Goal: Download file/media

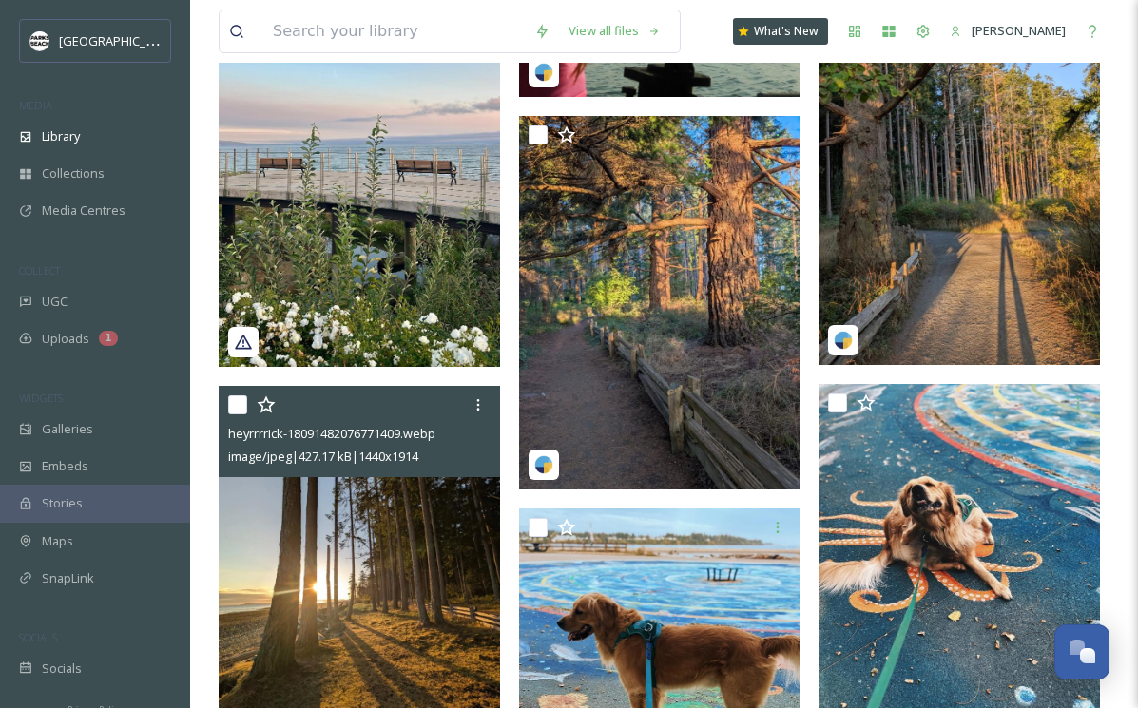
scroll to position [2961, 0]
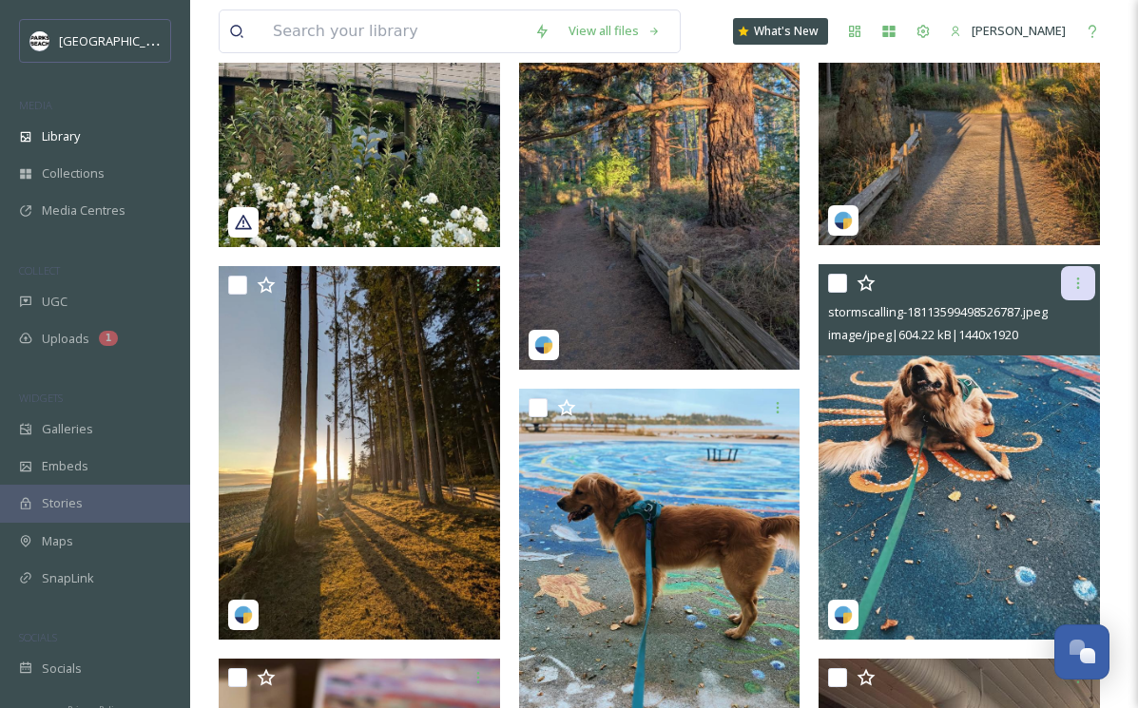
click at [1084, 281] on icon at bounding box center [1077, 283] width 15 height 15
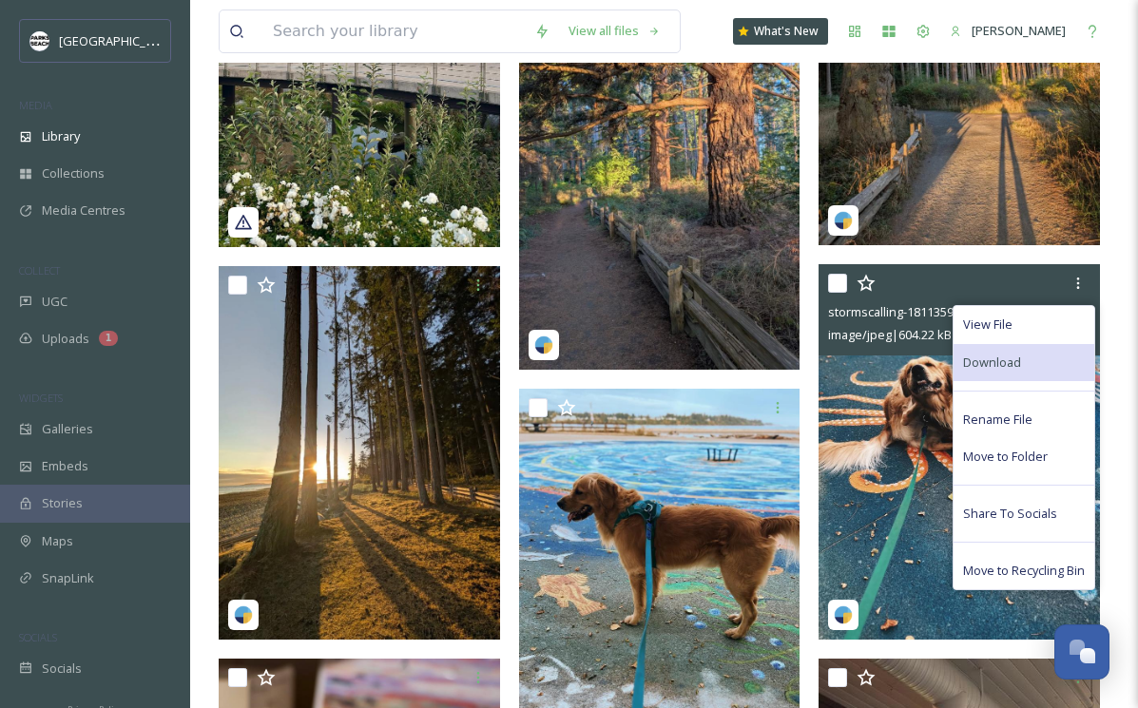
click at [969, 360] on span "Download" at bounding box center [992, 363] width 58 height 18
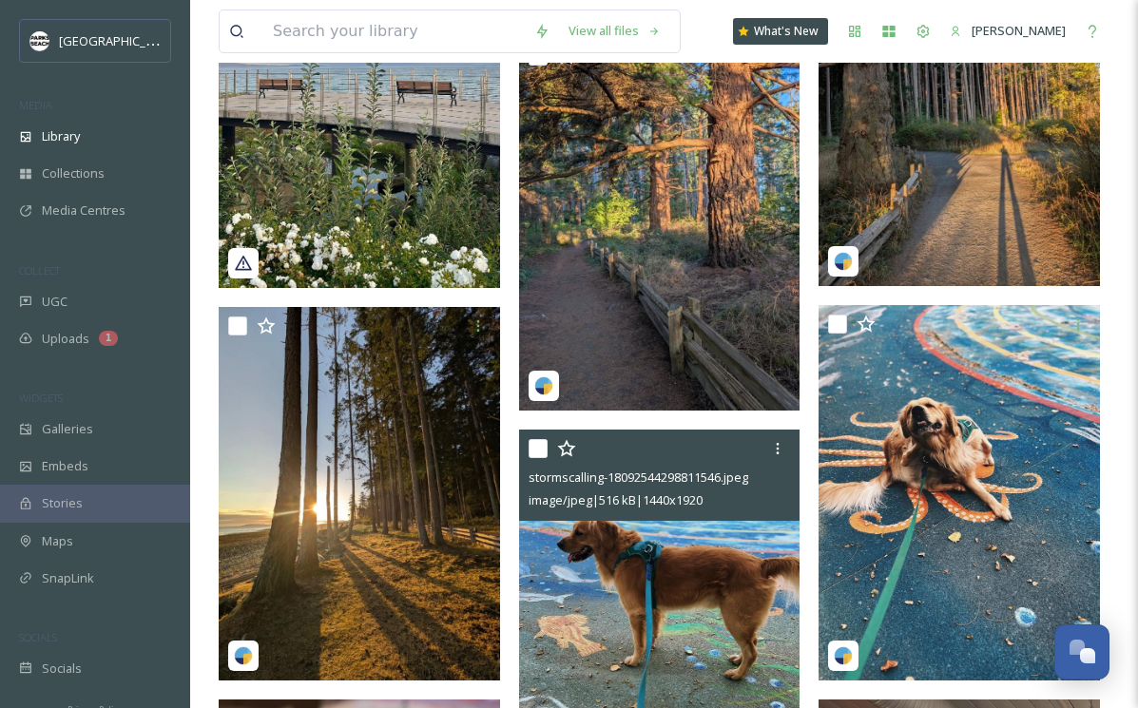
scroll to position [2879, 0]
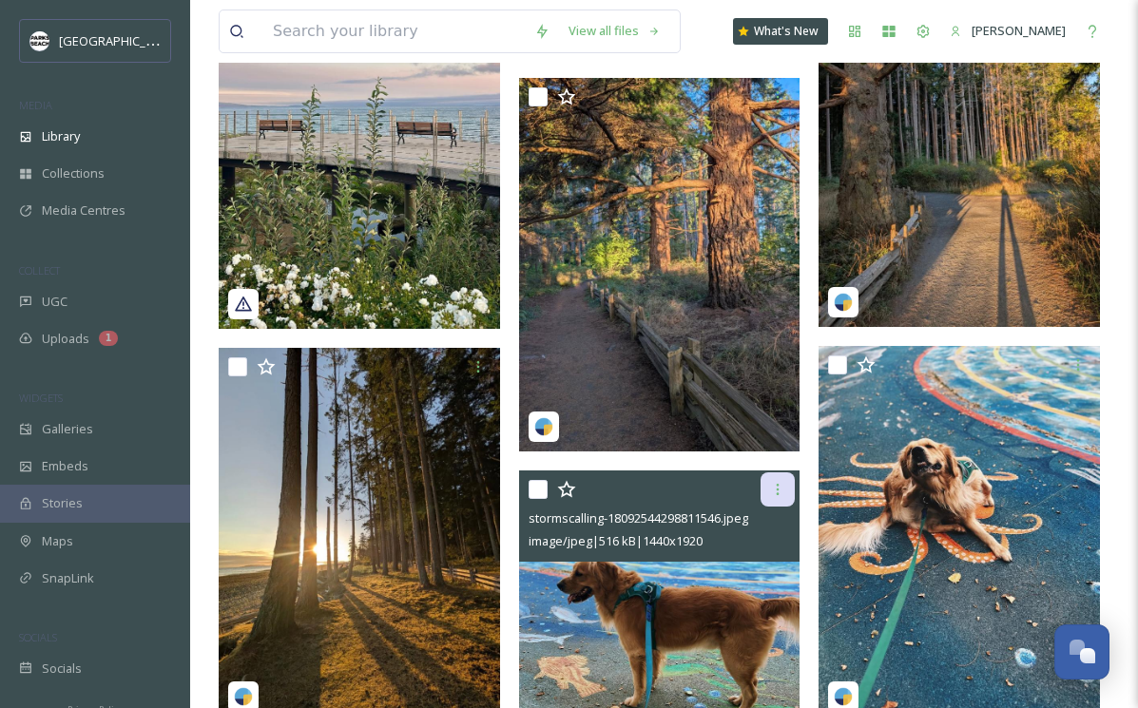
click at [784, 485] on icon at bounding box center [777, 489] width 15 height 15
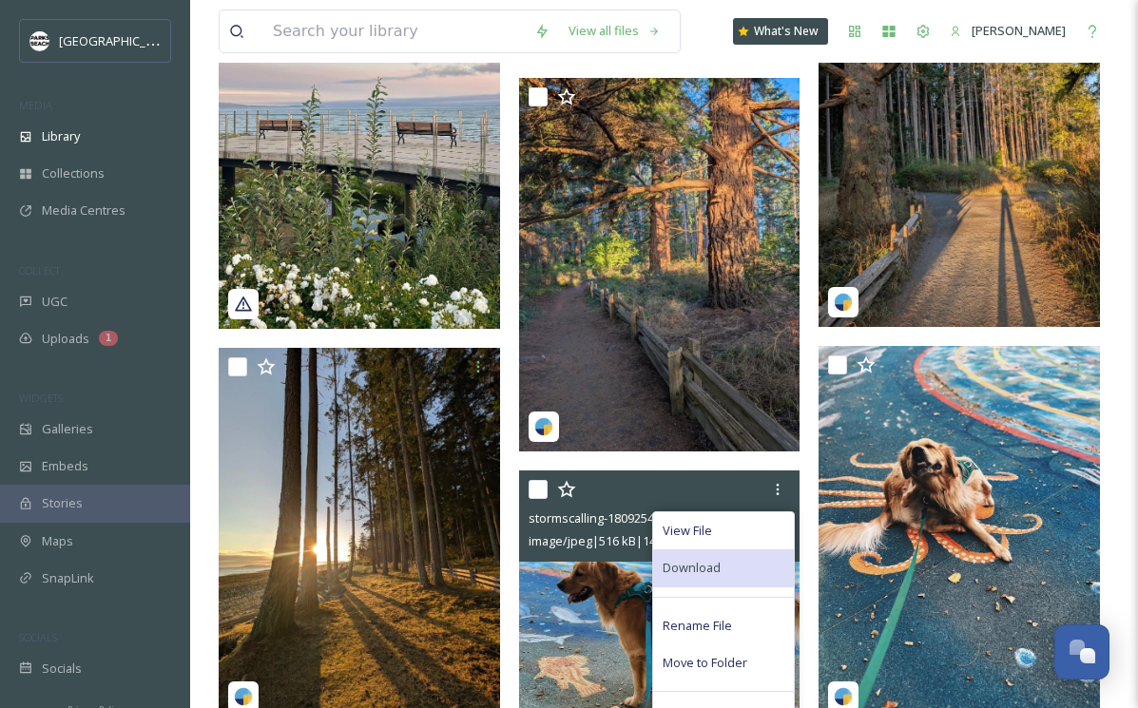
click at [696, 574] on span "Download" at bounding box center [691, 568] width 58 height 18
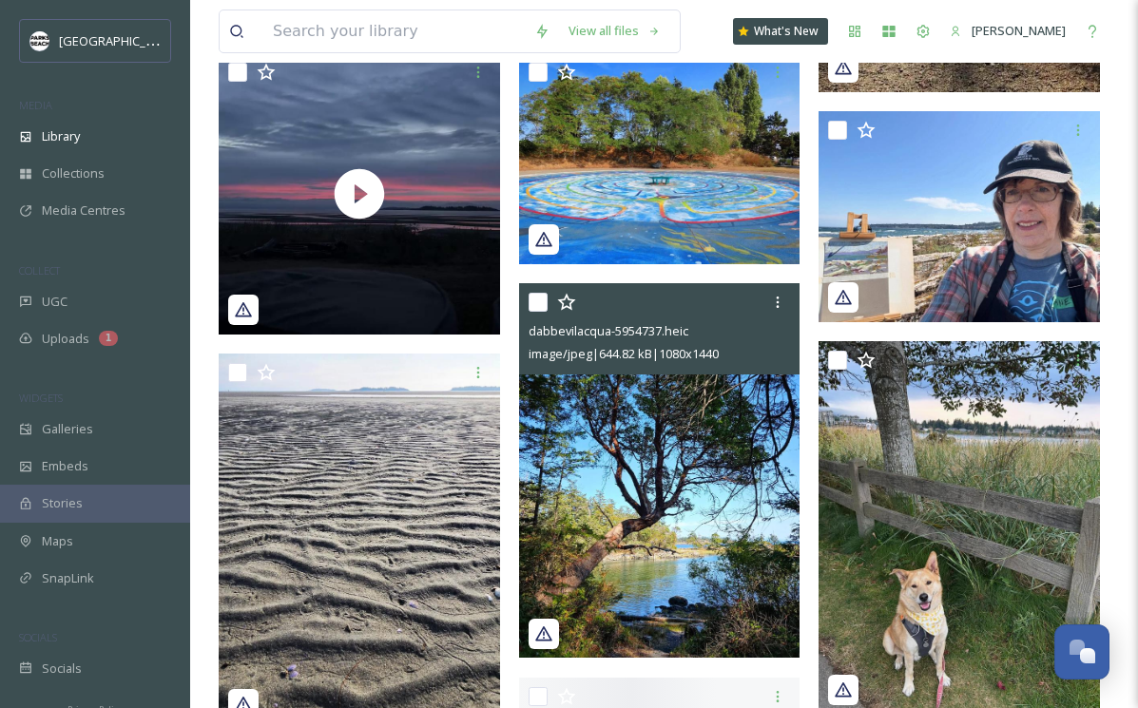
scroll to position [5081, 0]
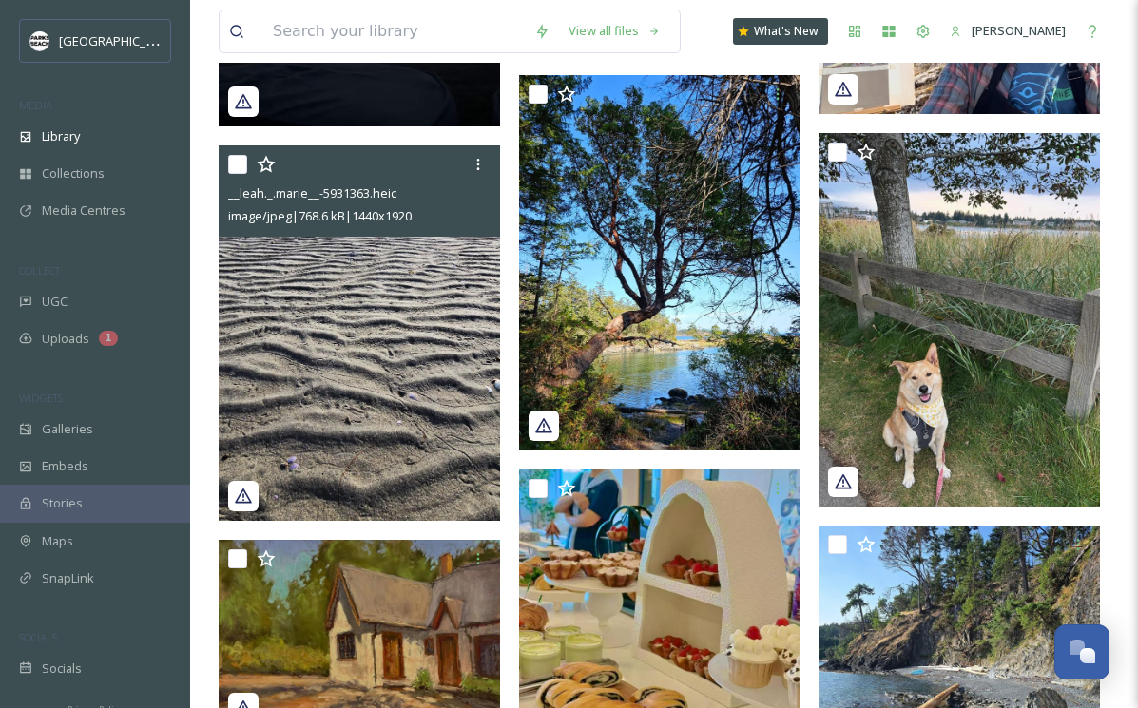
click at [423, 413] on img at bounding box center [359, 332] width 281 height 375
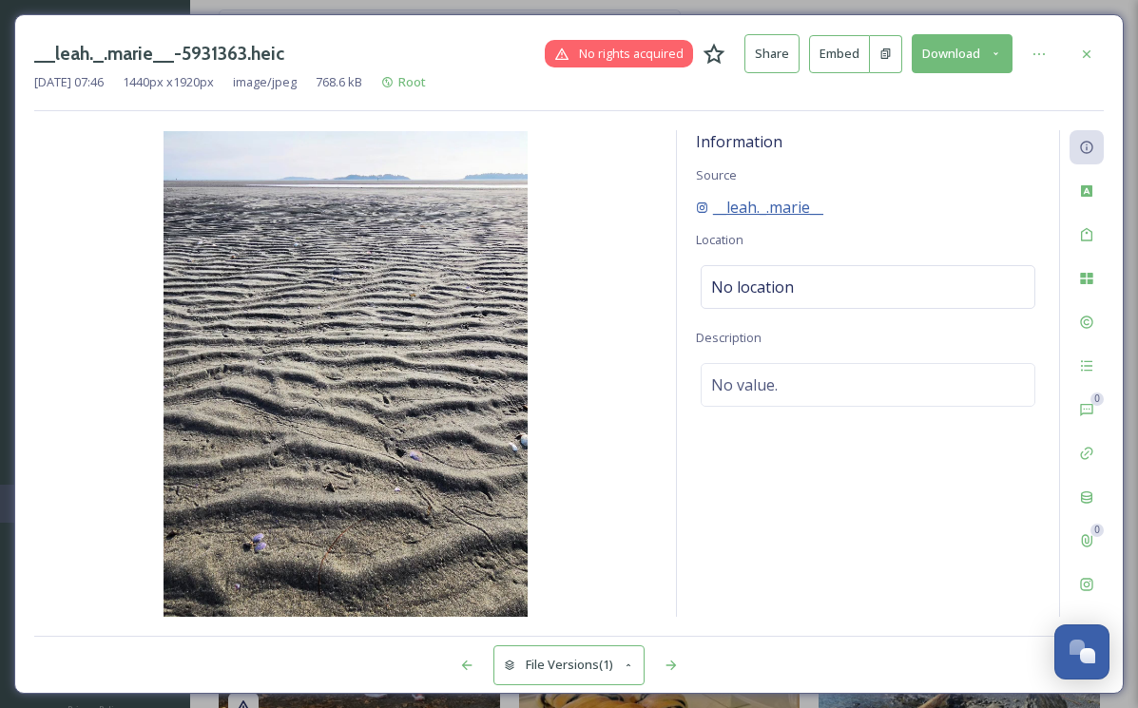
click at [782, 201] on span "__leah._.marie__" at bounding box center [768, 207] width 110 height 23
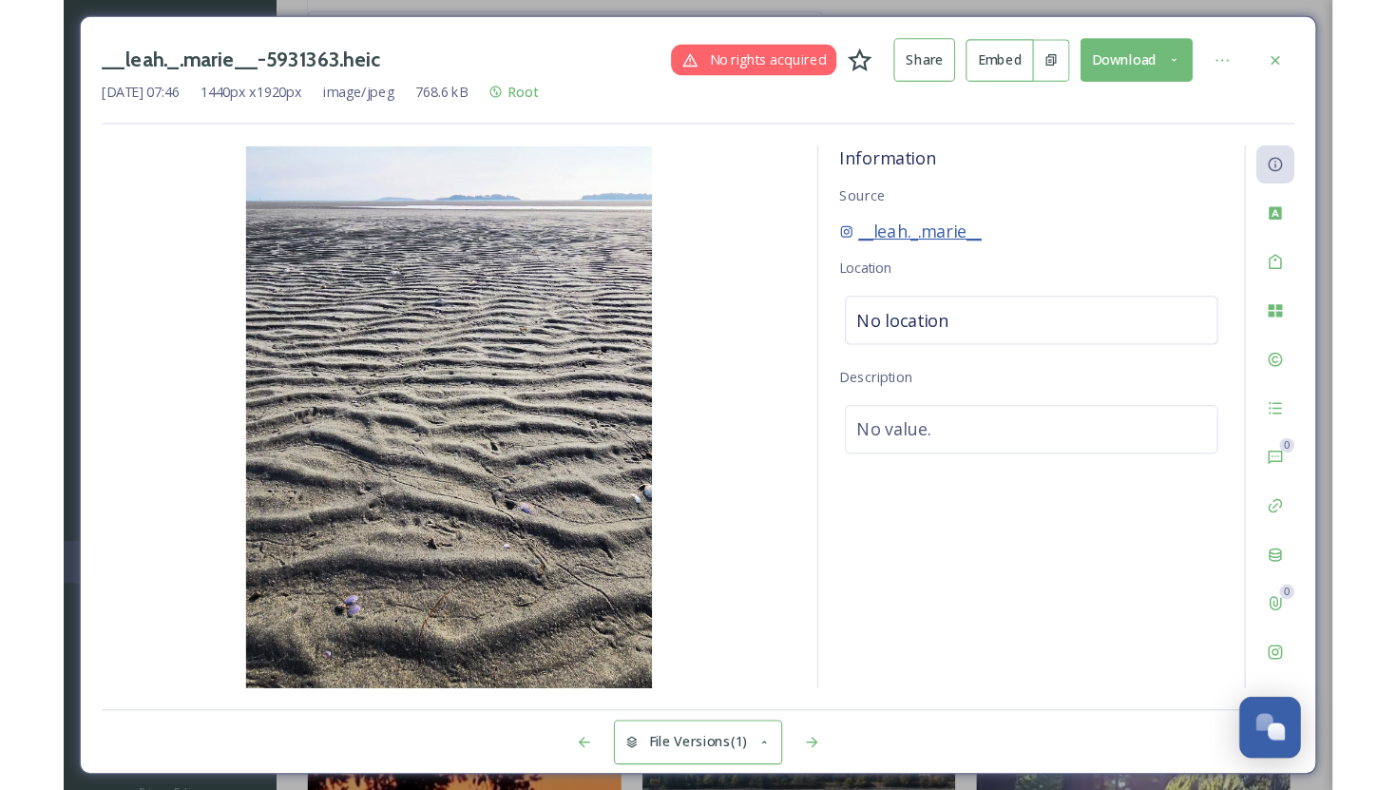
scroll to position [6387, 0]
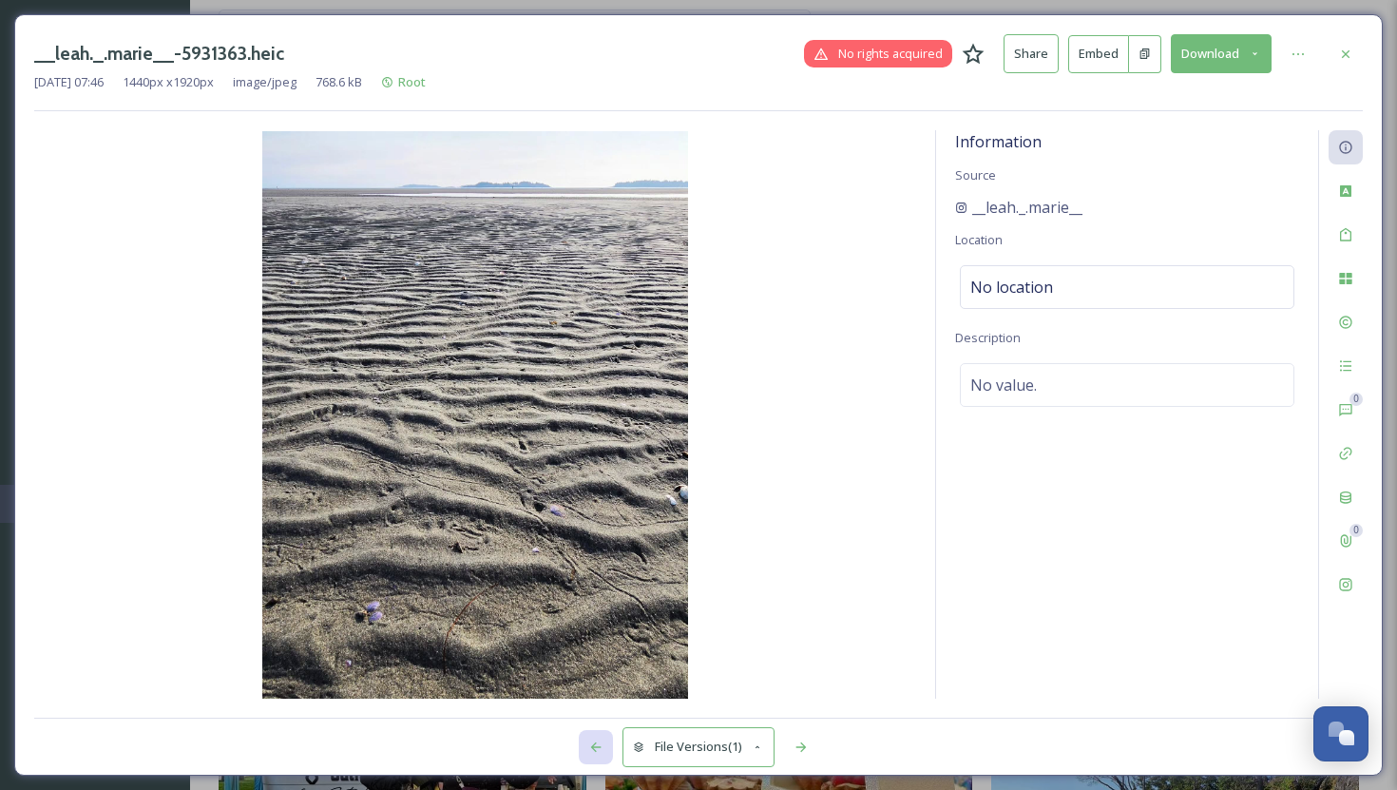
click at [595, 707] on icon at bounding box center [595, 746] width 15 height 15
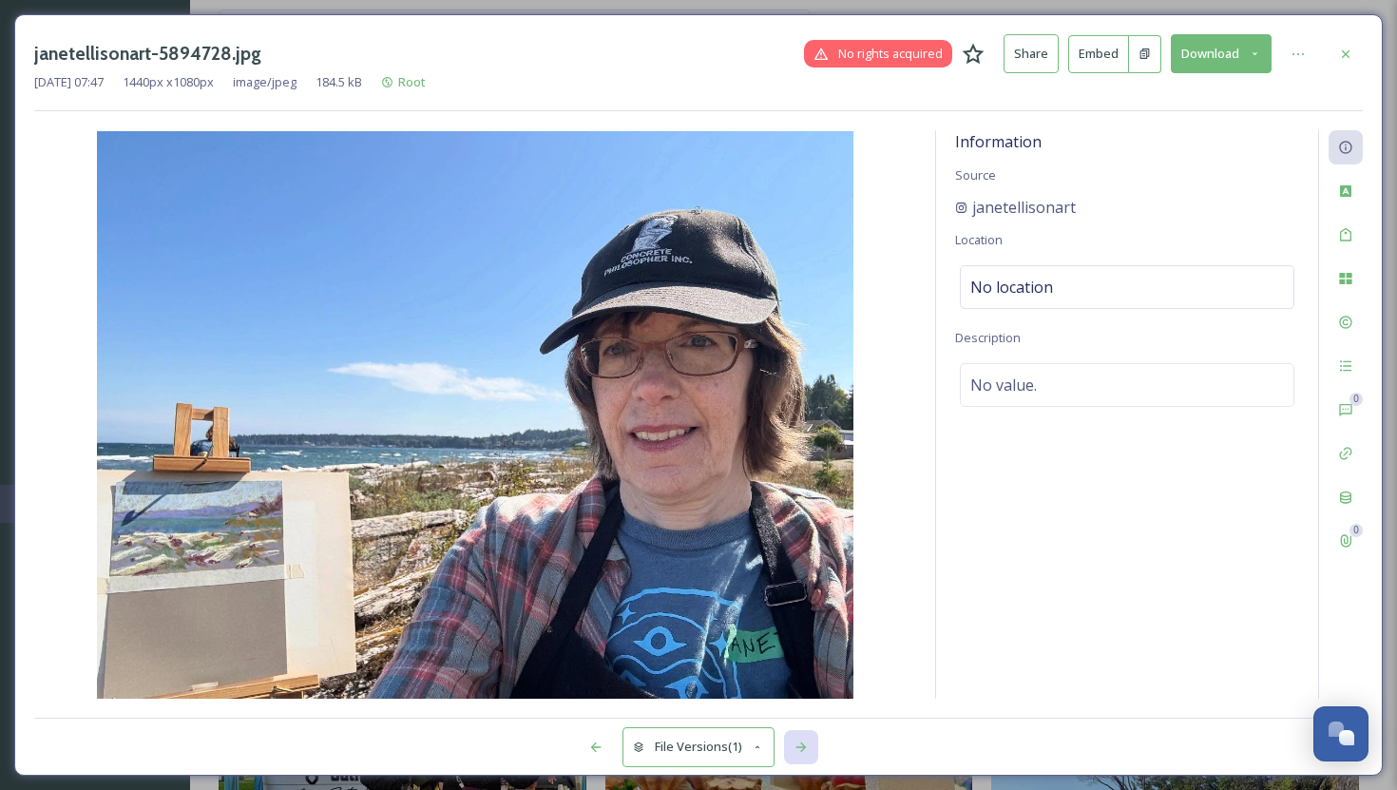
click at [800, 707] on icon at bounding box center [801, 746] width 15 height 15
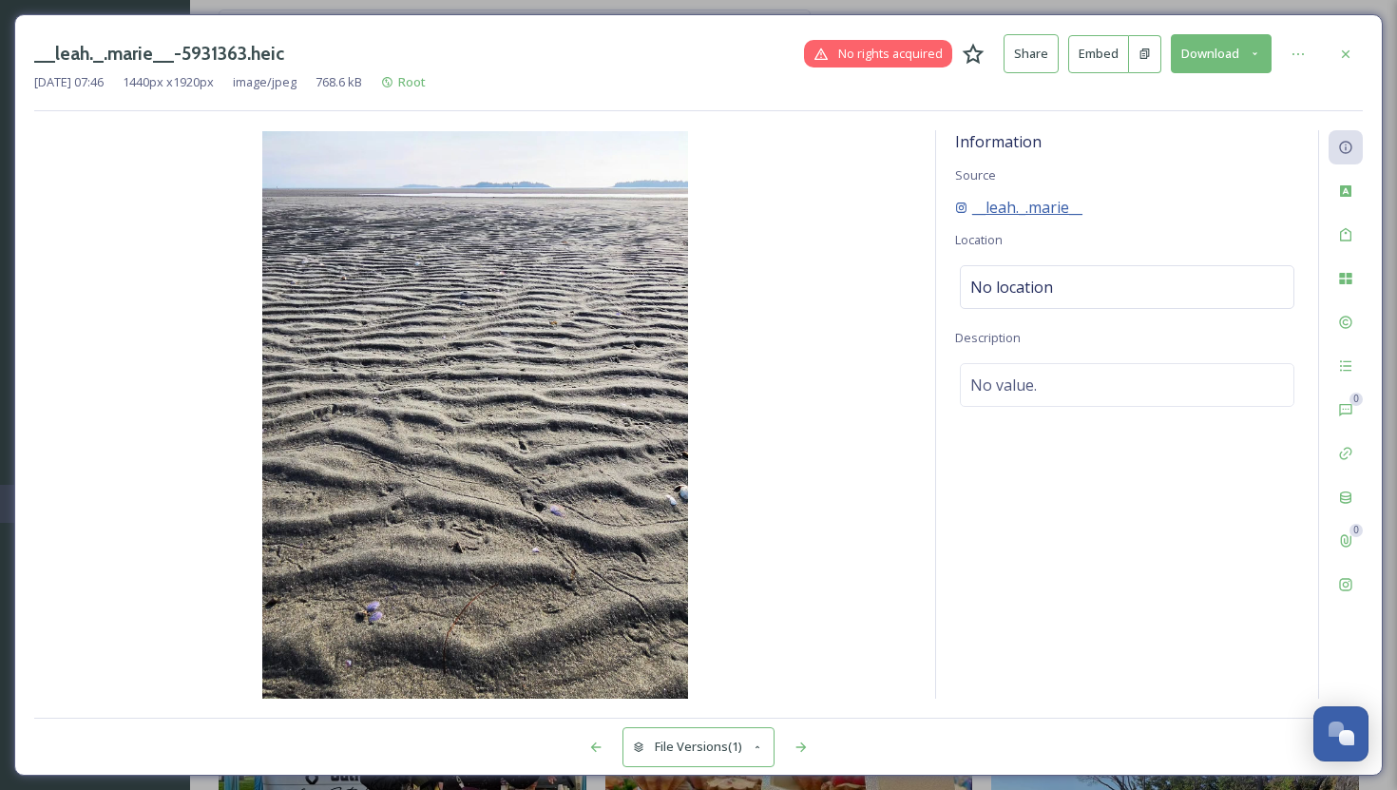
click at [962, 202] on icon at bounding box center [961, 207] width 12 height 12
click at [1137, 48] on icon at bounding box center [1345, 54] width 15 height 15
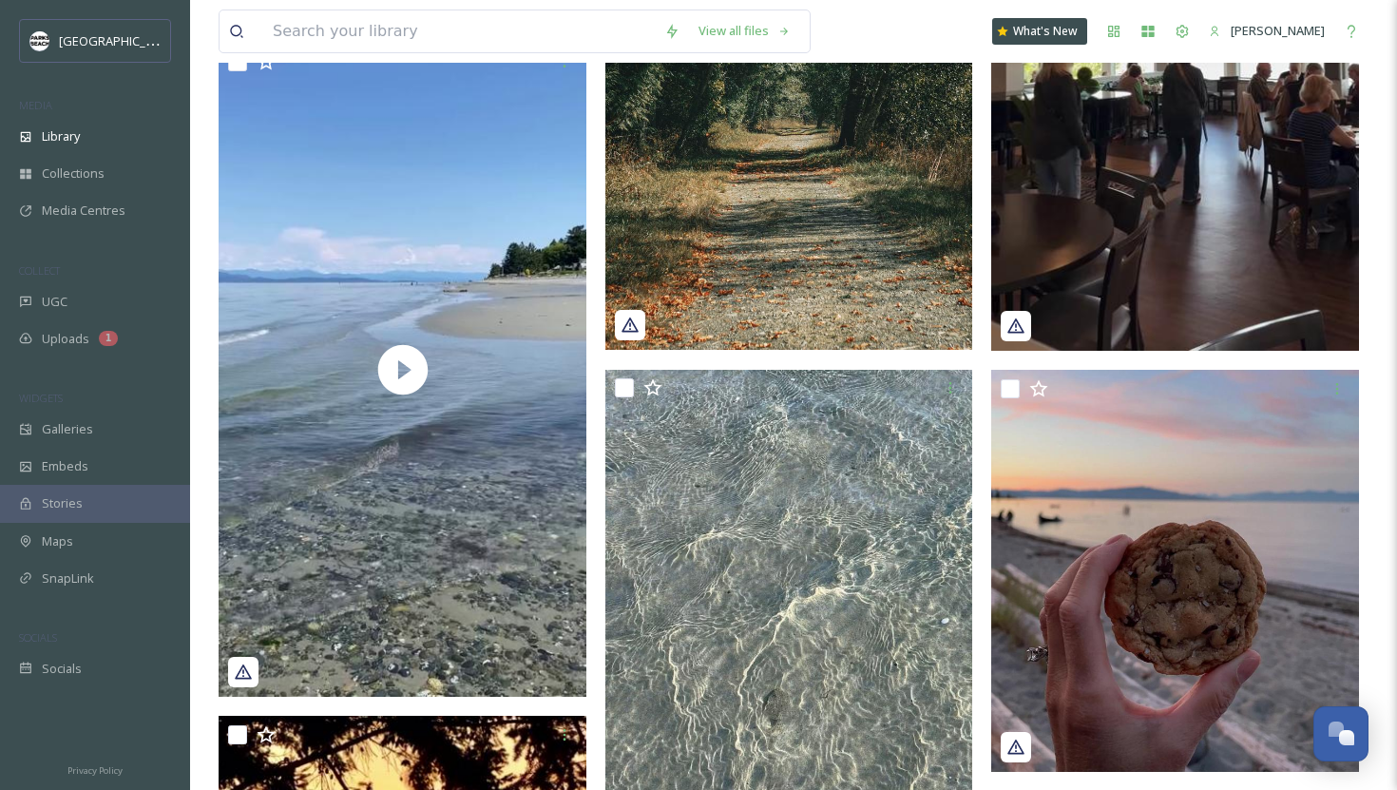
scroll to position [4238, 0]
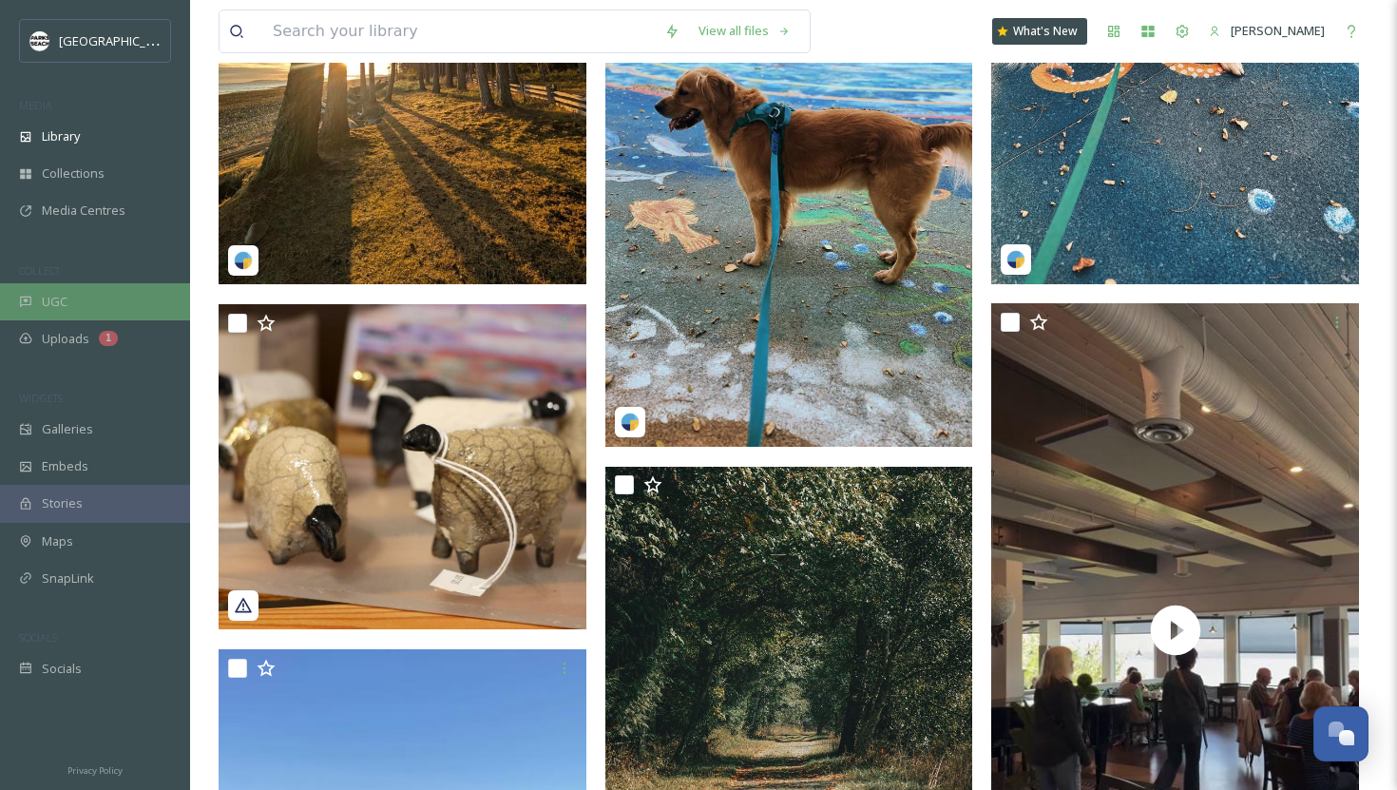
click at [69, 295] on div "UGC" at bounding box center [95, 301] width 190 height 37
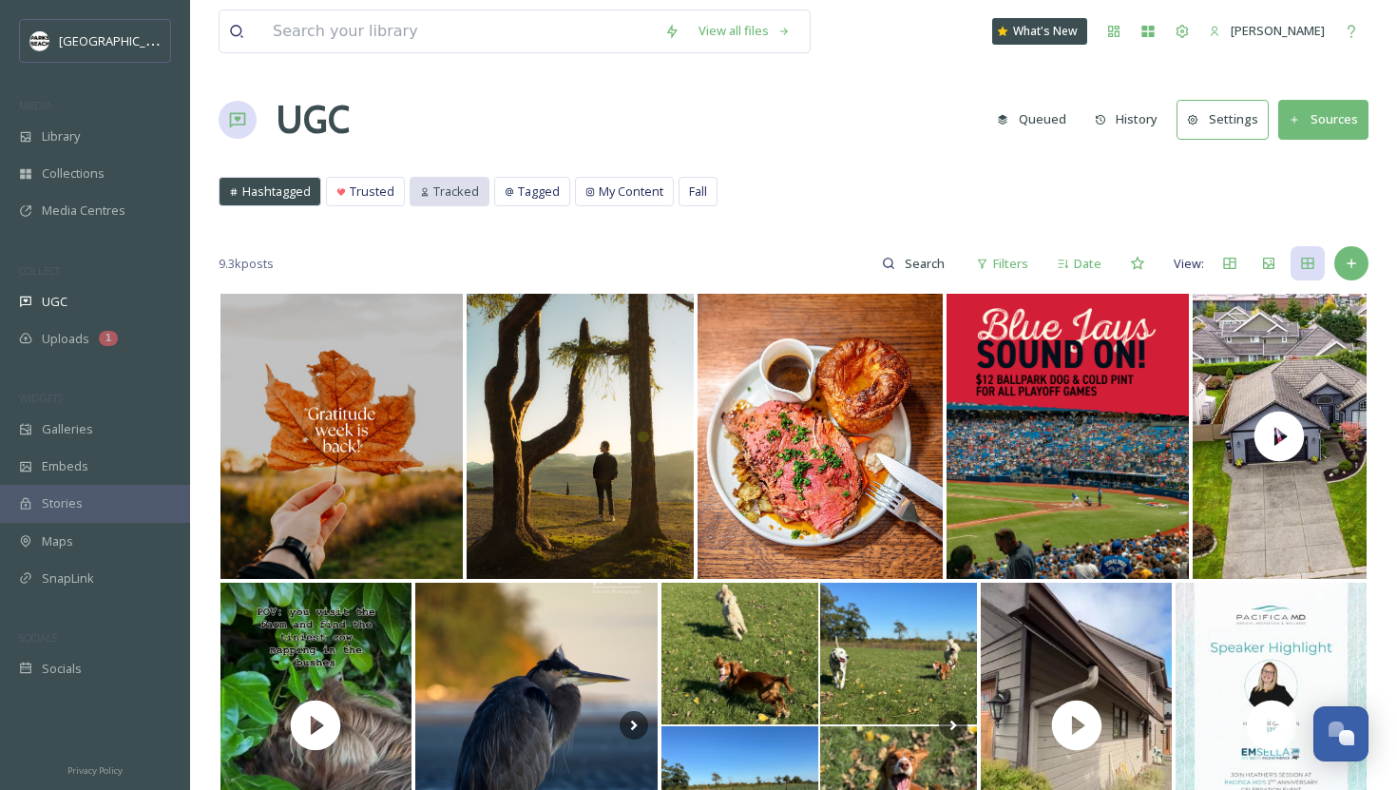
click at [461, 189] on span "Tracked" at bounding box center [456, 191] width 46 height 18
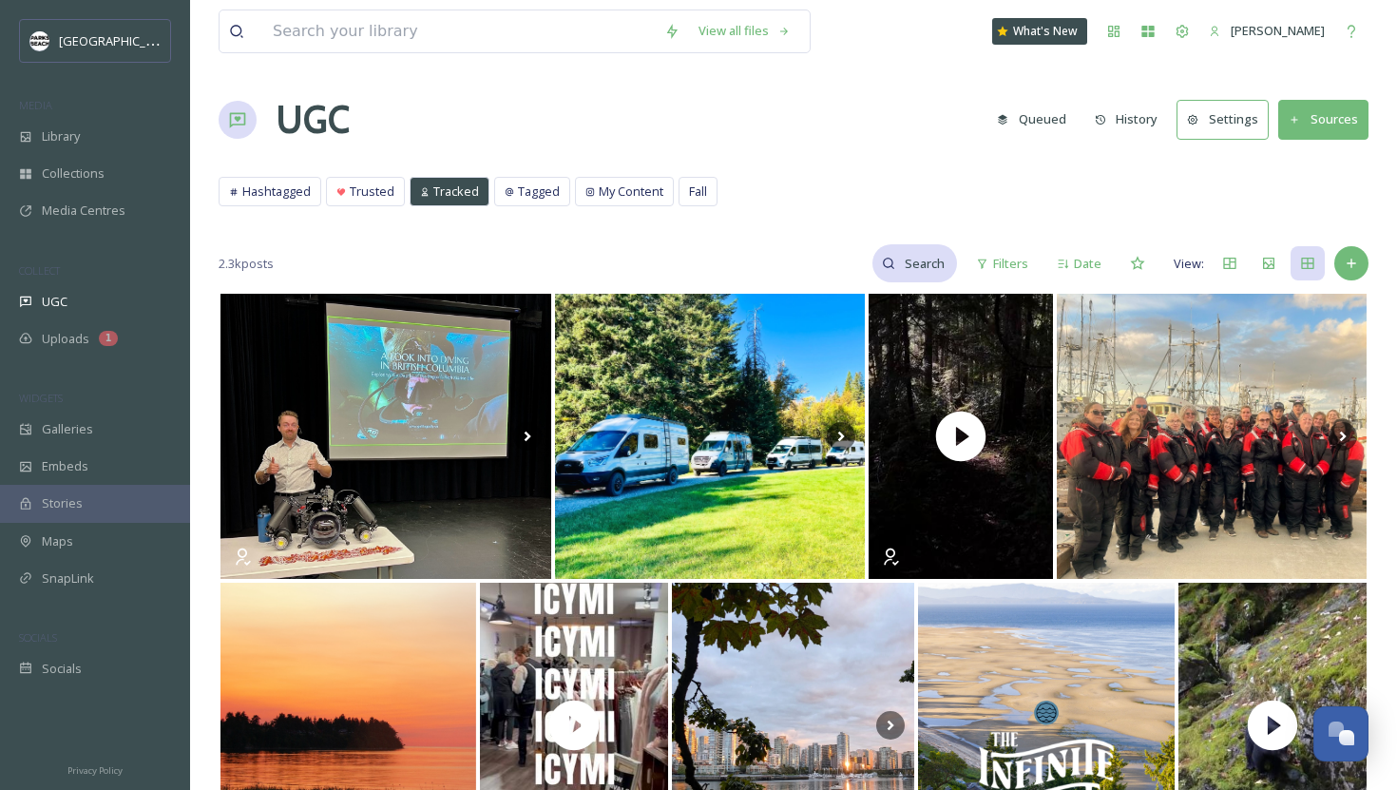
click at [933, 262] on input at bounding box center [926, 263] width 62 height 38
paste input "seaandsummitbooks"
type input "seaandsummitbooks"
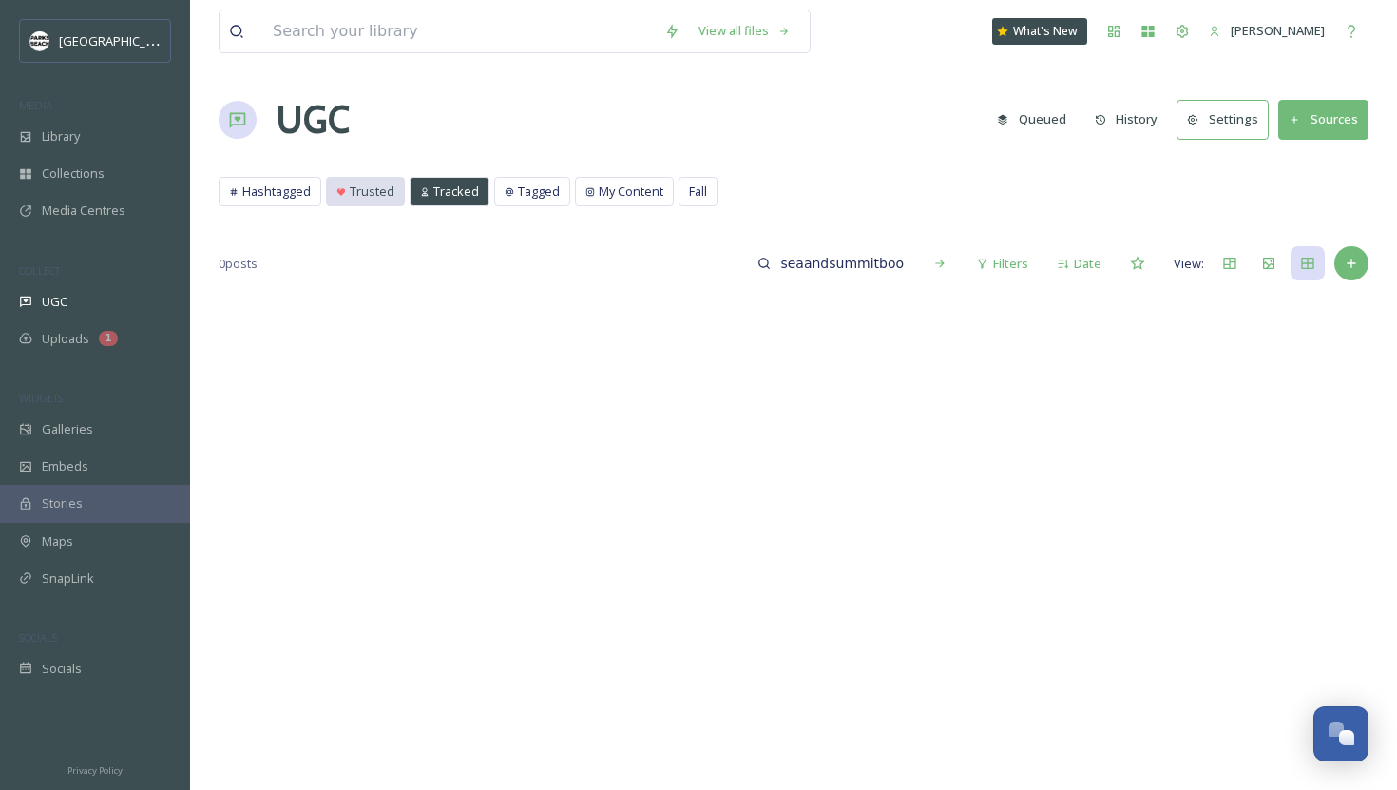
click at [356, 196] on span "Trusted" at bounding box center [372, 191] width 45 height 18
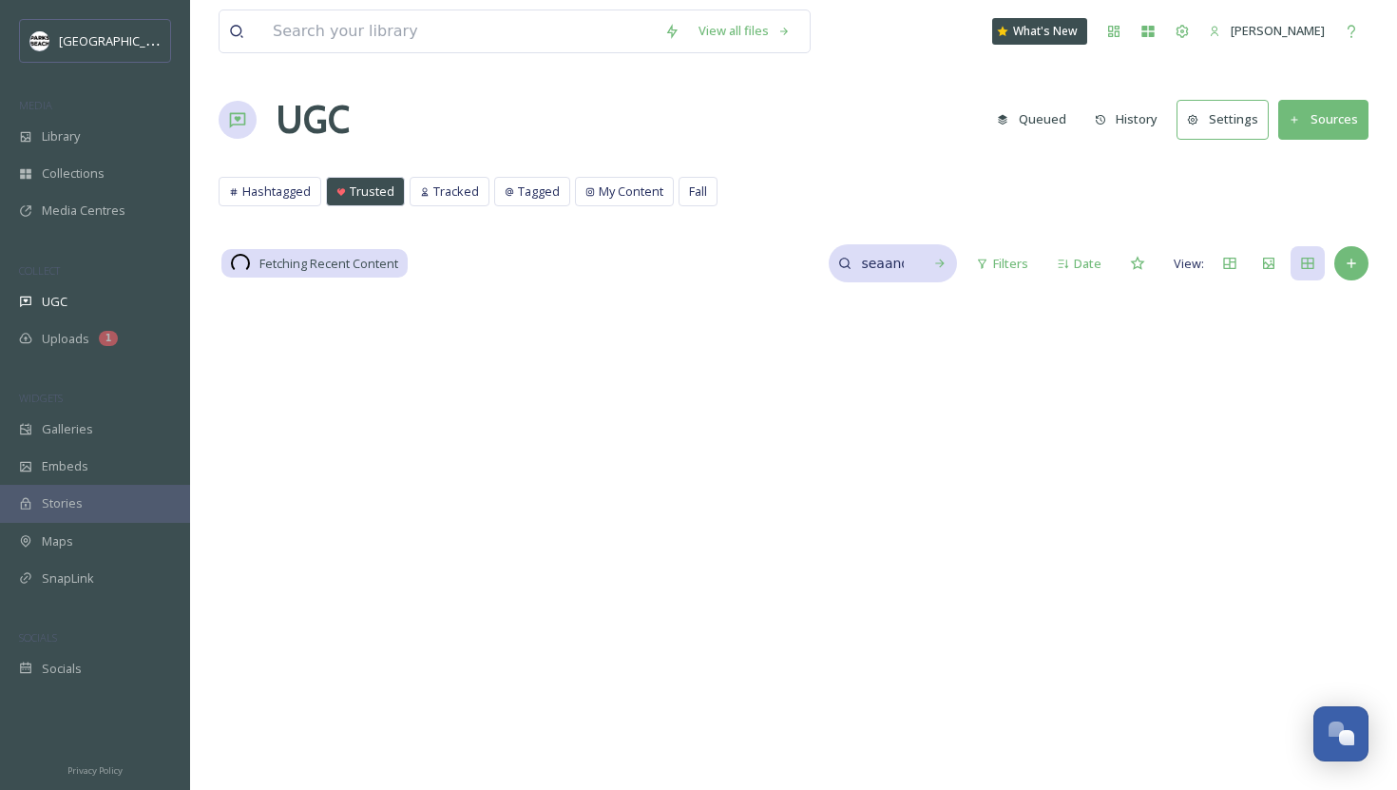
click at [873, 265] on input "seaandsummitbooks" at bounding box center [882, 263] width 62 height 38
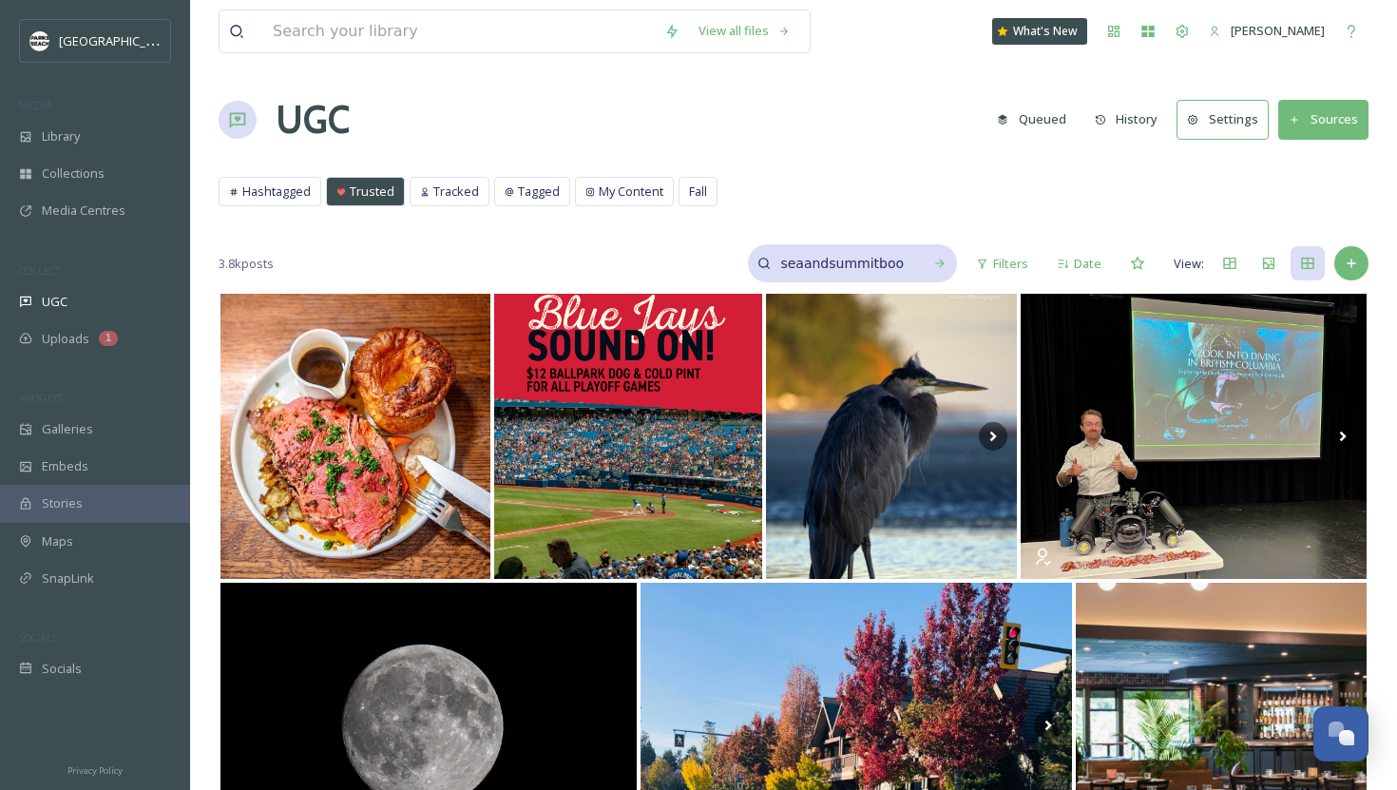
click at [888, 266] on input "seaandsummitbooks" at bounding box center [842, 263] width 143 height 38
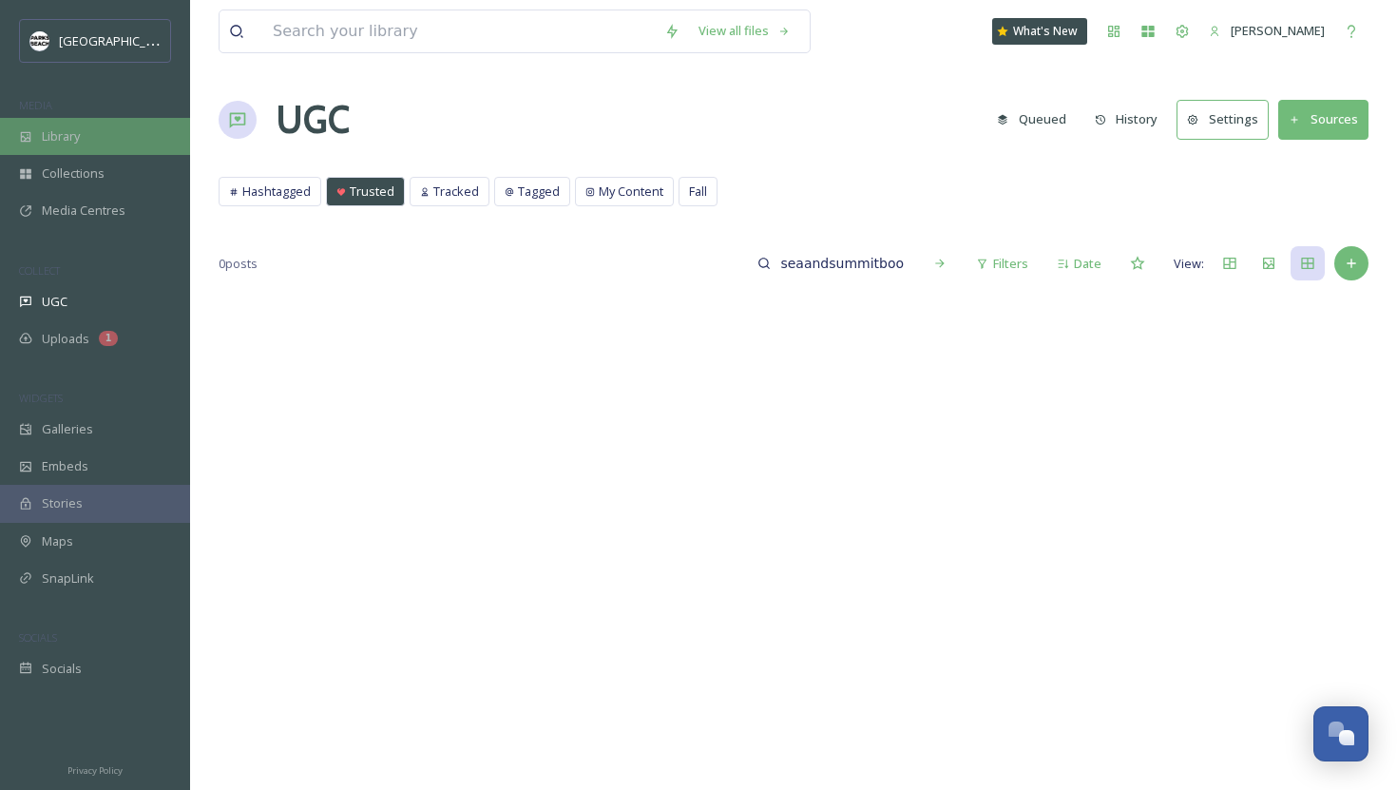
click at [75, 127] on span "Library" at bounding box center [61, 136] width 38 height 18
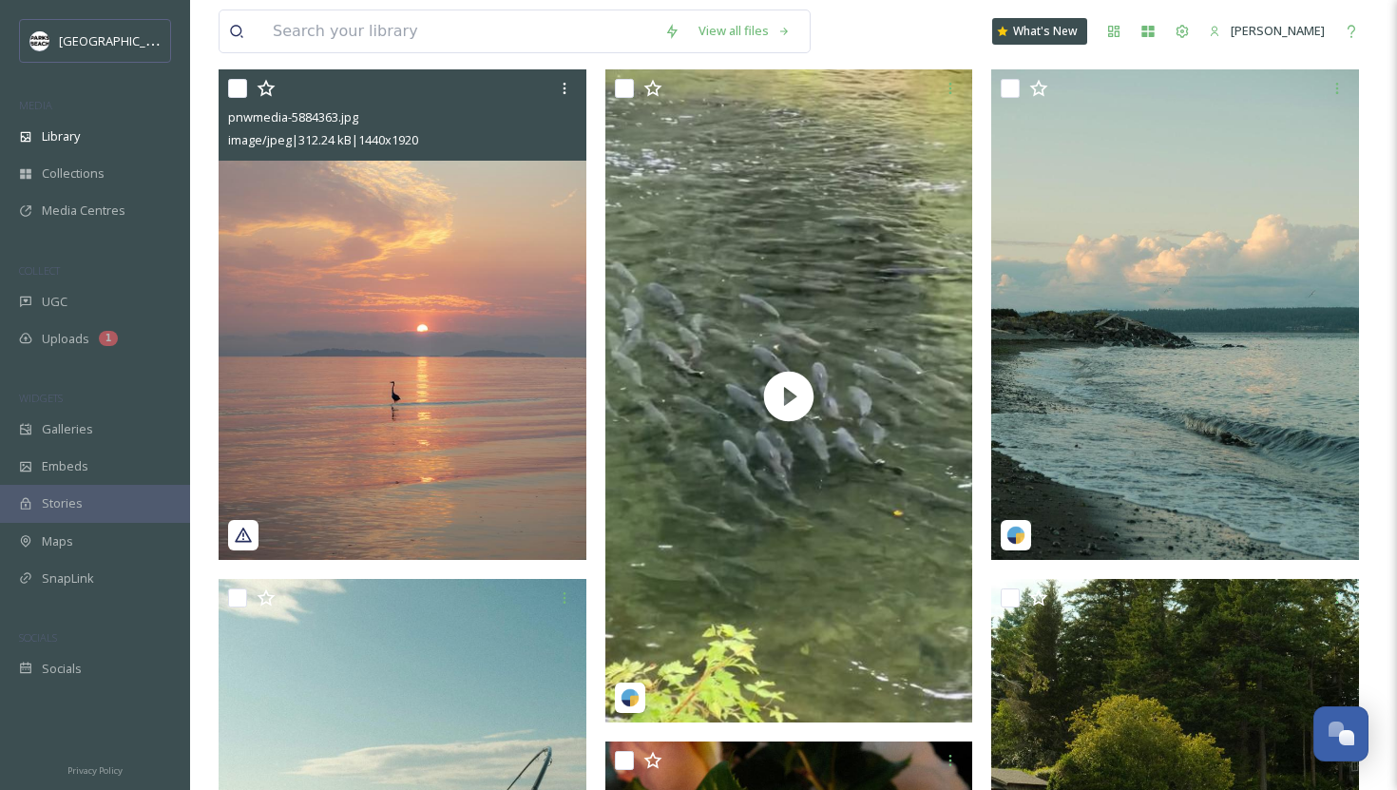
scroll to position [352, 0]
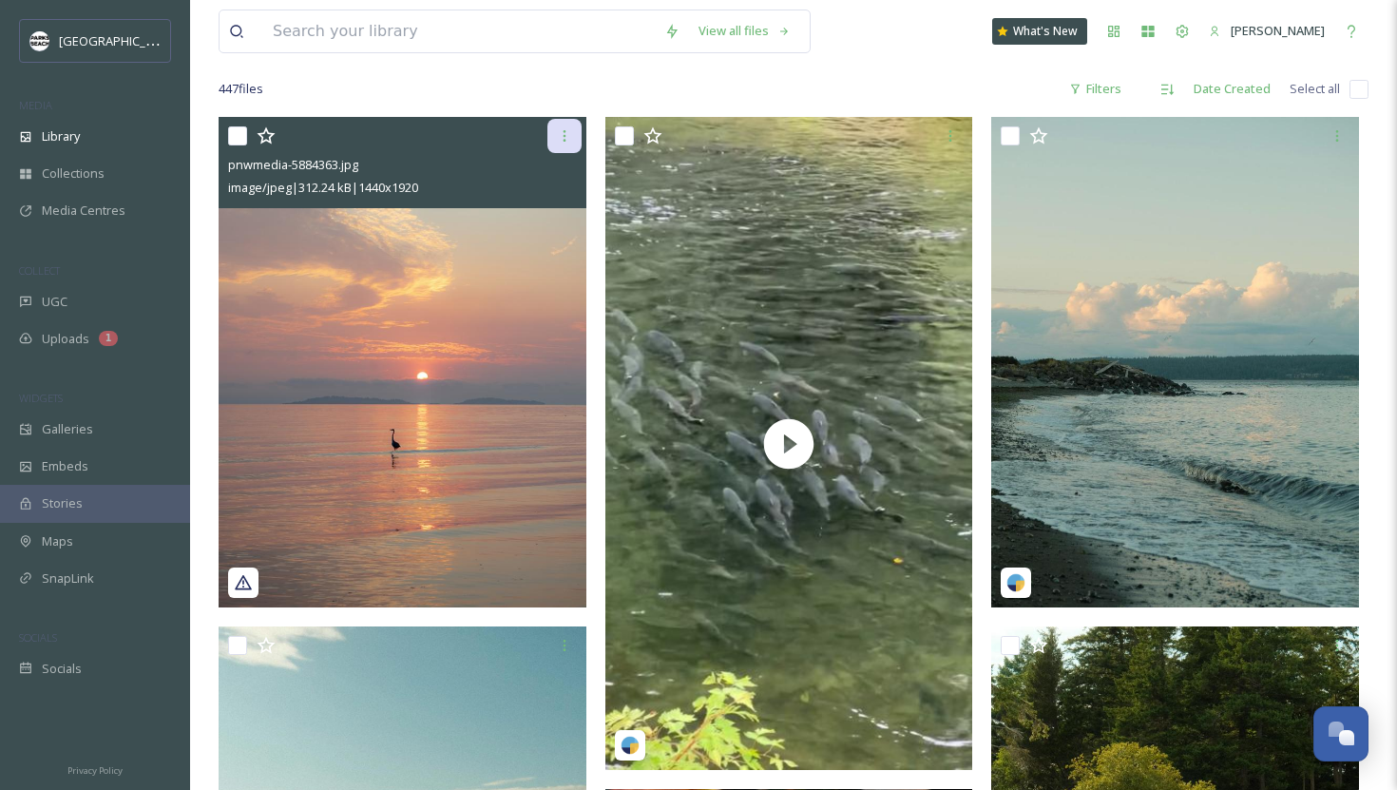
click at [569, 141] on icon at bounding box center [564, 135] width 15 height 15
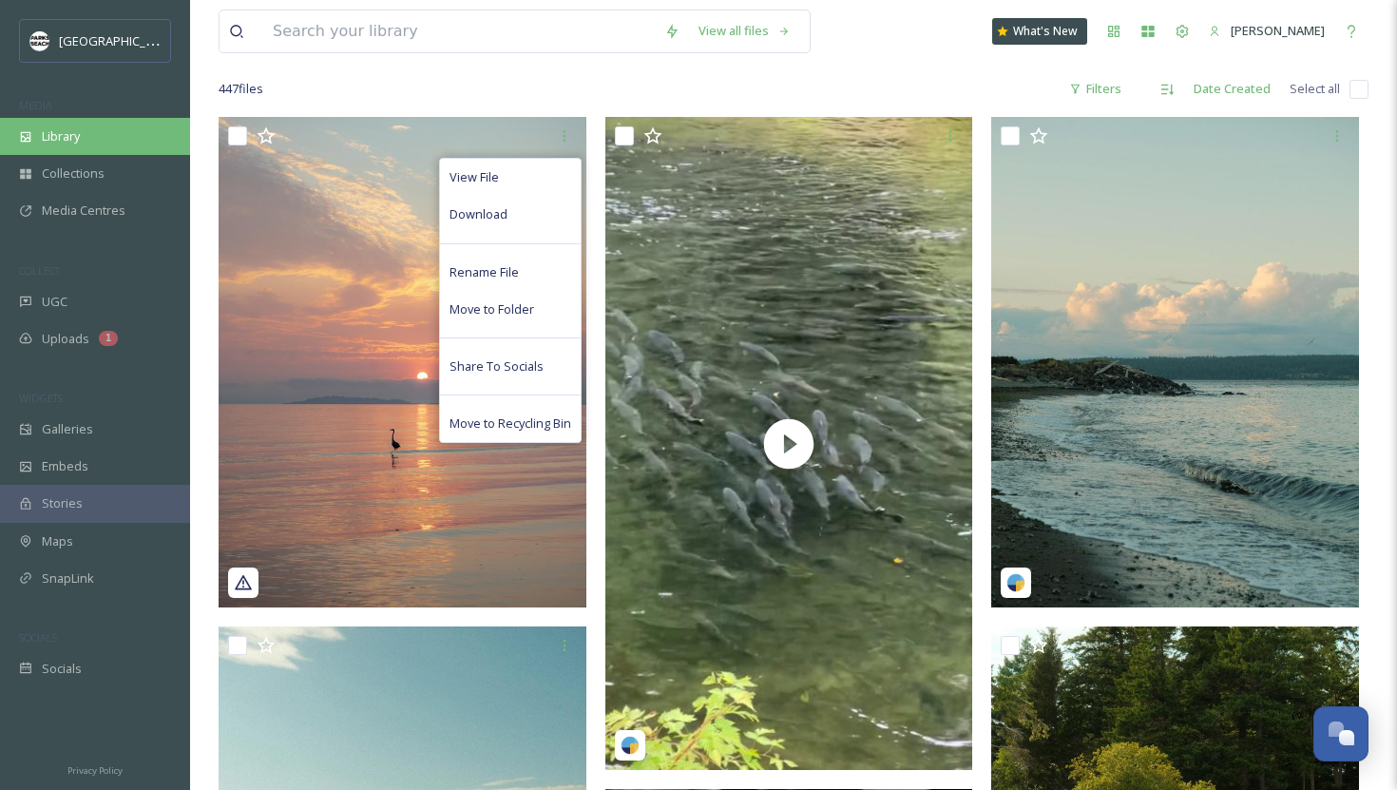
click at [115, 156] on div "Collections" at bounding box center [95, 173] width 190 height 37
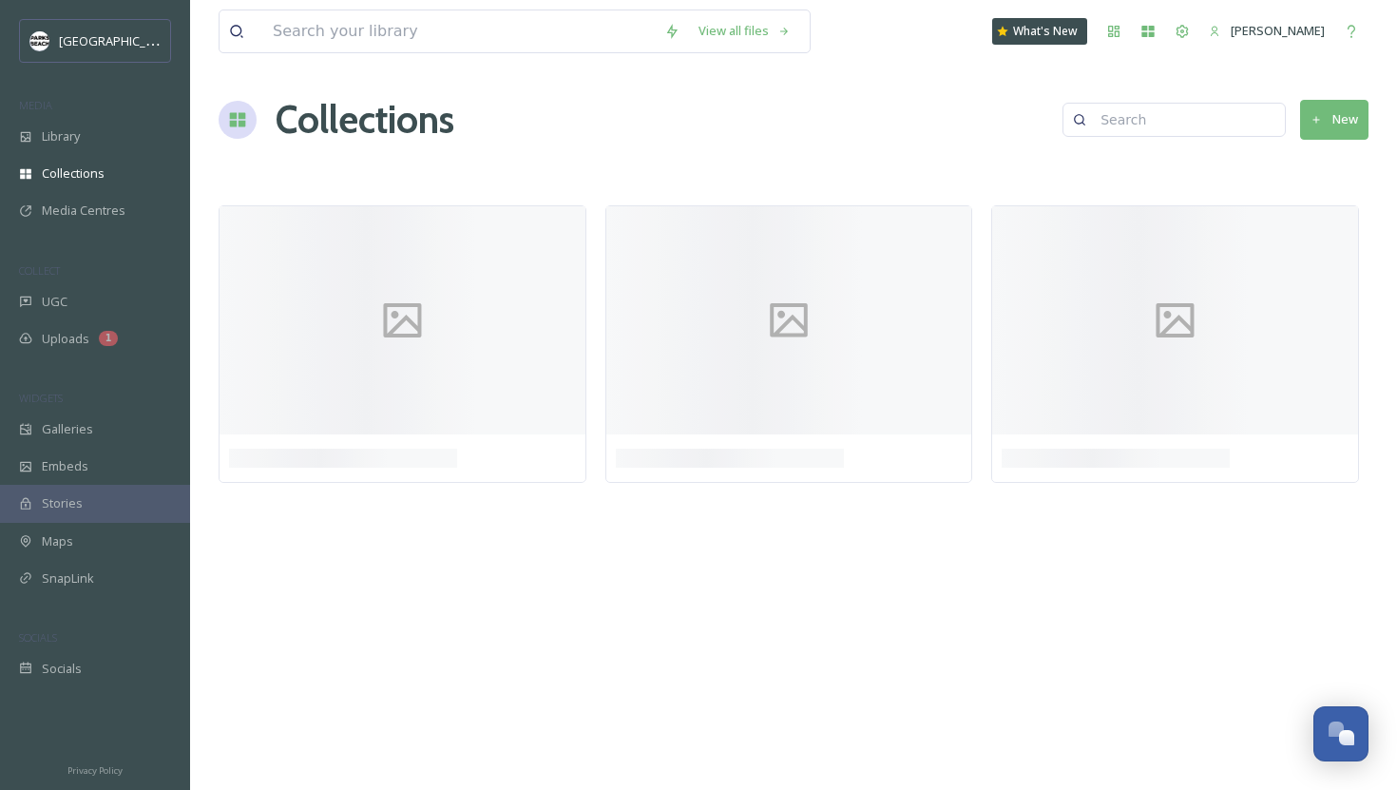
click at [115, 148] on div "Library" at bounding box center [95, 136] width 190 height 37
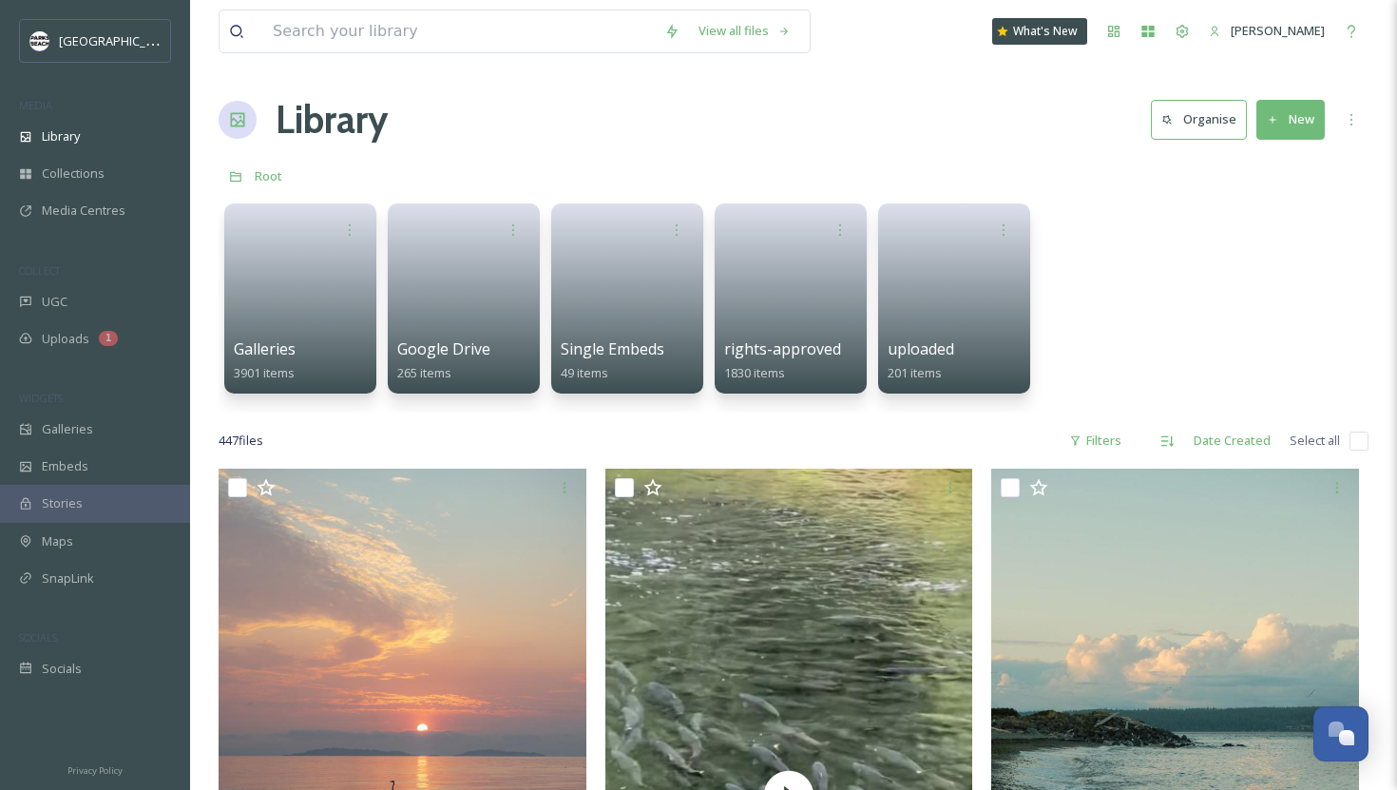
scroll to position [421, 0]
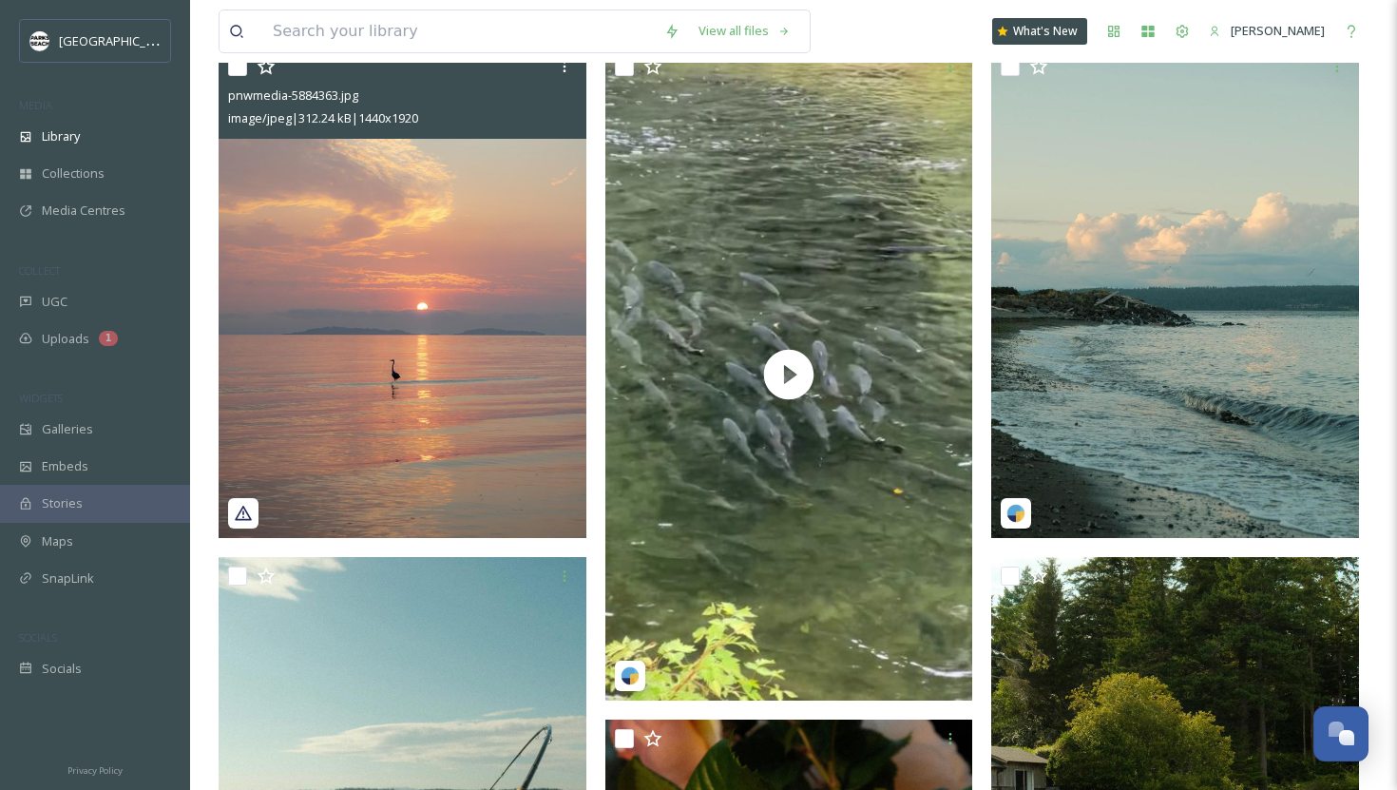
click at [506, 260] on img at bounding box center [403, 293] width 368 height 490
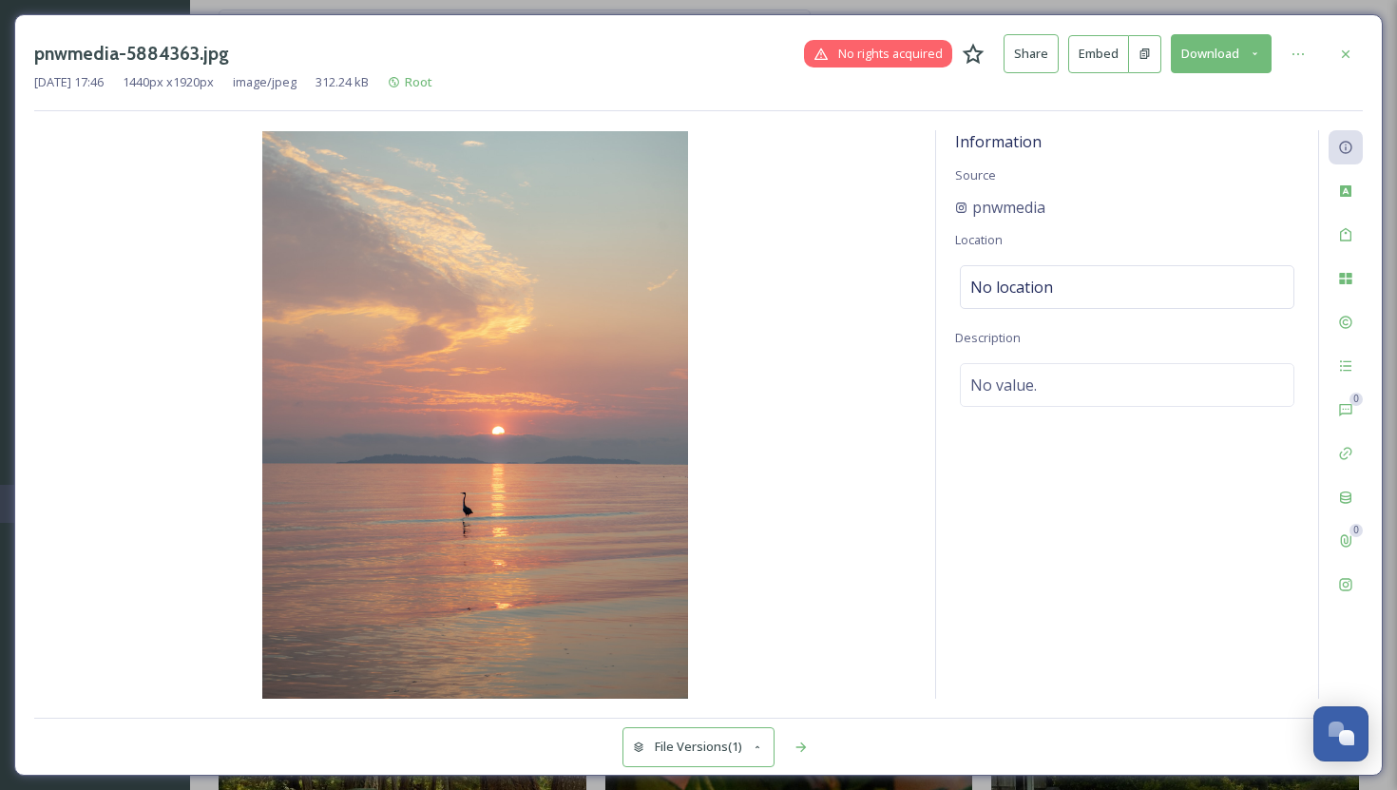
click at [1137, 52] on icon at bounding box center [1255, 53] width 5 height 3
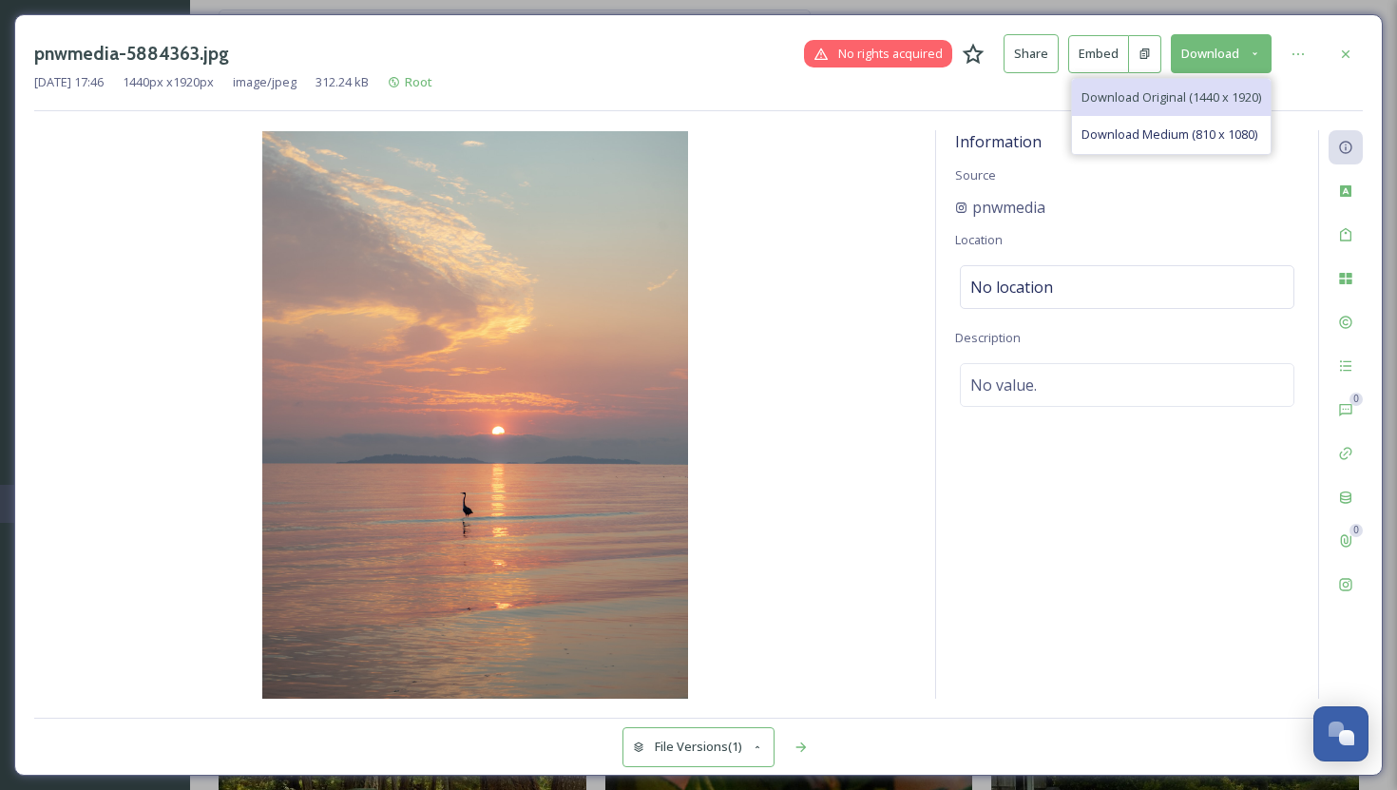
click at [1137, 93] on span "Download Original (1440 x 1920)" at bounding box center [1171, 97] width 180 height 18
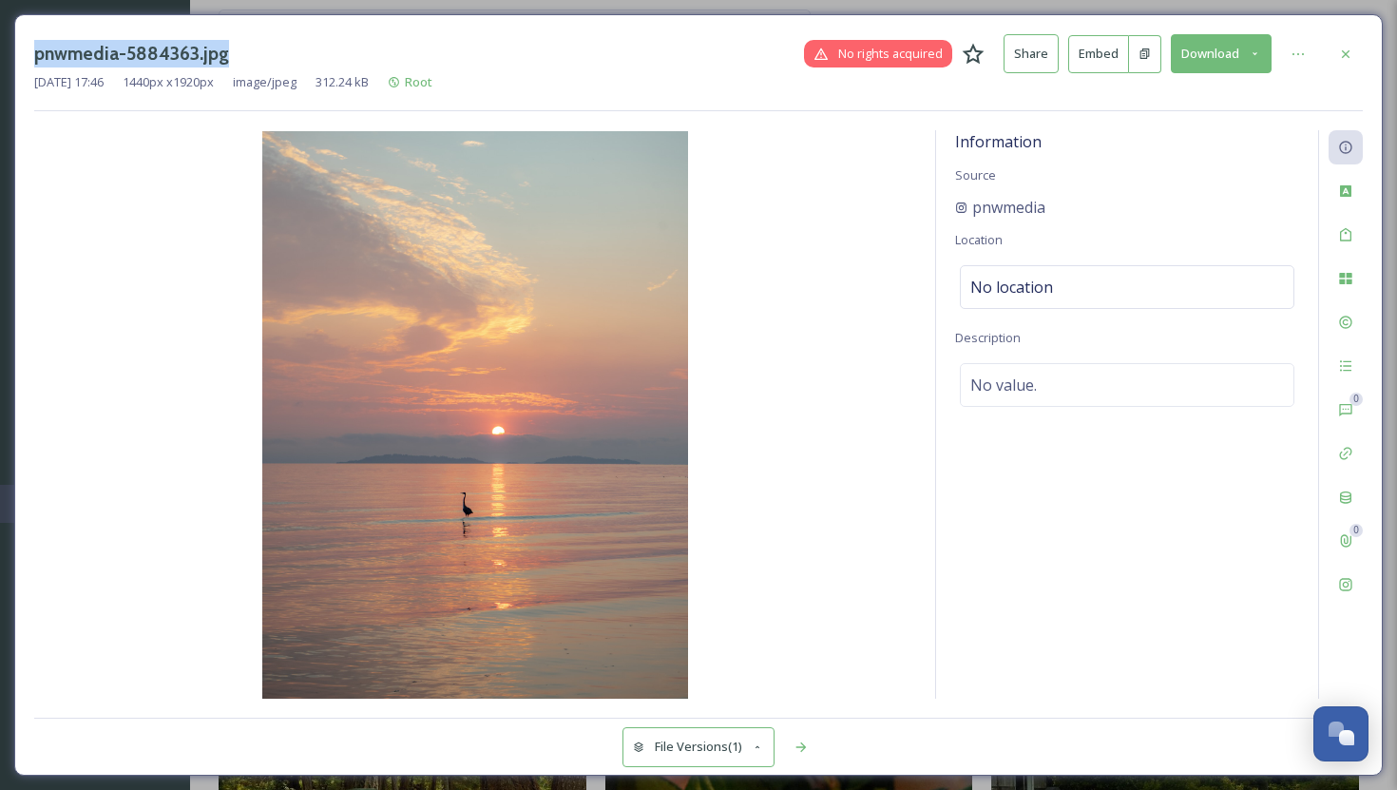
drag, startPoint x: 238, startPoint y: 53, endPoint x: 29, endPoint y: 43, distance: 208.4
click at [29, 43] on div "pnwmedia-5884363.jpg No rights acquired Share Embed Download Oct 06 2025 17:46 …" at bounding box center [698, 394] width 1368 height 761
click at [89, 65] on h3 "pnwmedia-5884363.jpg" at bounding box center [131, 54] width 195 height 28
drag, startPoint x: 121, startPoint y: 52, endPoint x: 34, endPoint y: 45, distance: 86.8
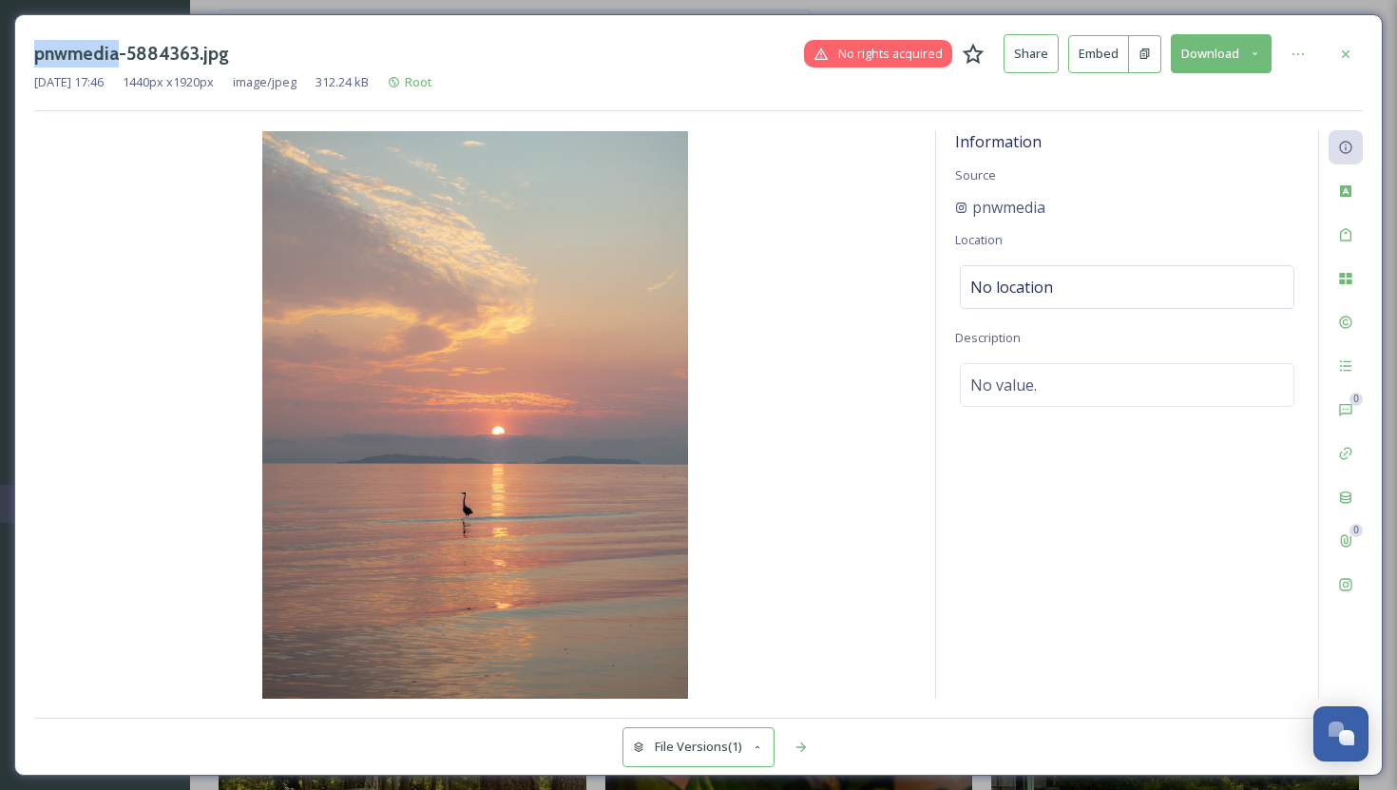
click at [34, 45] on h3 "pnwmedia-5884363.jpg" at bounding box center [131, 54] width 195 height 28
copy h3 "pnwmedia"
click at [1010, 213] on span "pnwmedia" at bounding box center [1008, 207] width 73 height 23
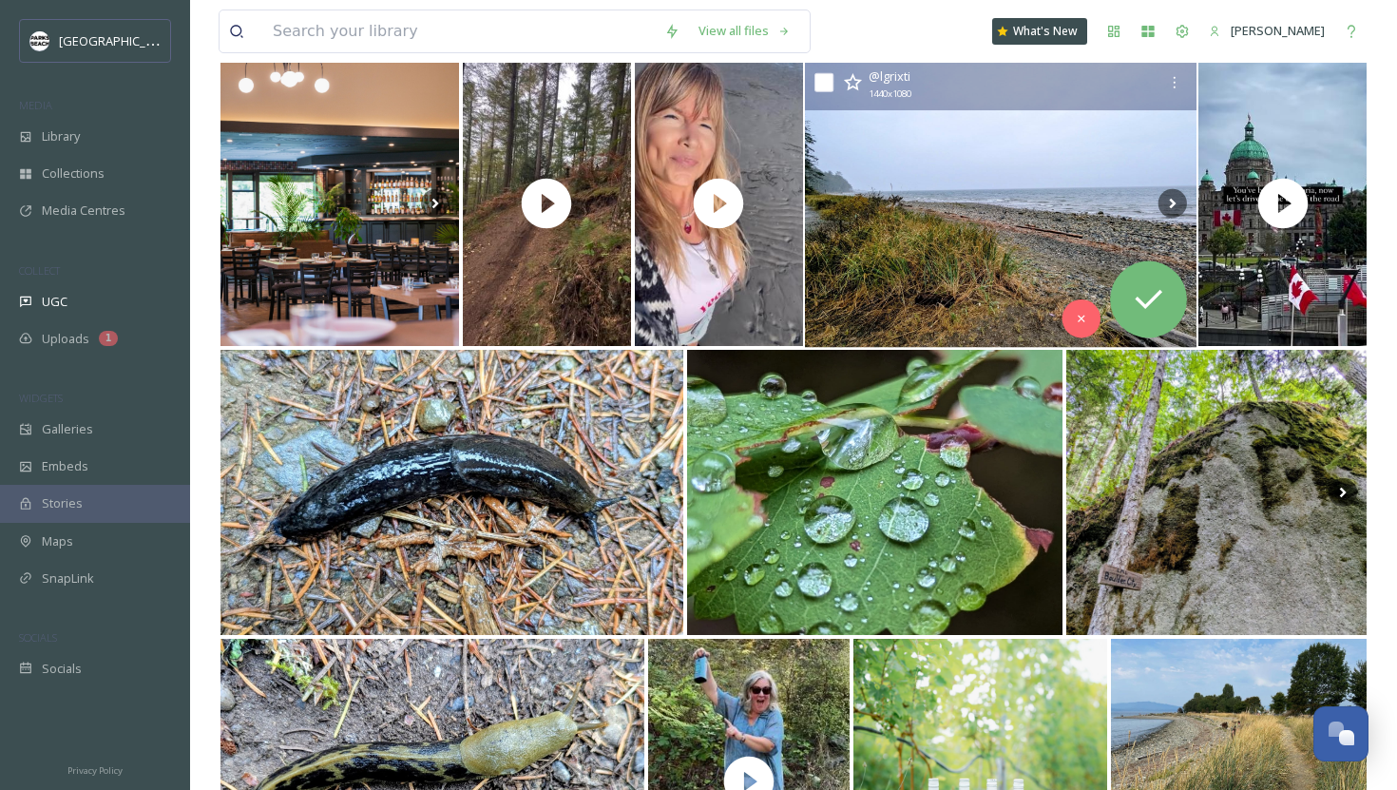
scroll to position [2533, 0]
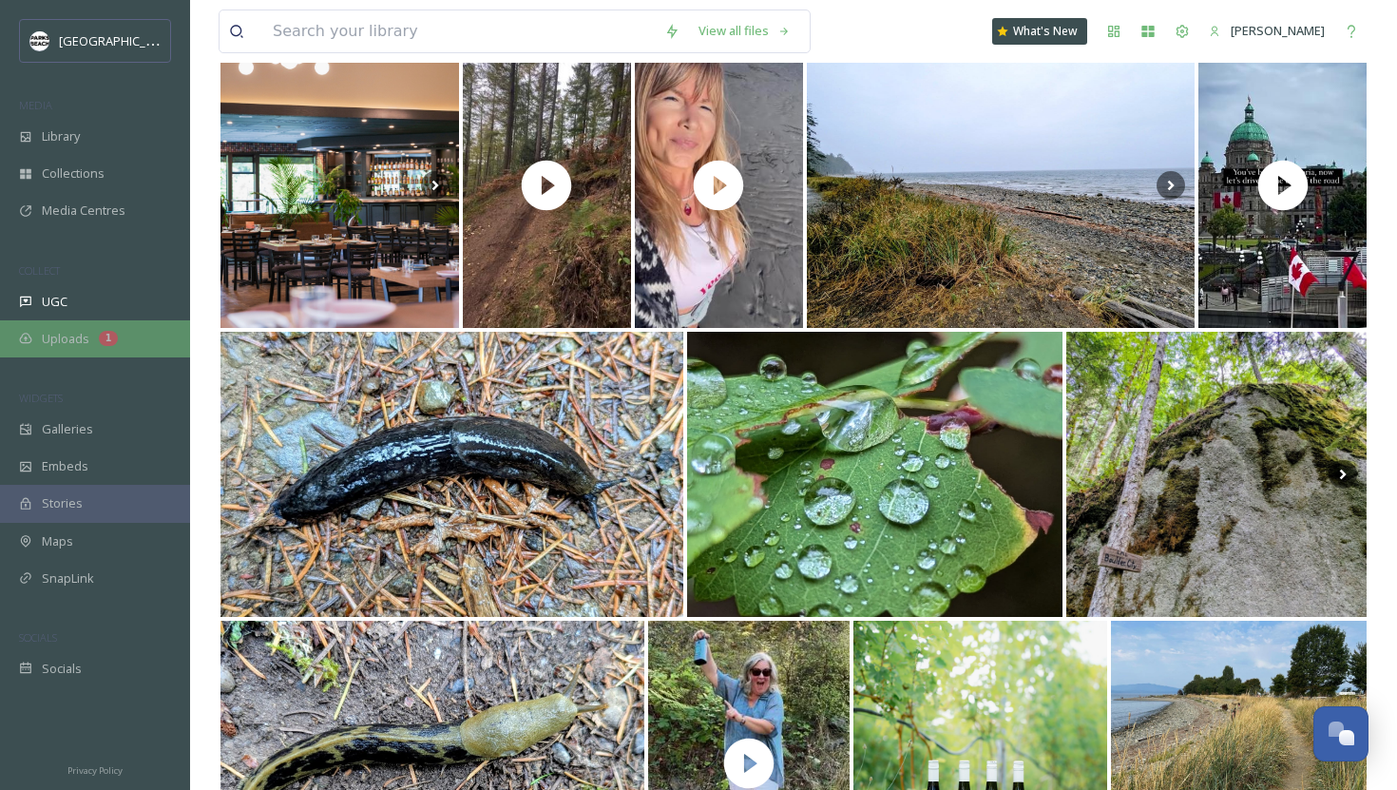
click at [65, 343] on span "Uploads" at bounding box center [66, 339] width 48 height 18
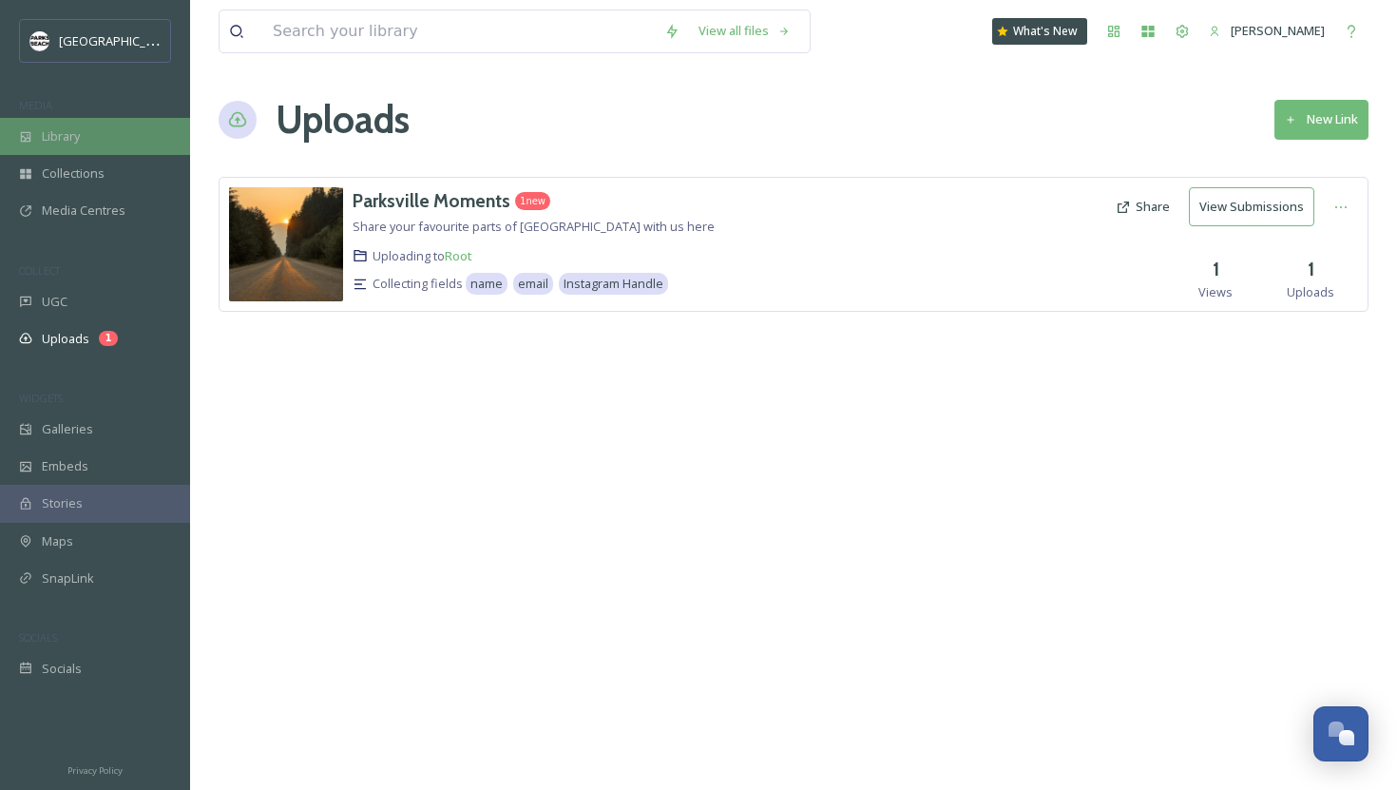
click at [93, 133] on div "Library" at bounding box center [95, 136] width 190 height 37
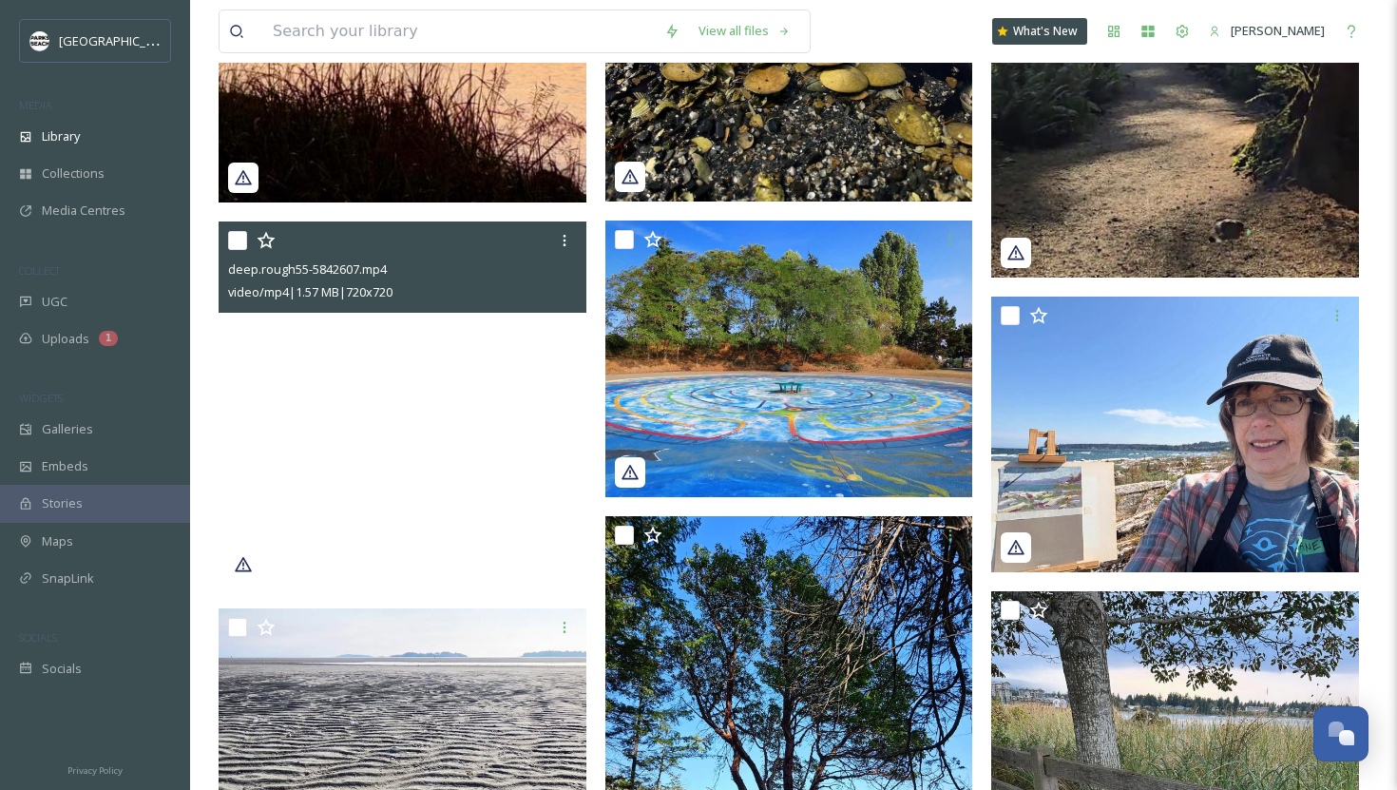
scroll to position [6585, 0]
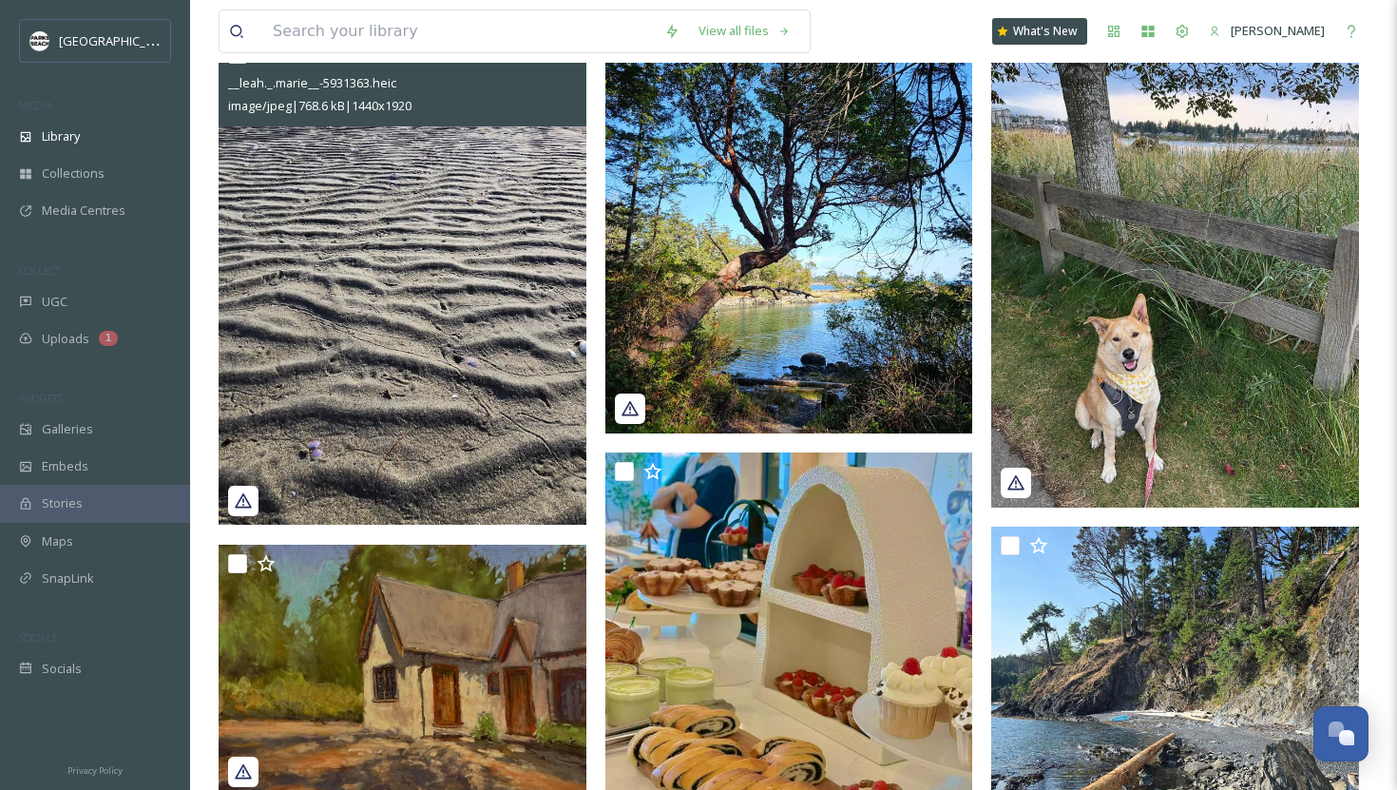
click at [470, 434] on img at bounding box center [403, 280] width 368 height 490
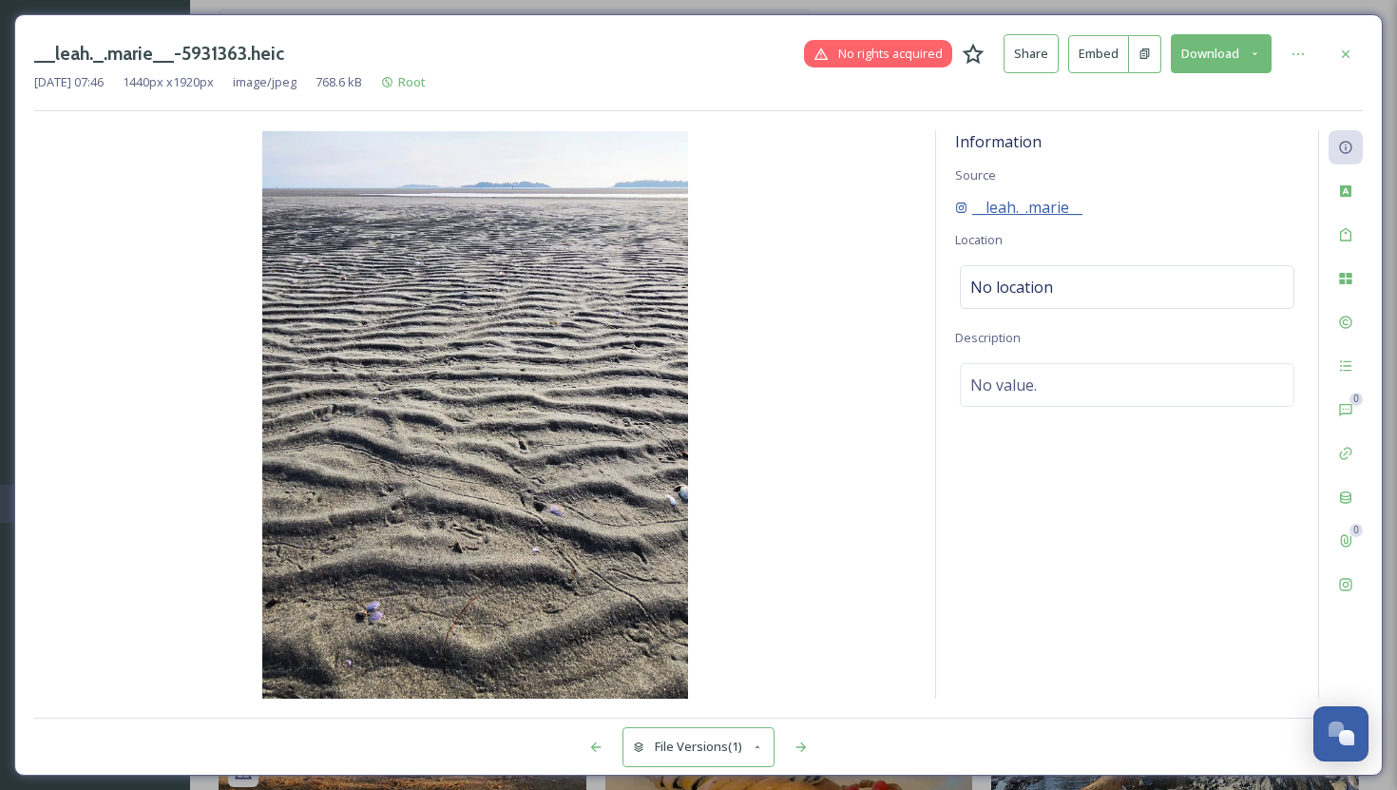
click at [997, 211] on span "__leah._.marie__" at bounding box center [1027, 207] width 110 height 23
drag, startPoint x: 1110, startPoint y: 205, endPoint x: 975, endPoint y: 207, distance: 135.0
click at [975, 207] on div "__leah._.marie__" at bounding box center [1127, 207] width 344 height 23
copy span "_leah._.marie__"
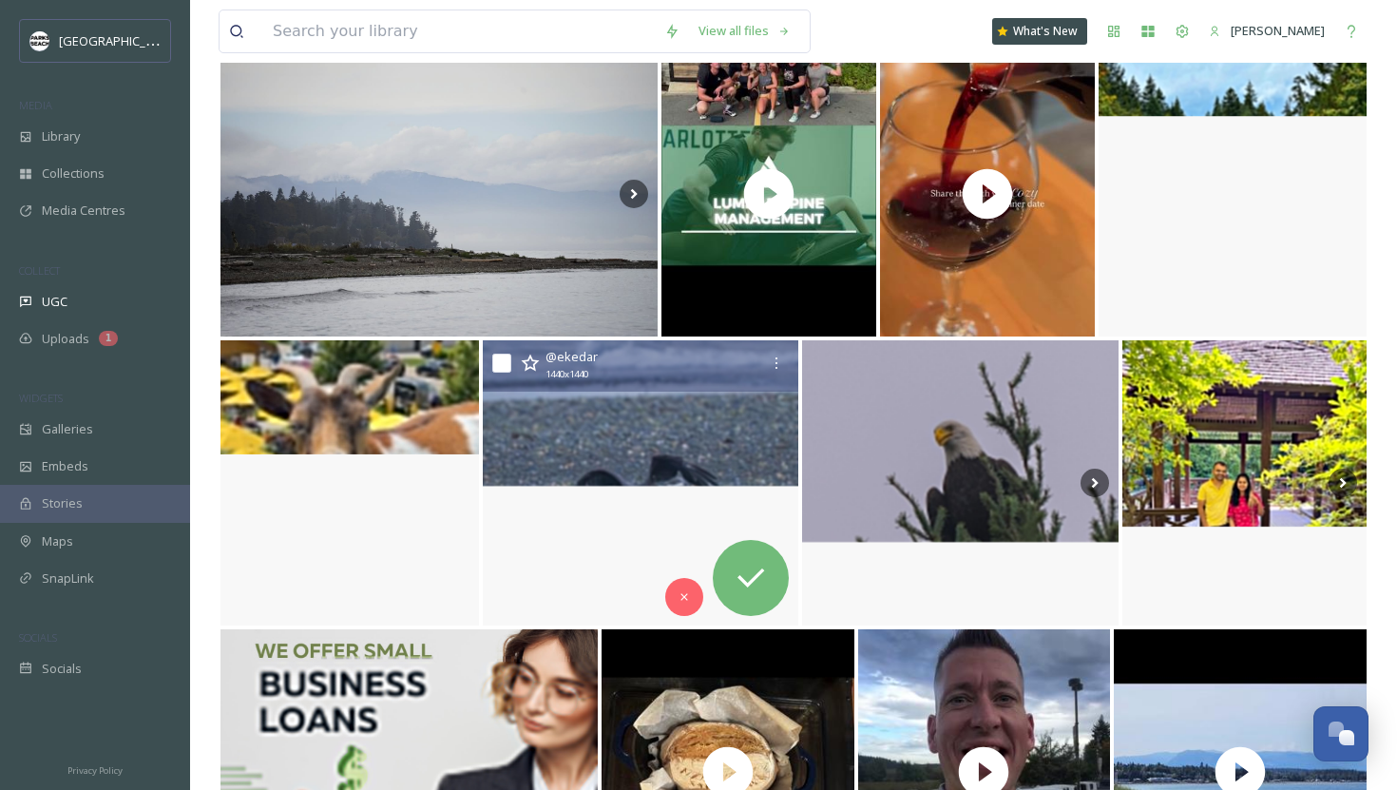
scroll to position [7893, 0]
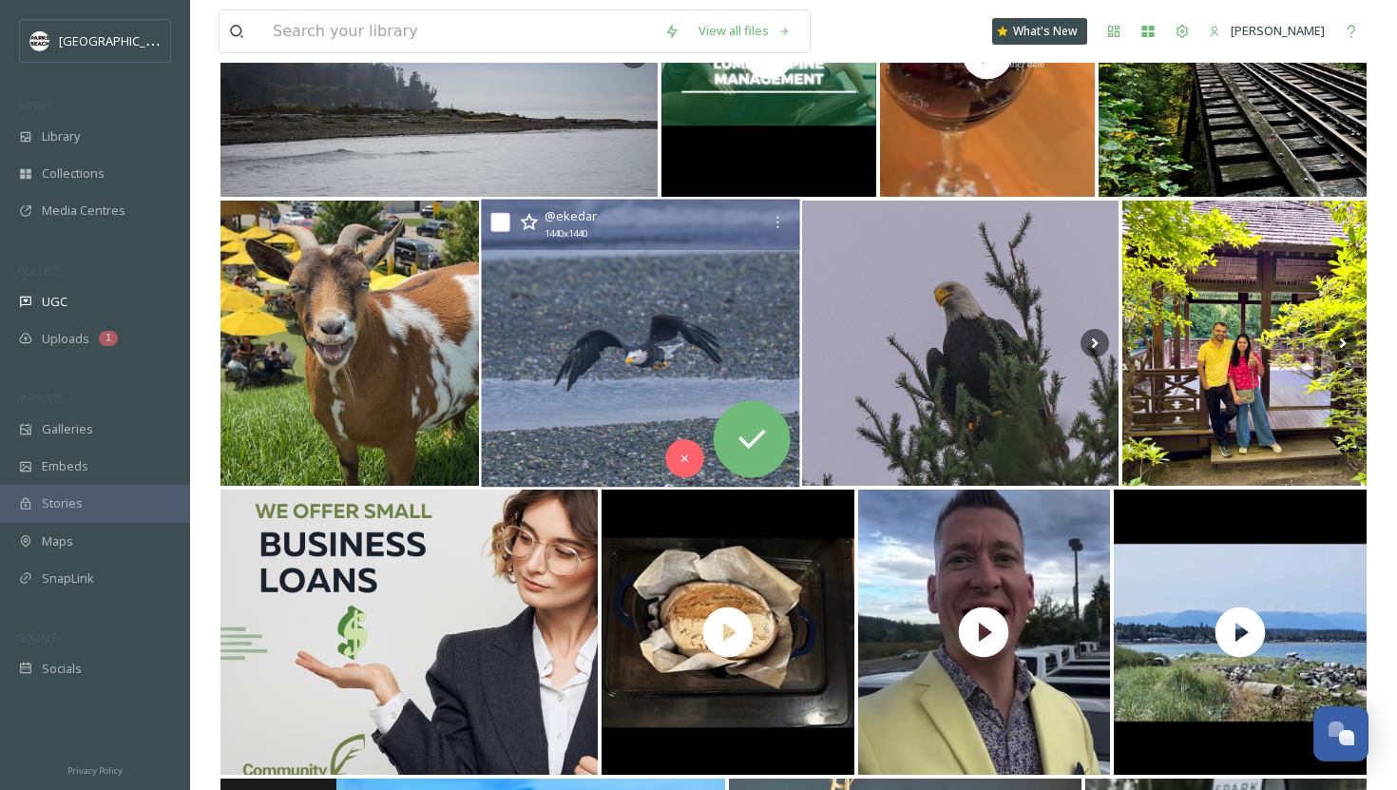
click at [705, 294] on img at bounding box center [640, 344] width 319 height 288
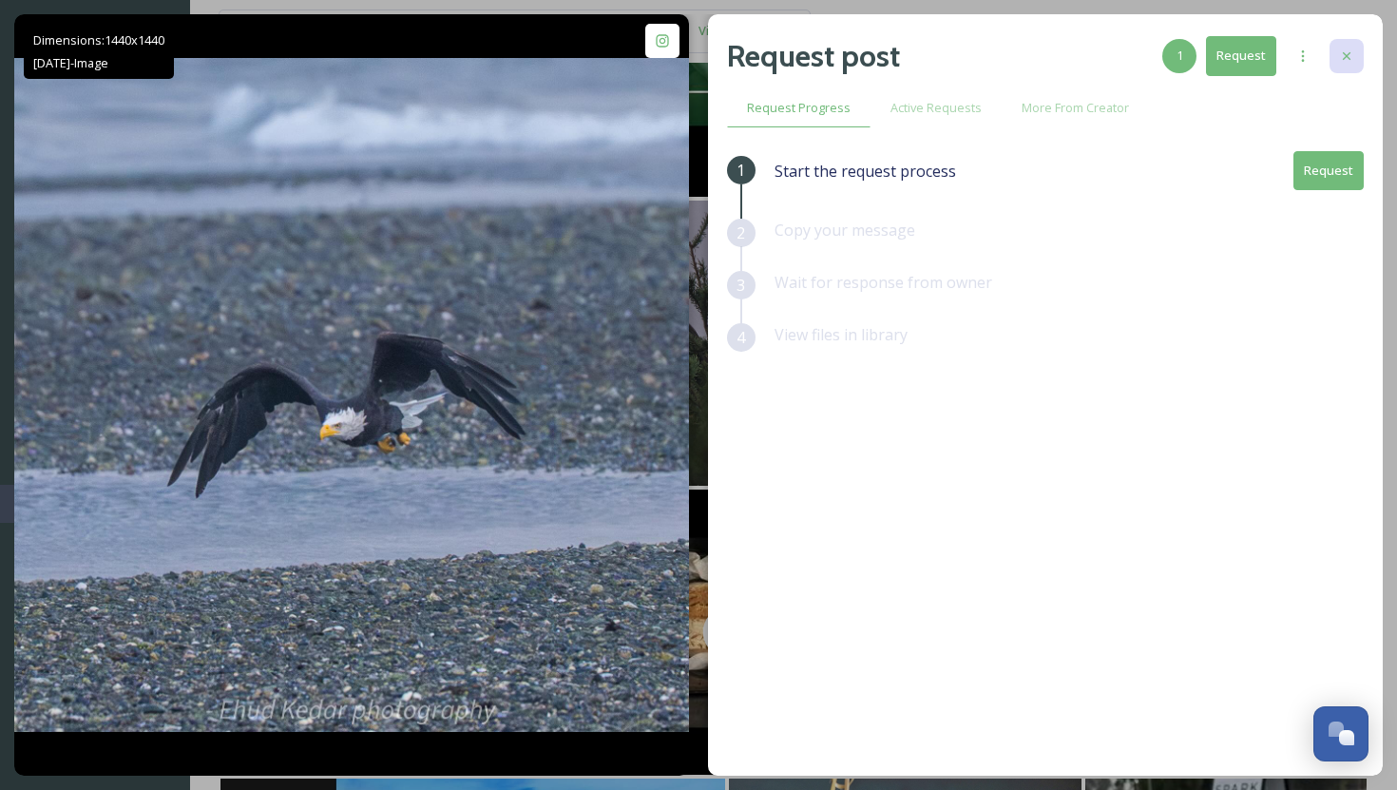
click at [1358, 47] on div at bounding box center [1346, 56] width 34 height 34
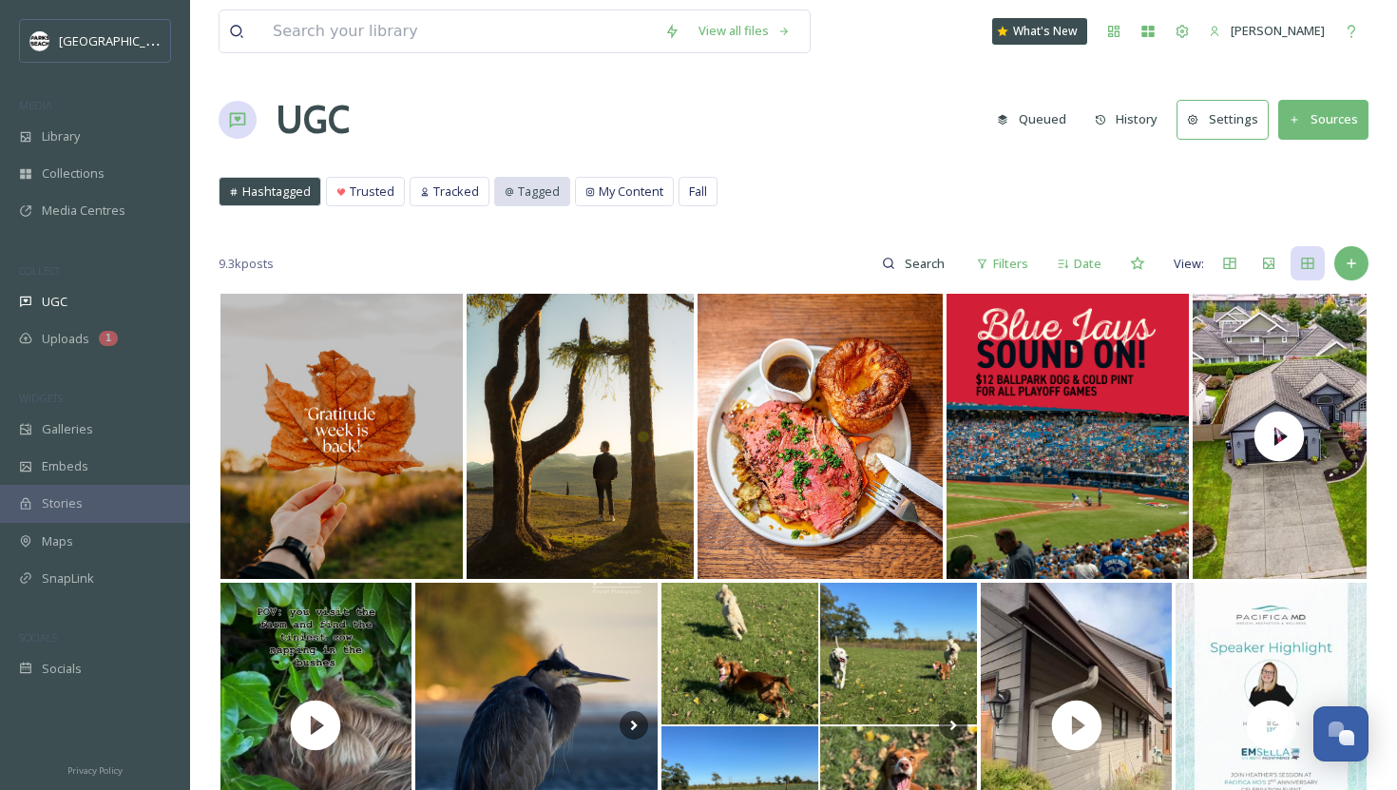
click at [547, 182] on span "Tagged" at bounding box center [539, 191] width 42 height 18
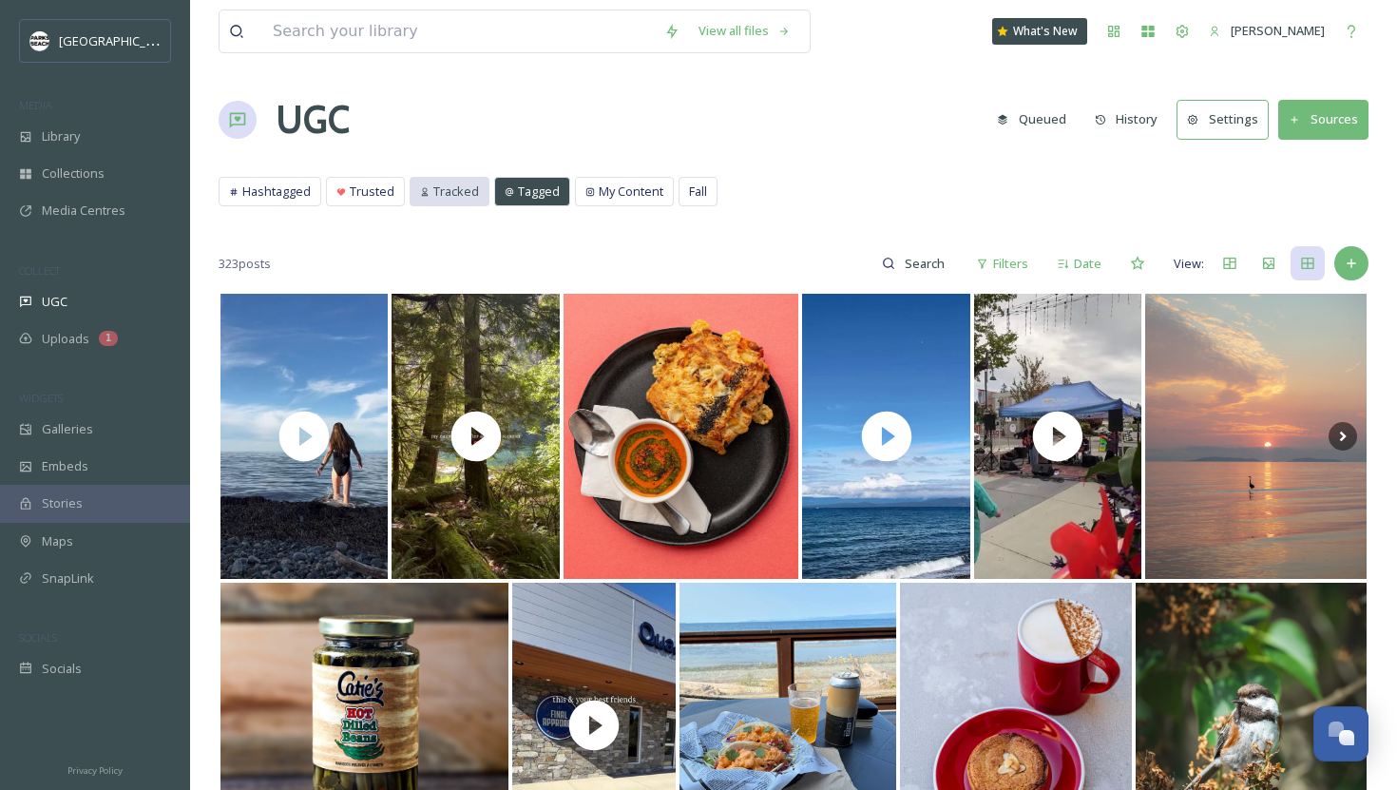
click at [450, 187] on span "Tracked" at bounding box center [456, 191] width 46 height 18
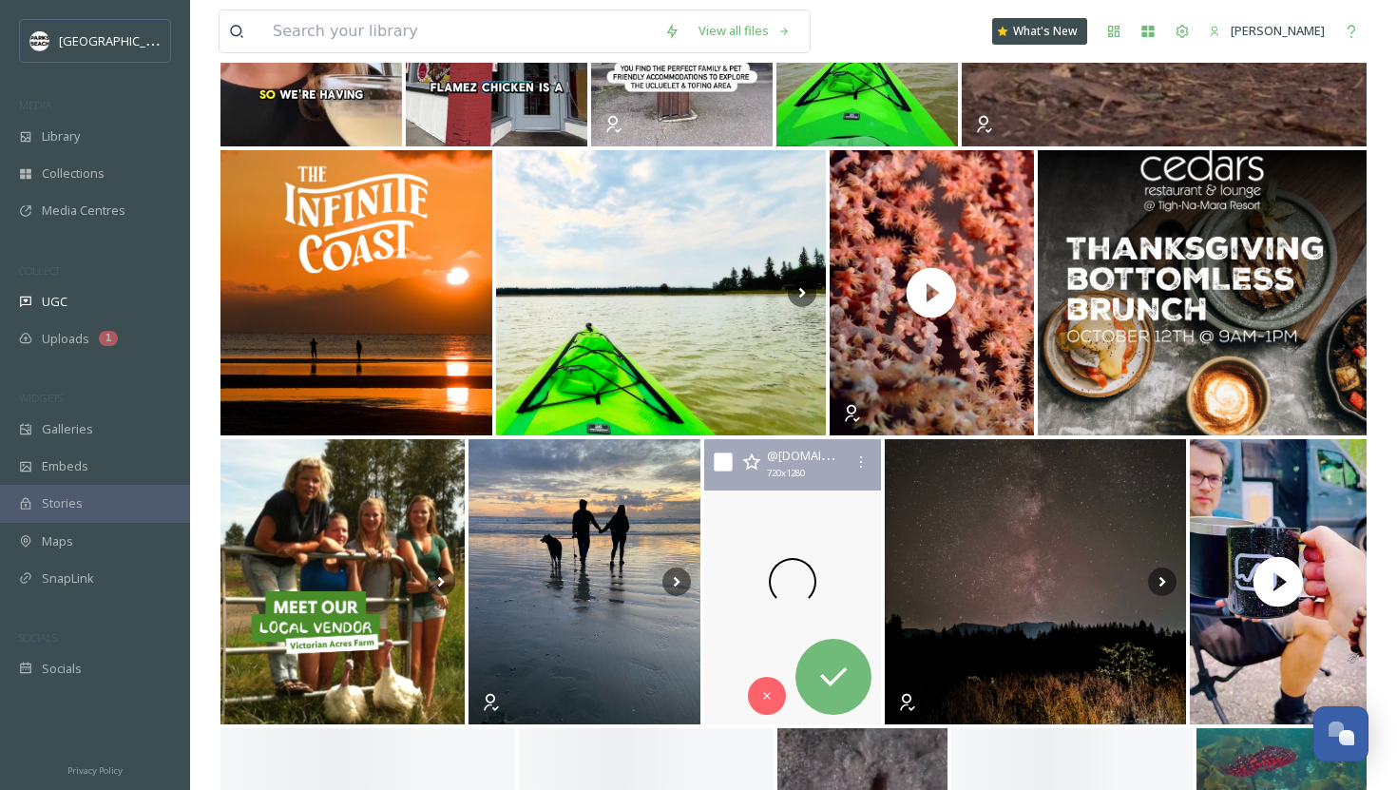
scroll to position [1047, 0]
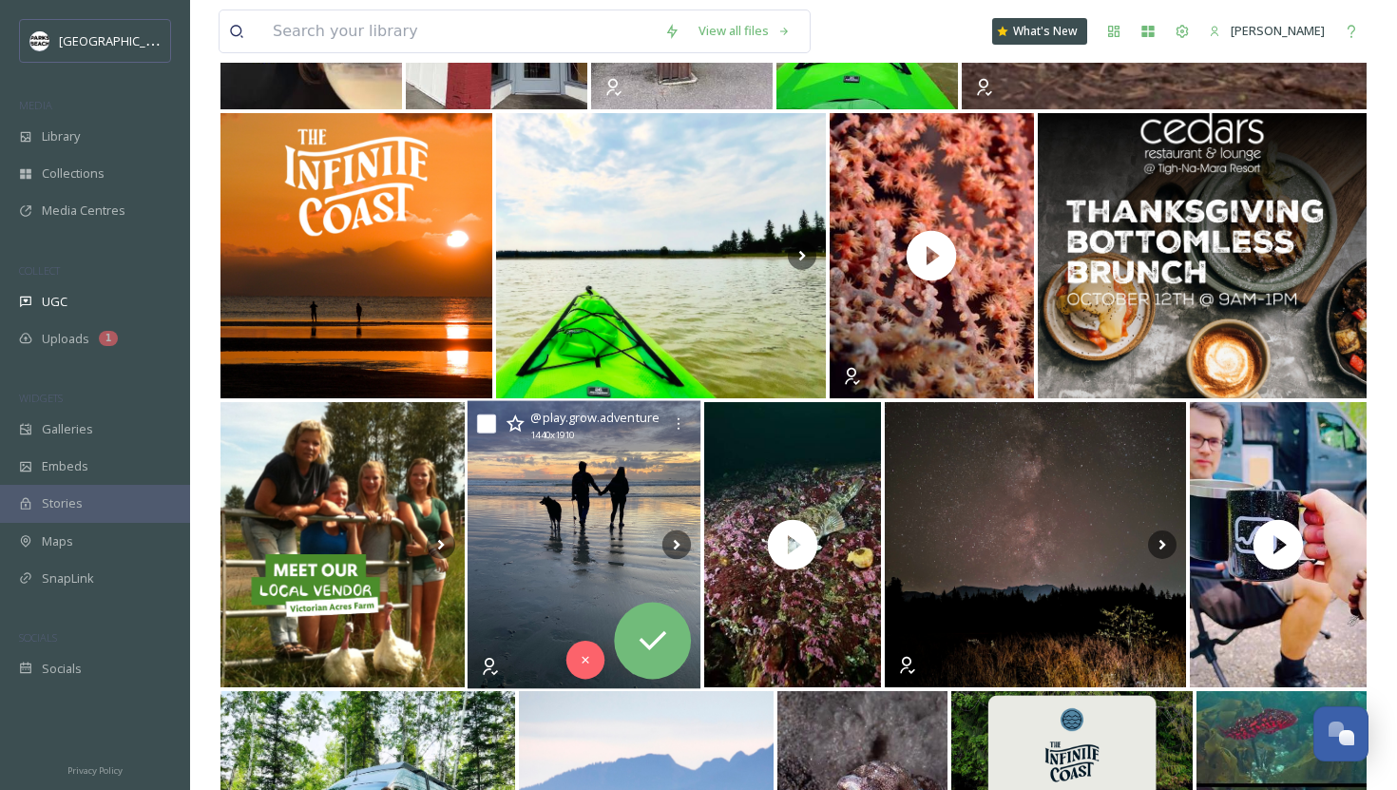
click at [592, 605] on img at bounding box center [585, 545] width 234 height 288
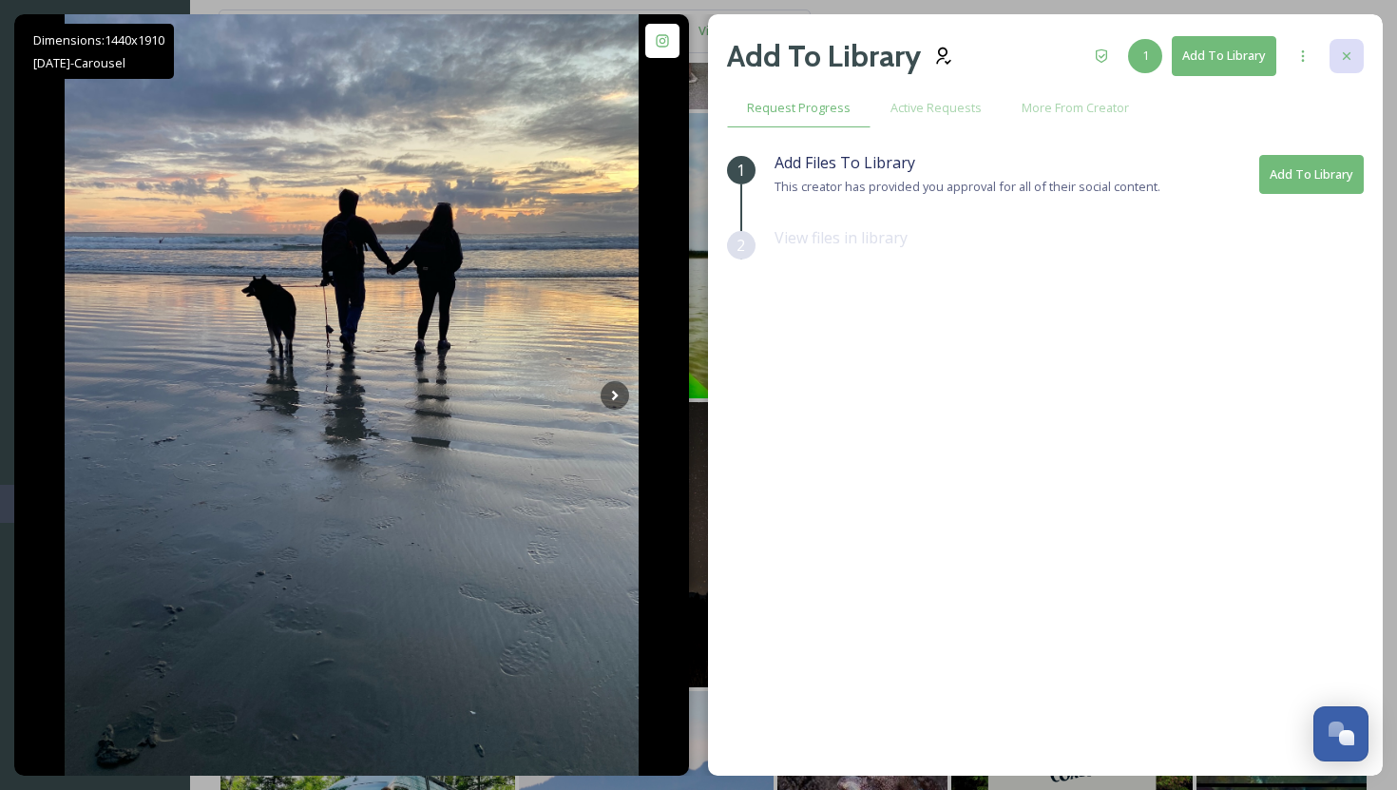
click at [1346, 52] on icon at bounding box center [1346, 55] width 15 height 15
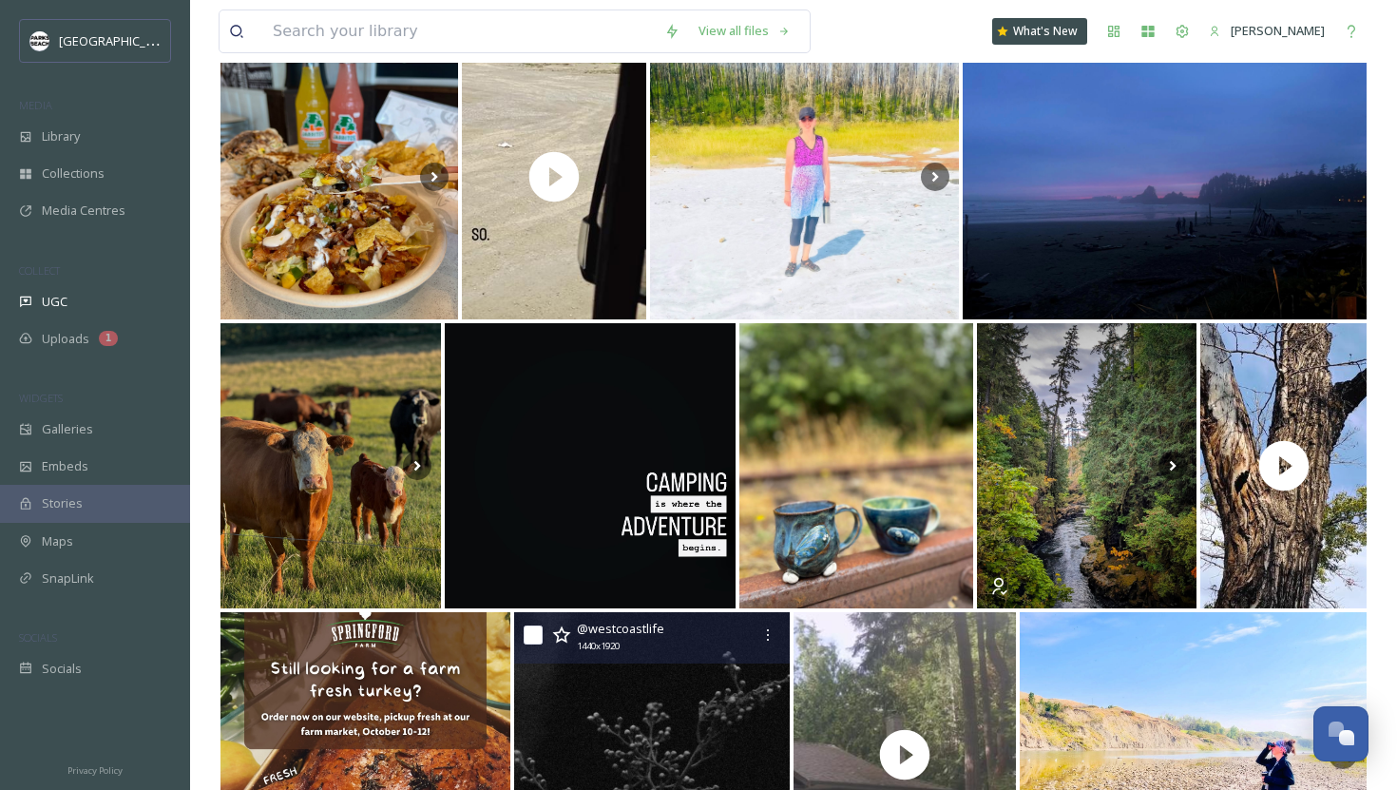
scroll to position [2056, 0]
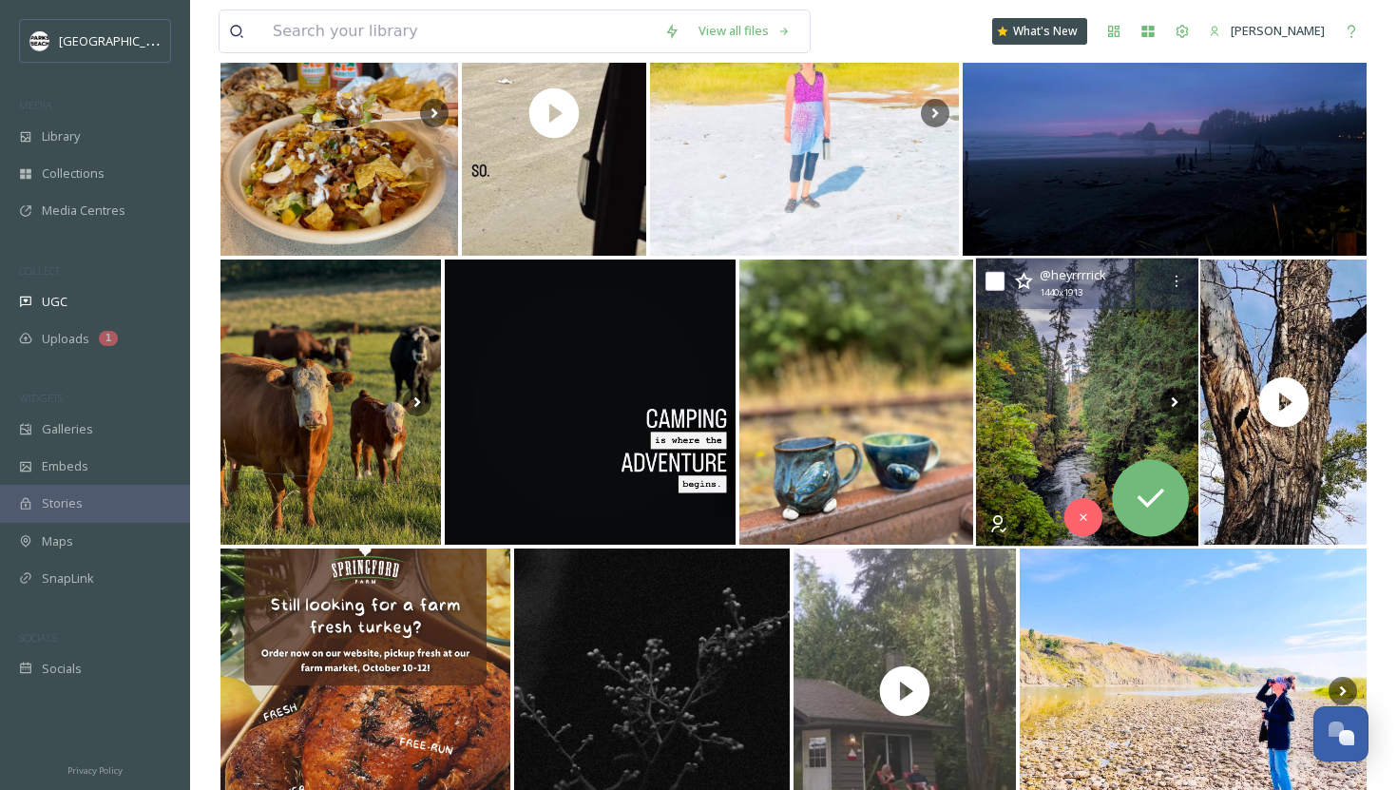
click at [1137, 410] on img at bounding box center [1086, 402] width 222 height 288
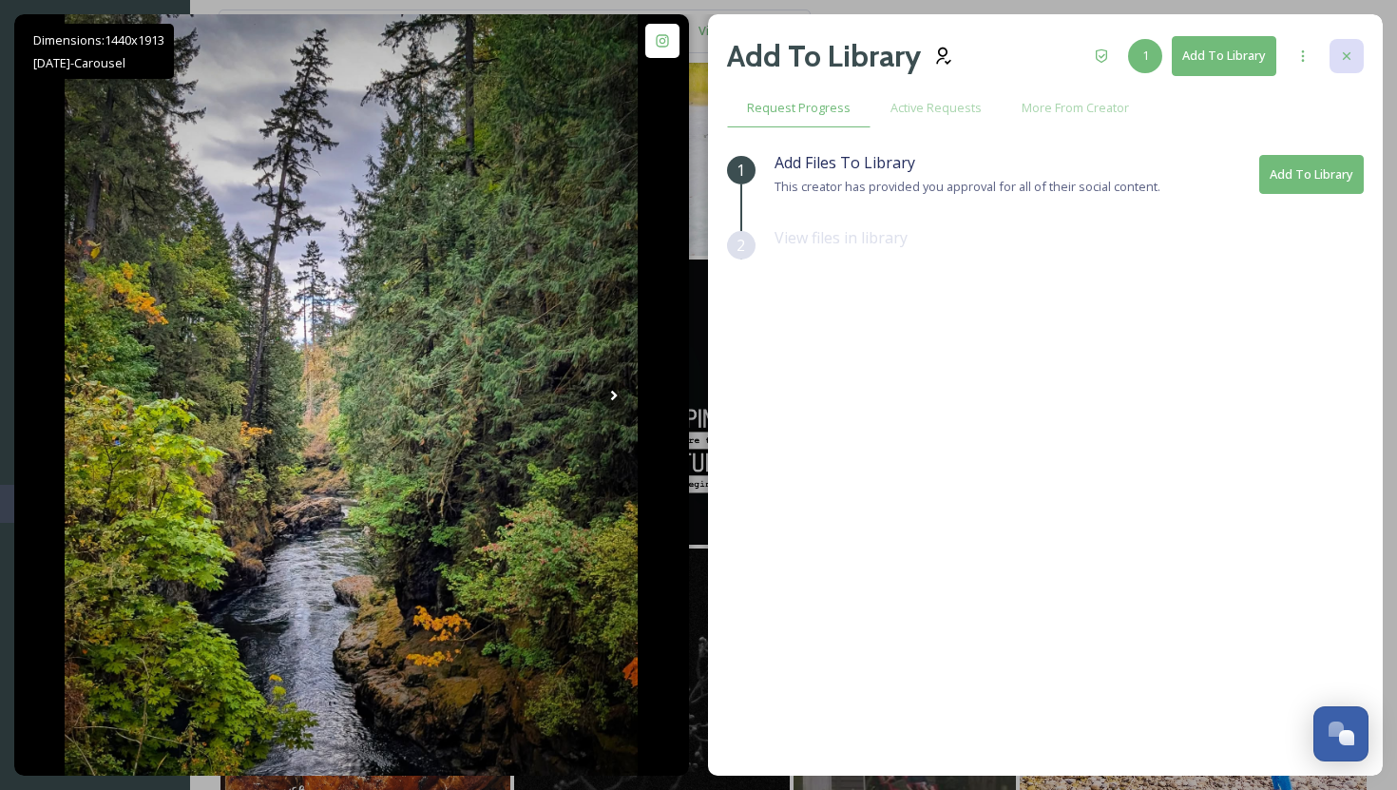
click at [1347, 54] on icon at bounding box center [1346, 55] width 15 height 15
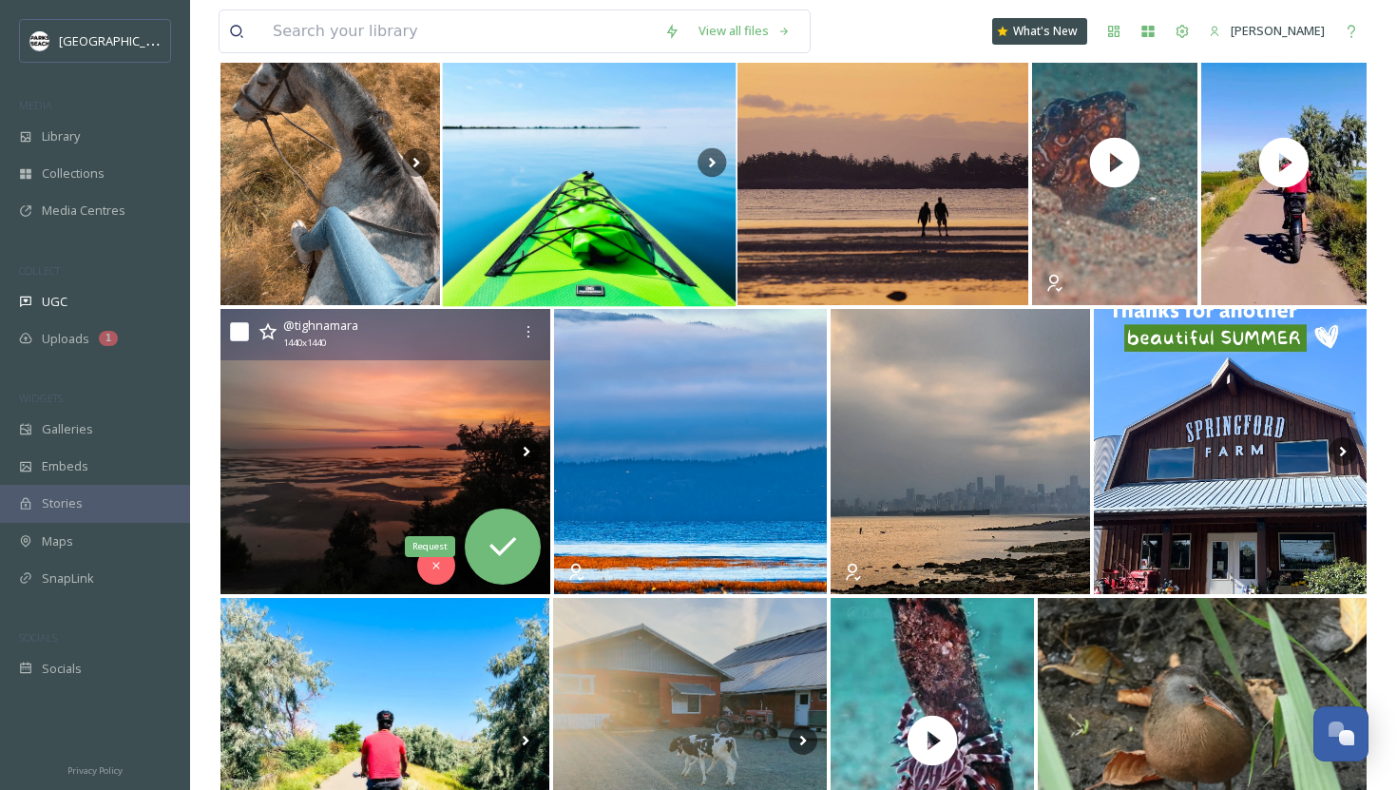
scroll to position [6436, 0]
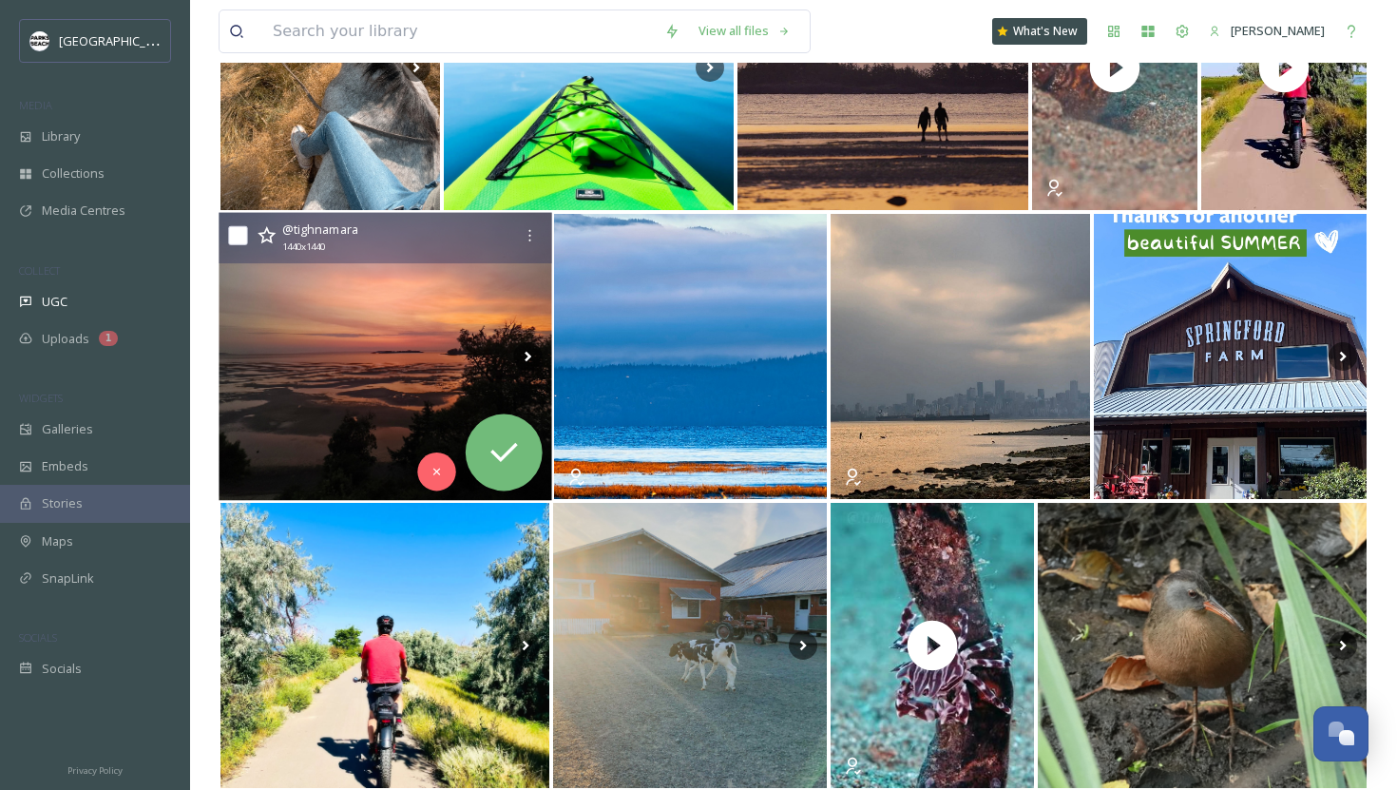
click at [317, 430] on img at bounding box center [385, 357] width 333 height 288
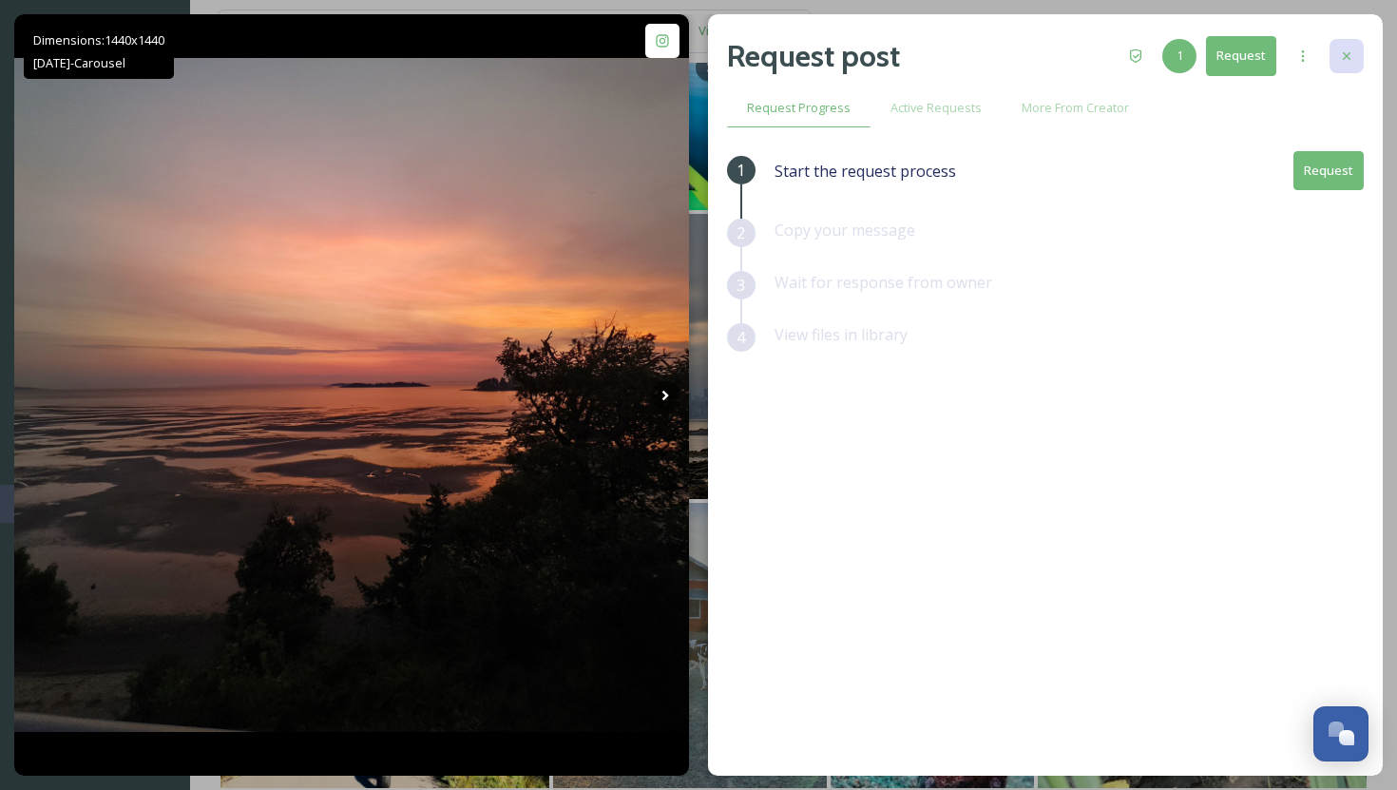
click at [1358, 51] on div at bounding box center [1346, 56] width 34 height 34
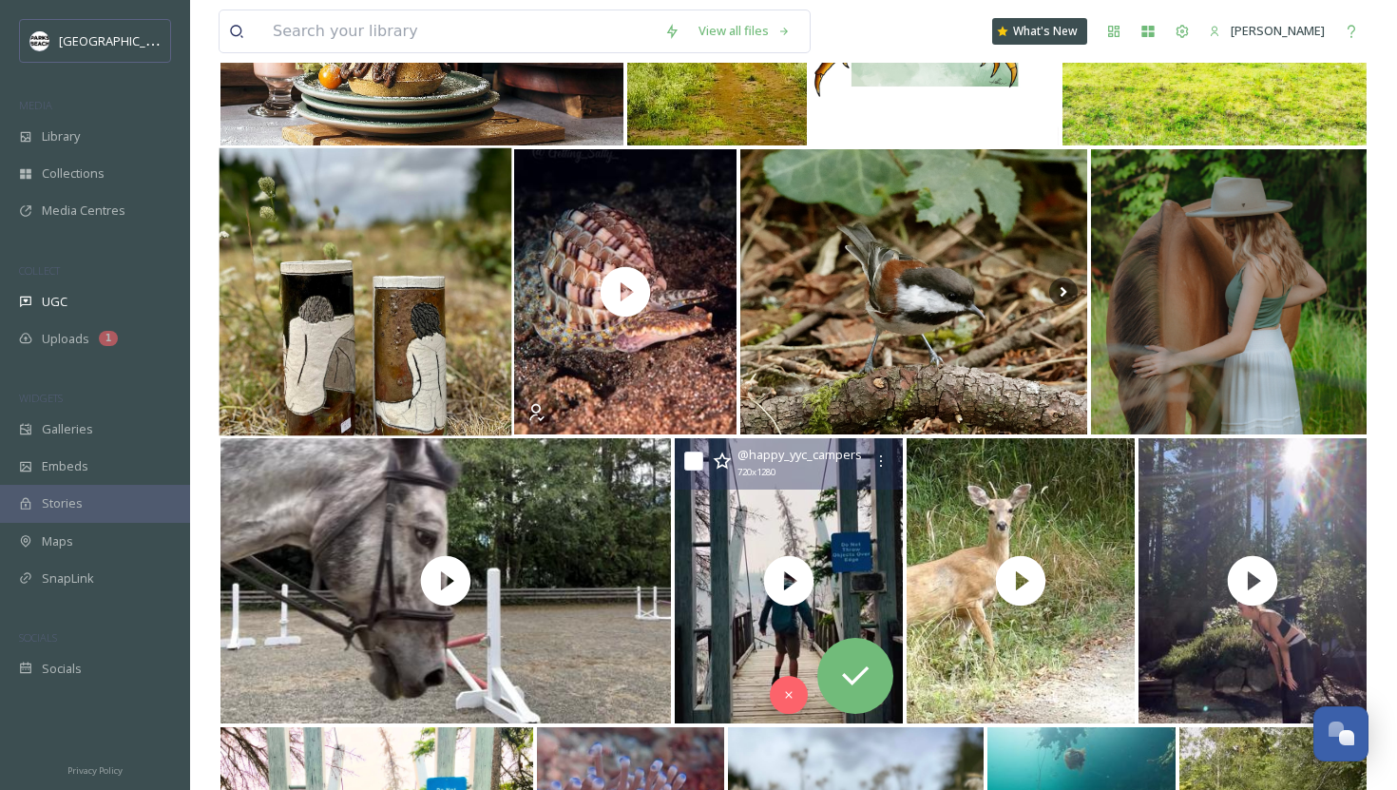
scroll to position [4402, 0]
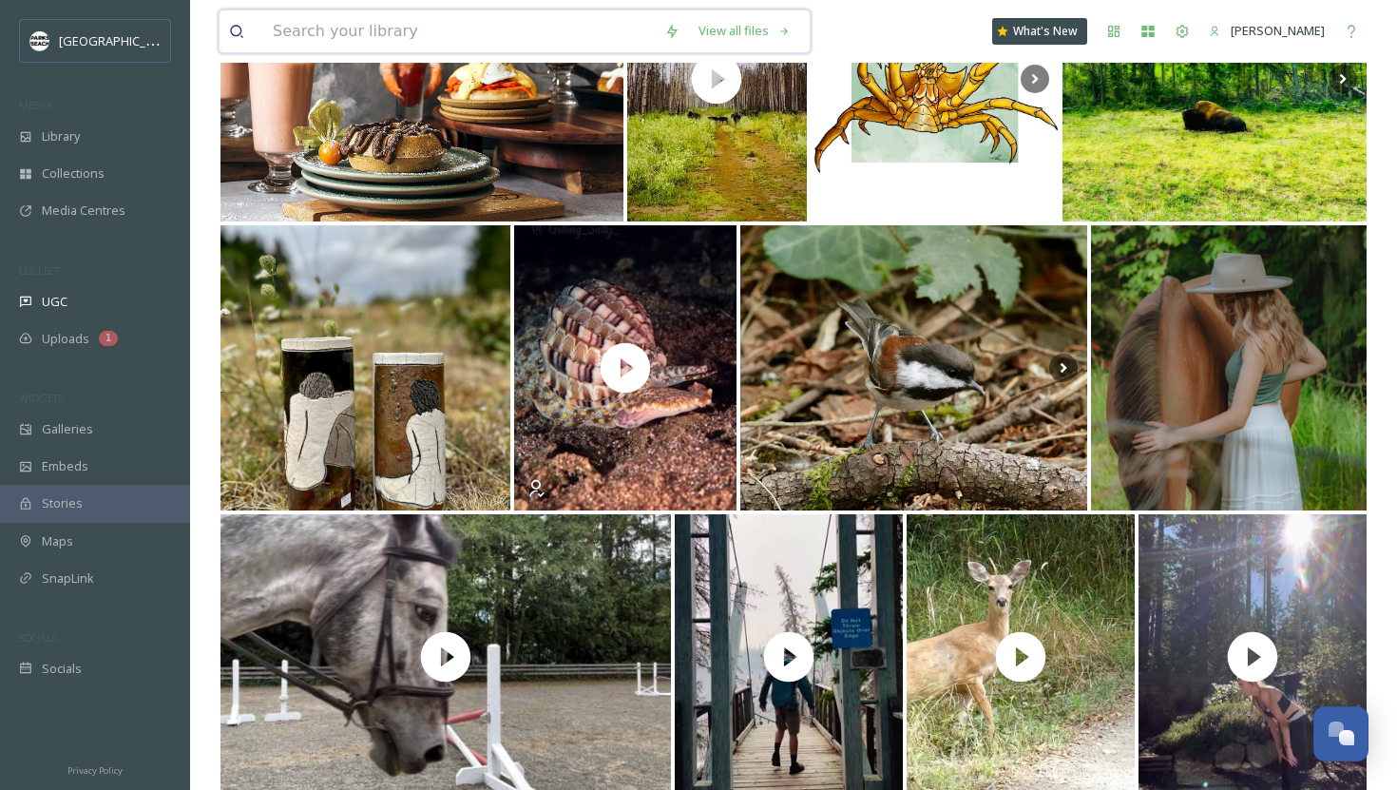
click at [370, 35] on input at bounding box center [459, 31] width 392 height 42
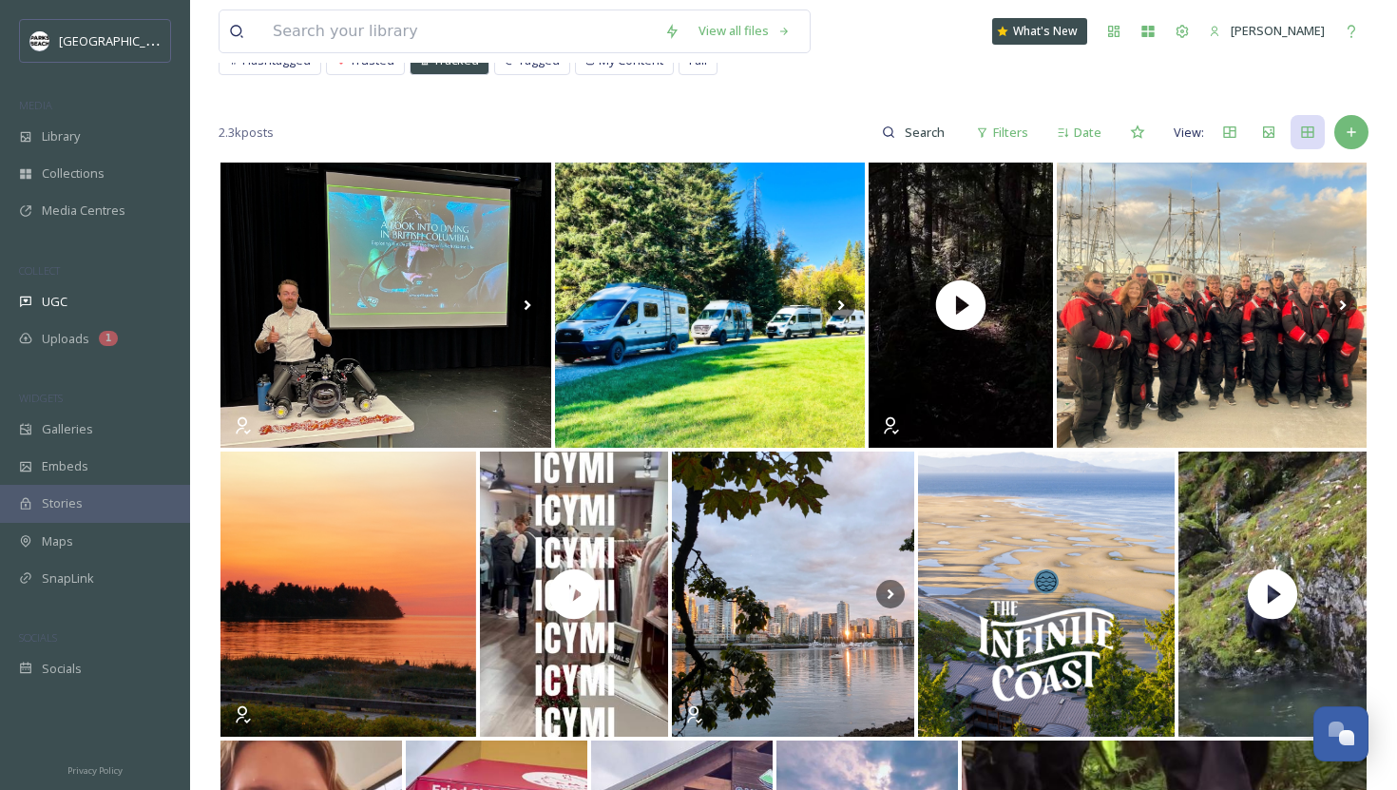
scroll to position [0, 0]
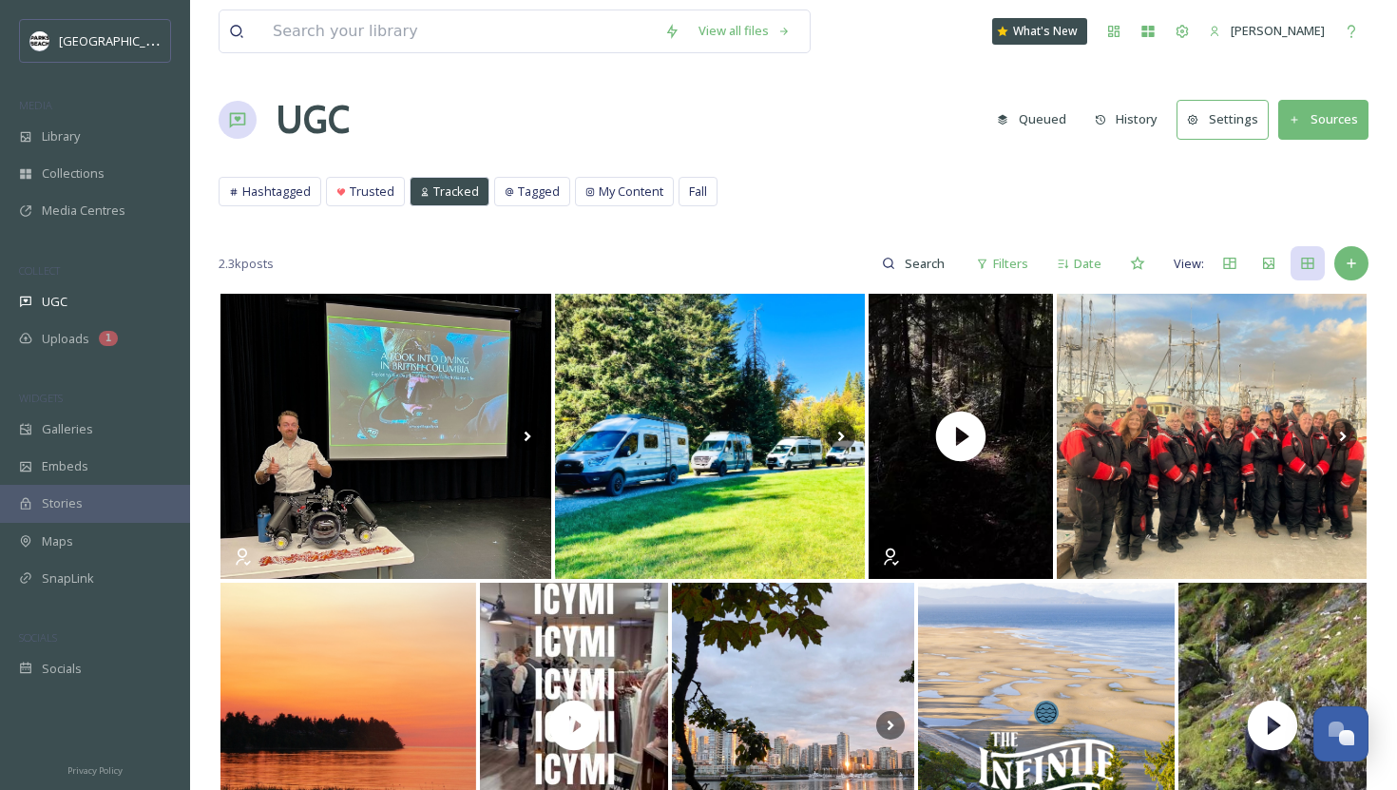
click at [252, 211] on div "Hashtagged Trusted Tracked Tagged My Content Fall Hashtagged Trusted Tracked Ta…" at bounding box center [794, 196] width 1150 height 39
click at [252, 204] on div "Hashtagged" at bounding box center [270, 192] width 101 height 28
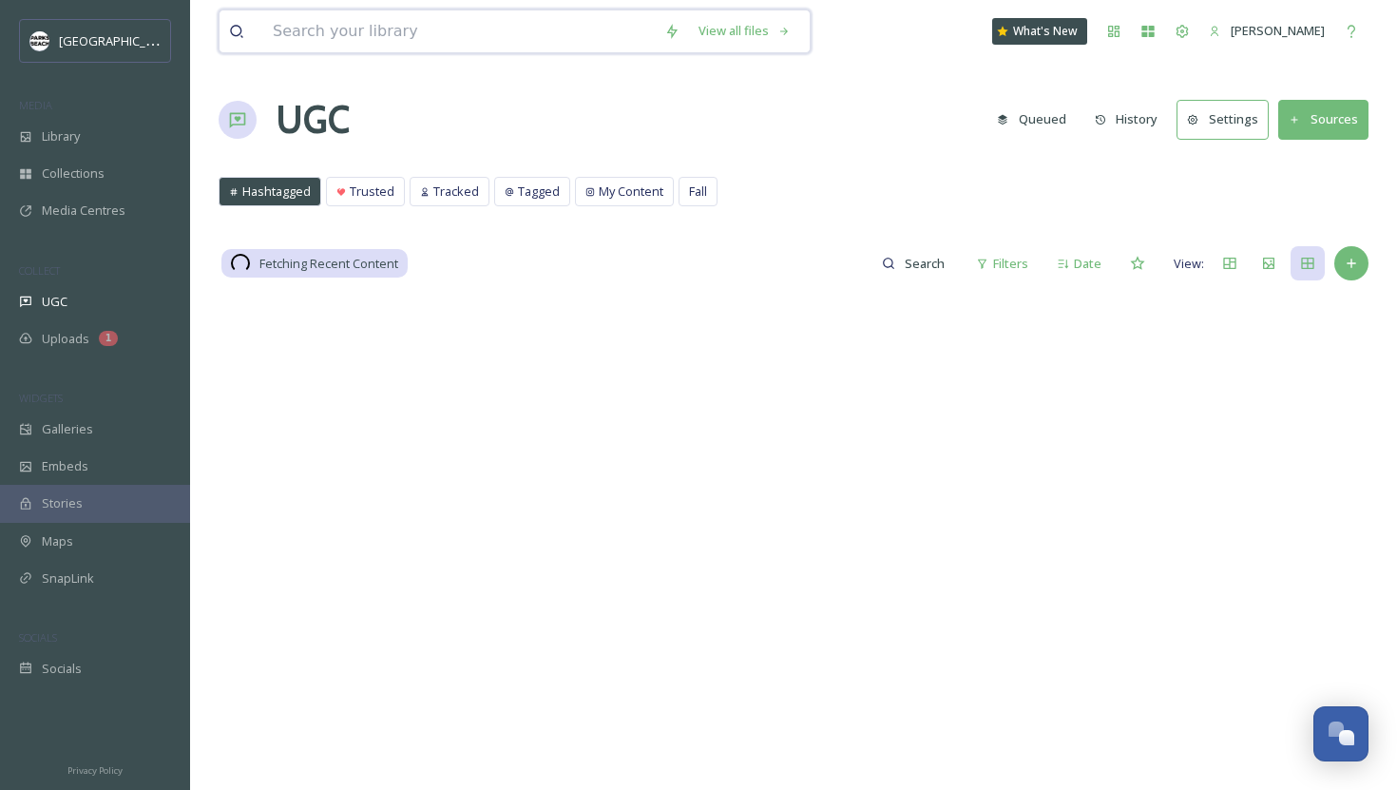
click at [336, 43] on input at bounding box center [459, 31] width 392 height 42
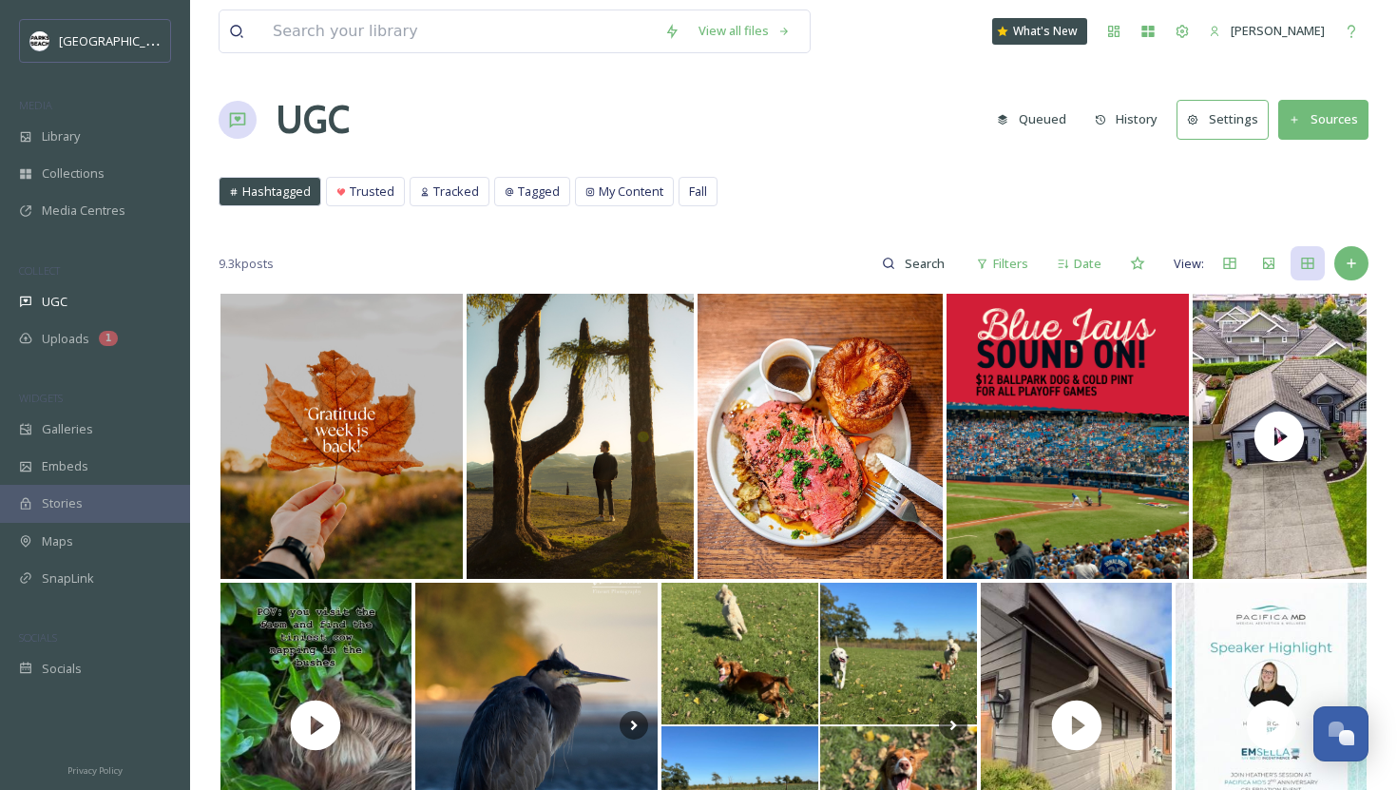
click at [1022, 211] on div "Hashtagged Trusted Tracked Tagged My Content Fall Hashtagged Trusted Tracked Ta…" at bounding box center [794, 196] width 1150 height 39
click at [904, 272] on input at bounding box center [926, 263] width 62 height 38
type input "#mypqb"
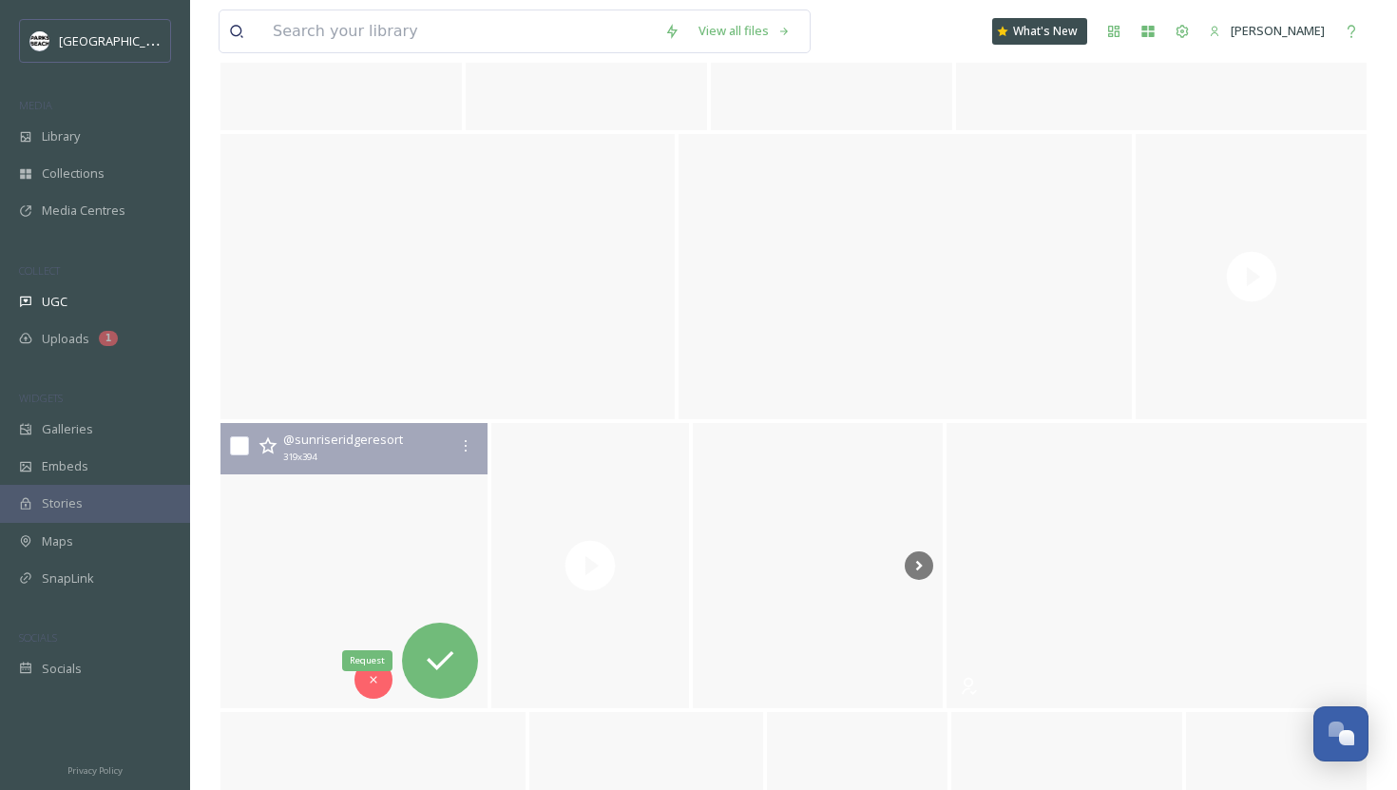
scroll to position [8089, 0]
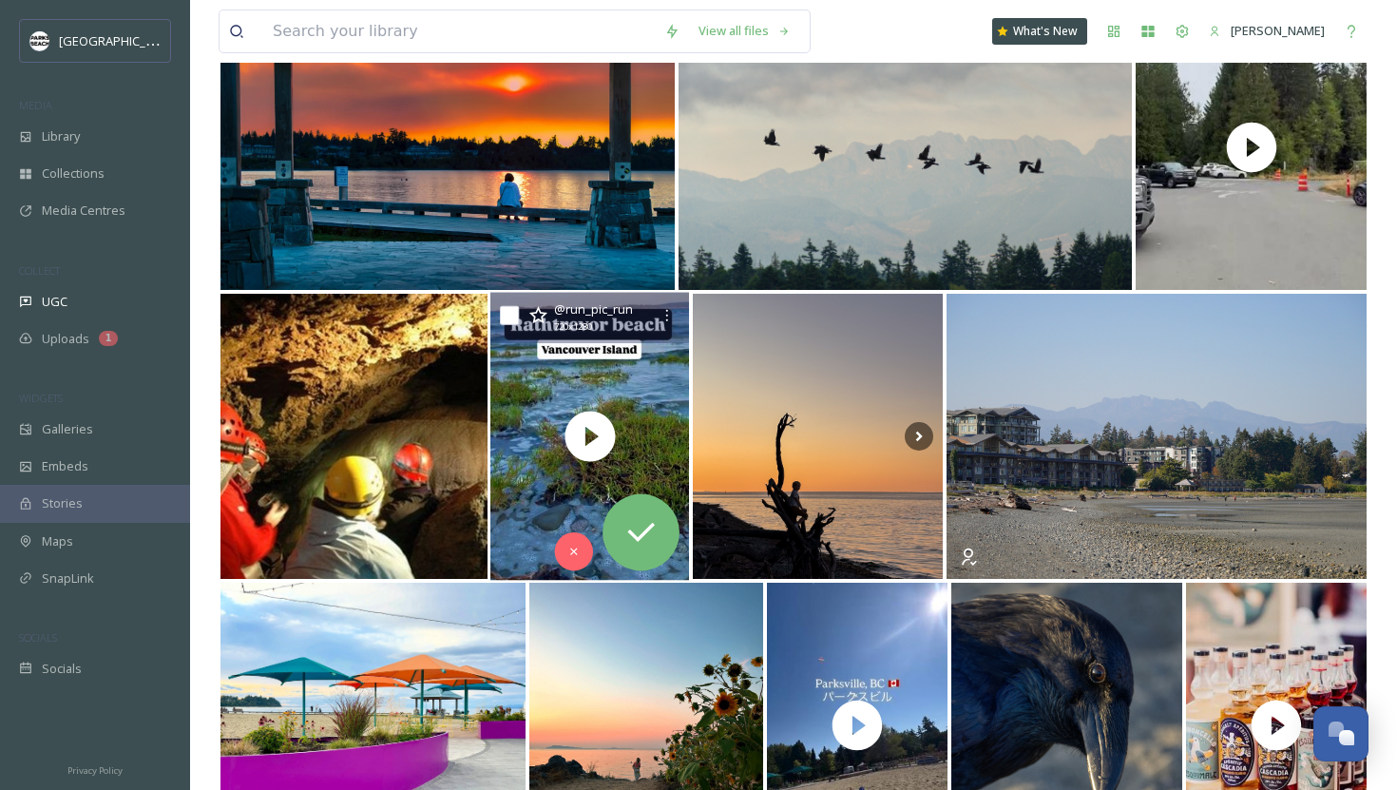
click at [665, 425] on icon at bounding box center [665, 436] width 29 height 29
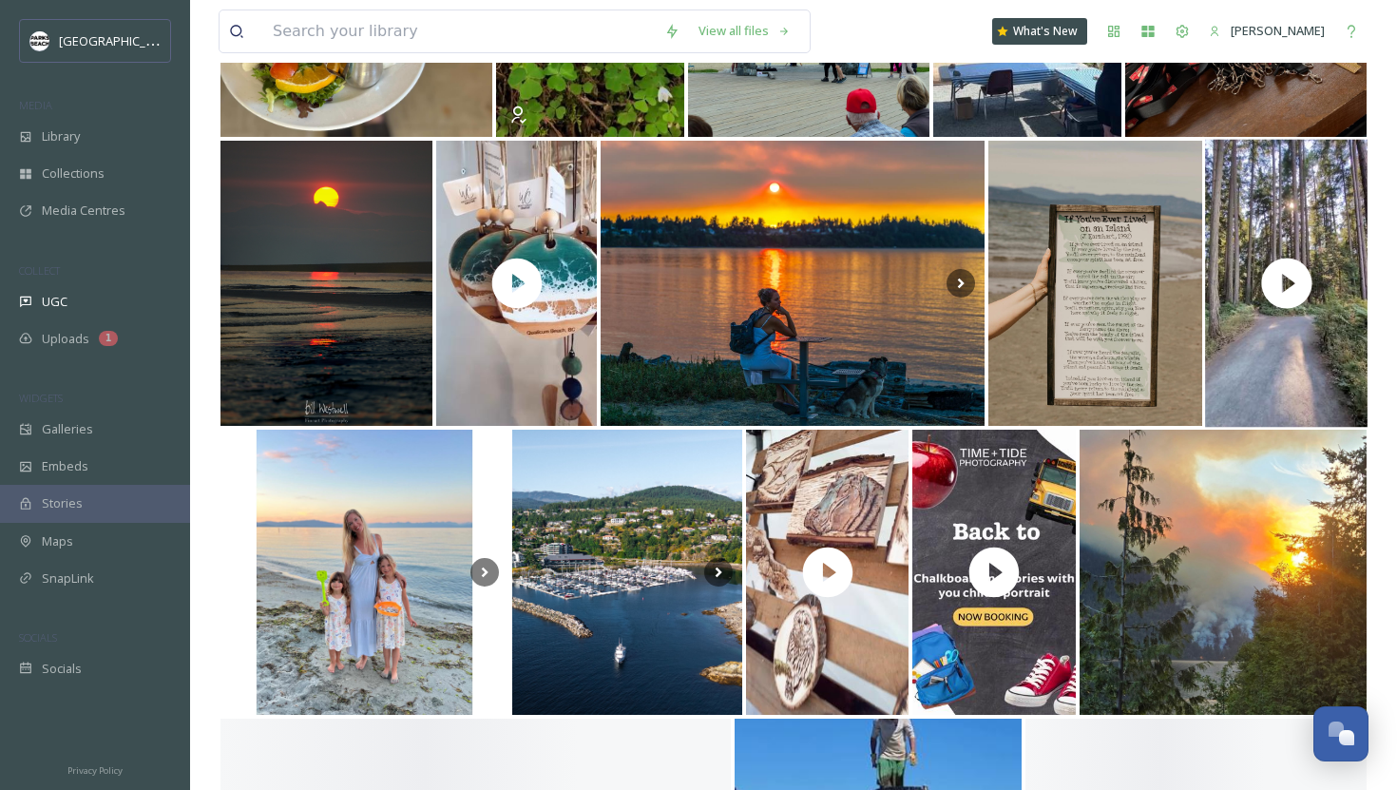
scroll to position [14402, 0]
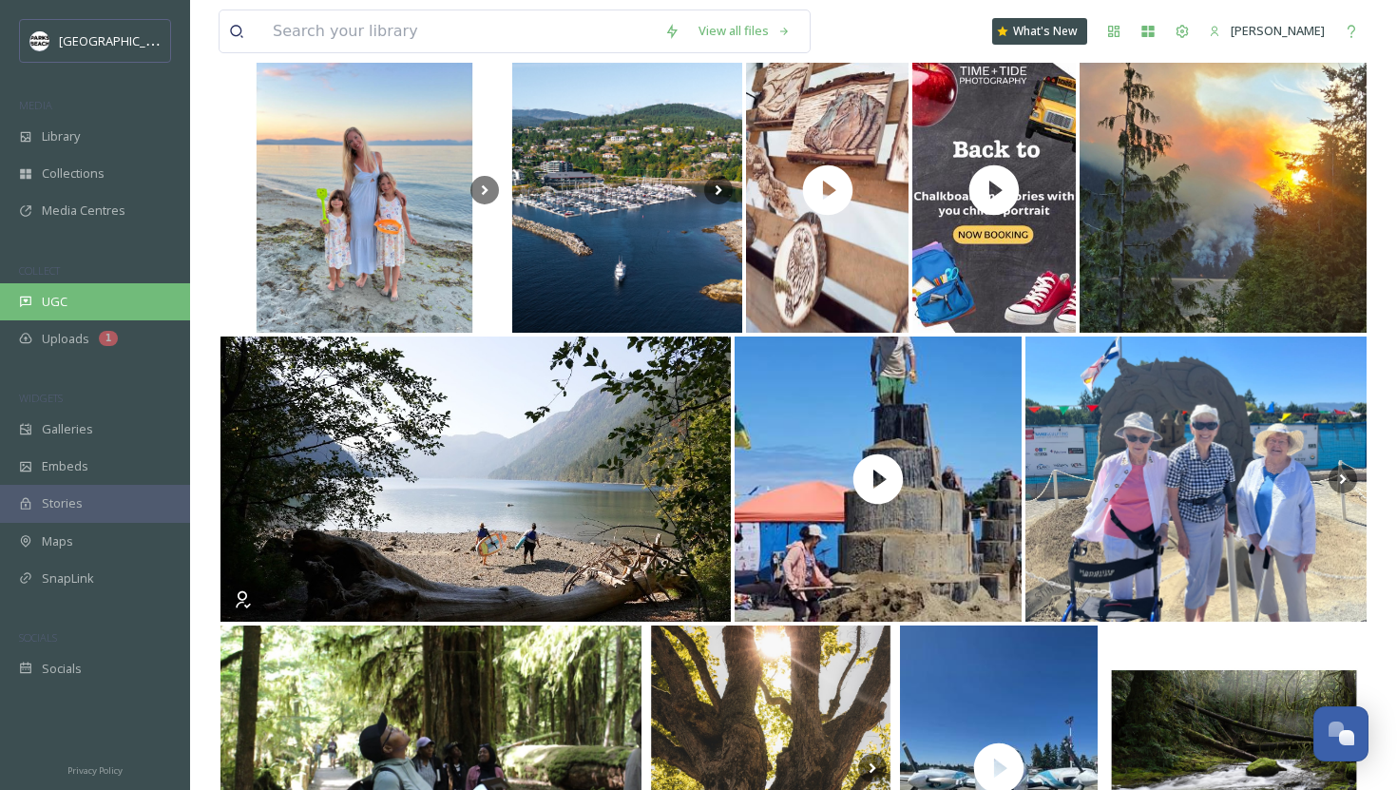
click at [63, 293] on span "UGC" at bounding box center [55, 302] width 26 height 18
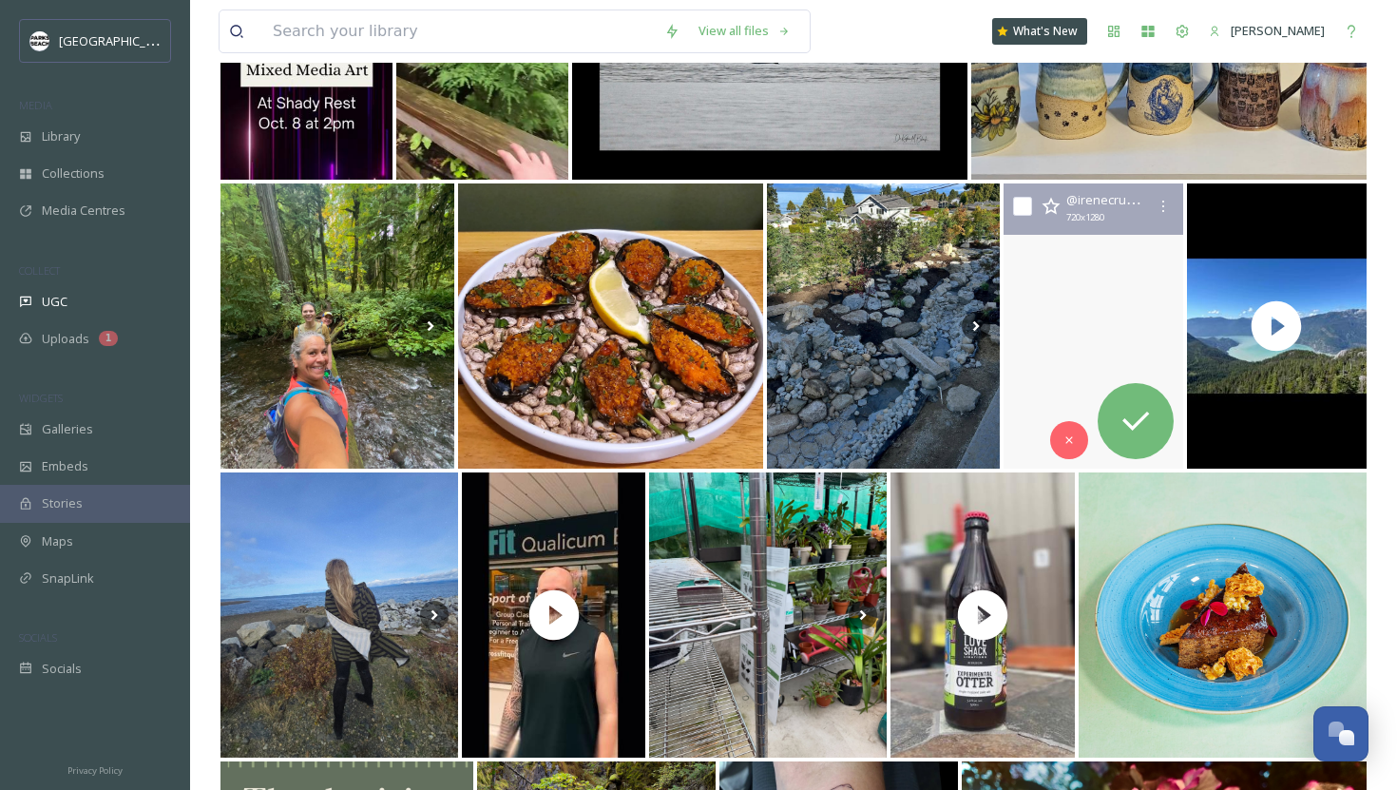
scroll to position [3704, 0]
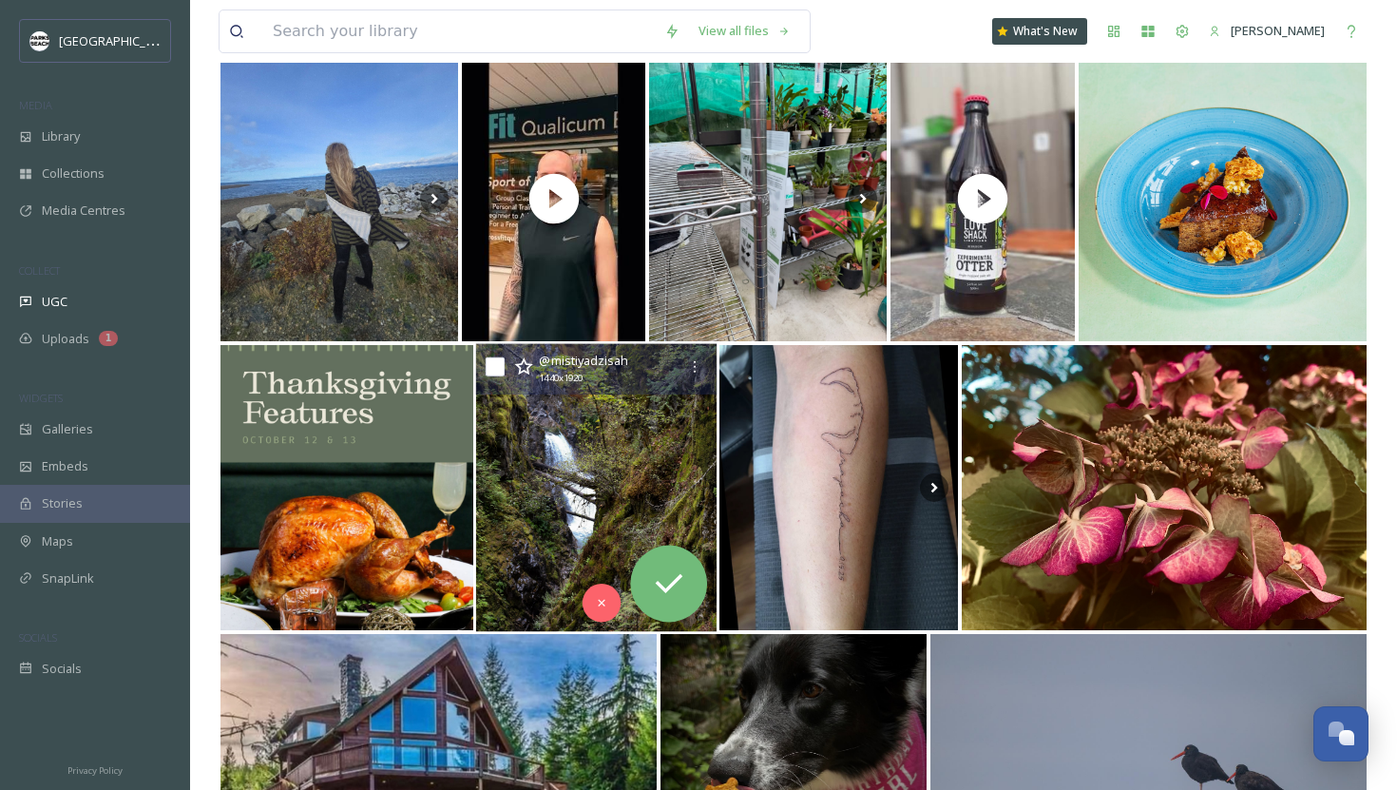
click at [617, 460] on img at bounding box center [596, 488] width 241 height 288
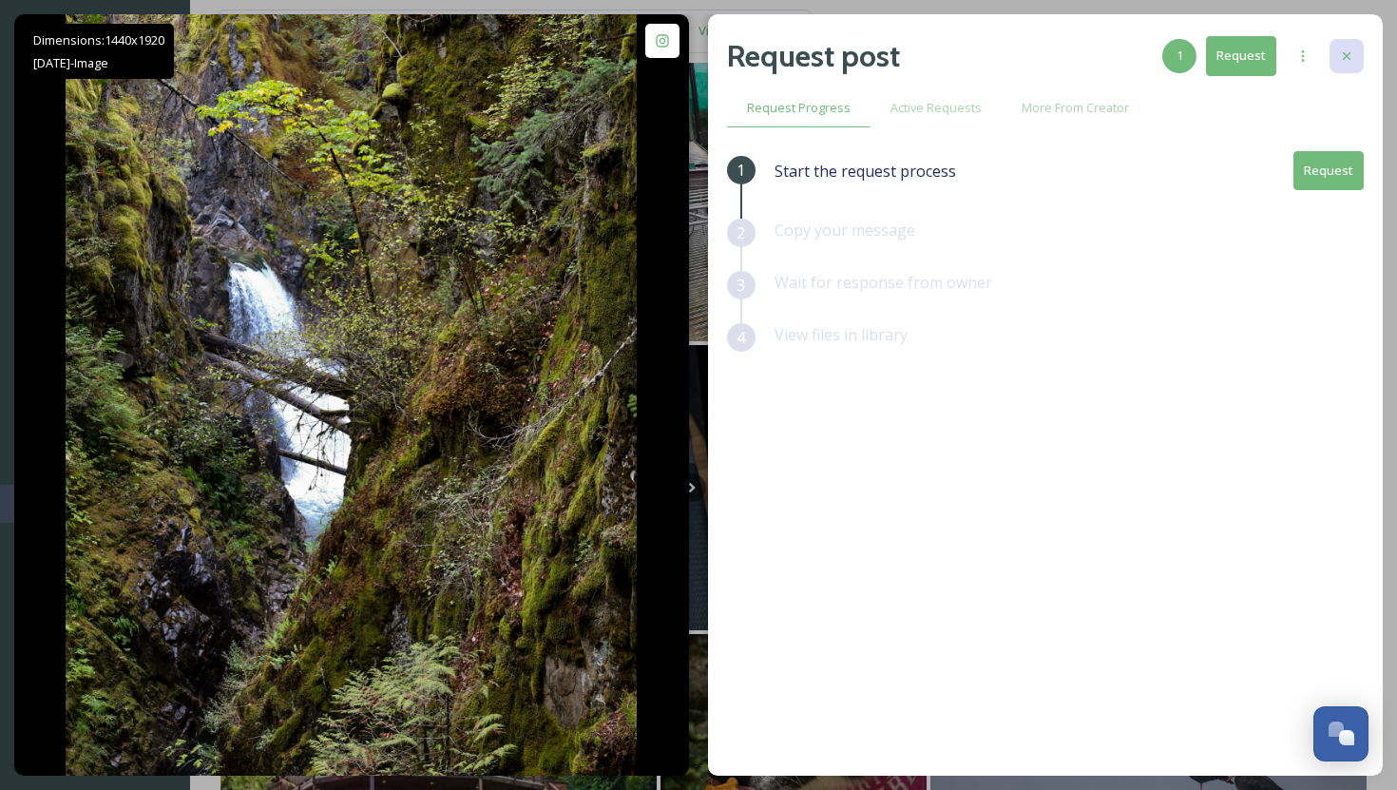
click at [1344, 48] on icon at bounding box center [1346, 55] width 15 height 15
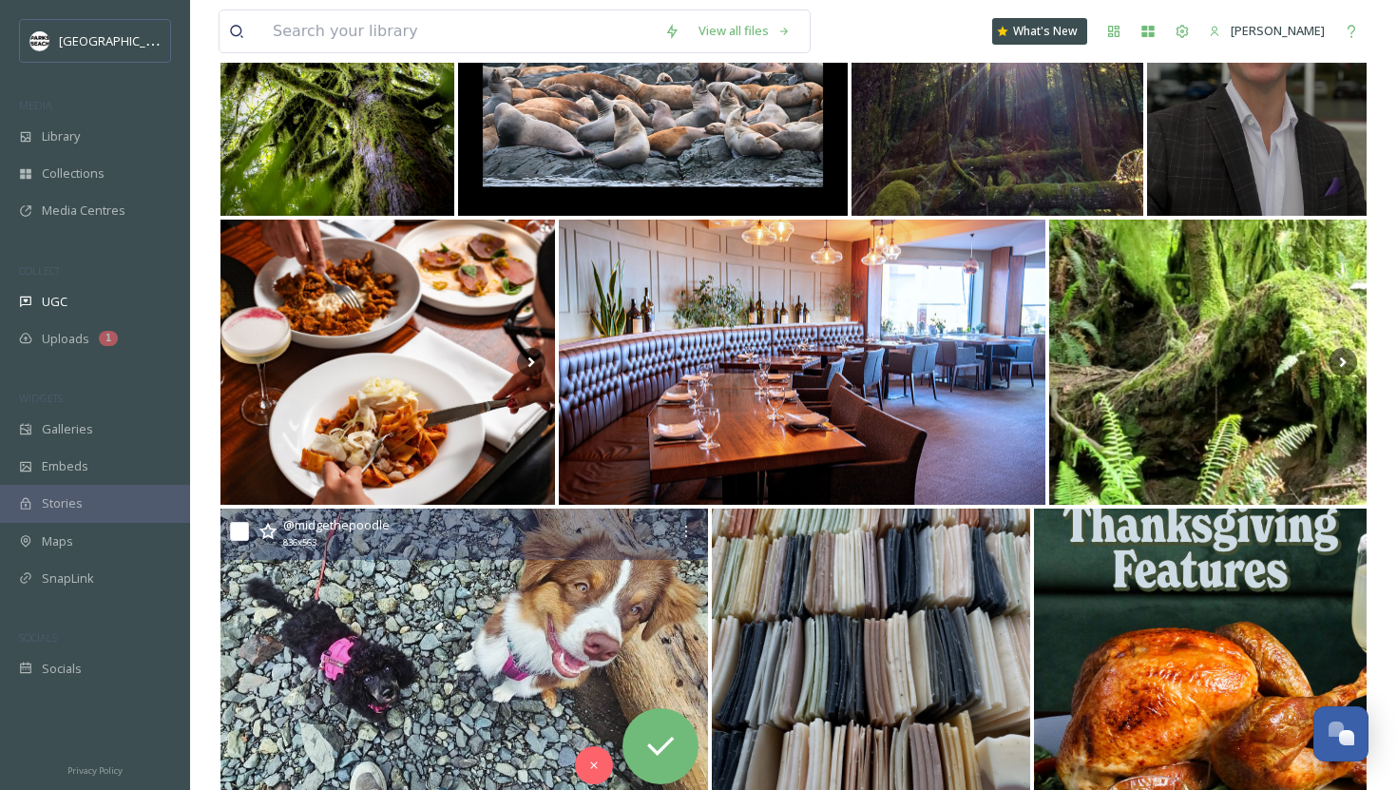
scroll to position [5242, 0]
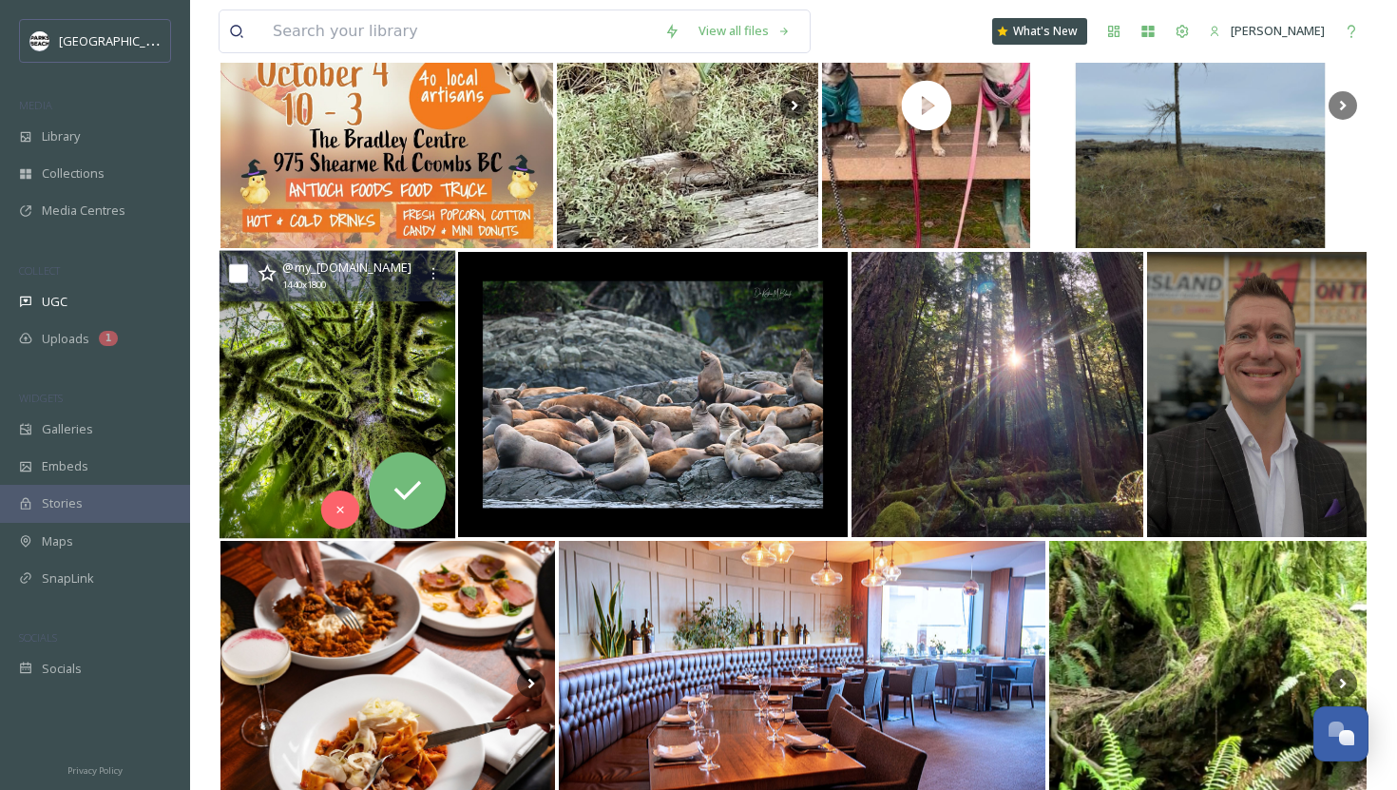
click at [313, 412] on img at bounding box center [338, 395] width 237 height 288
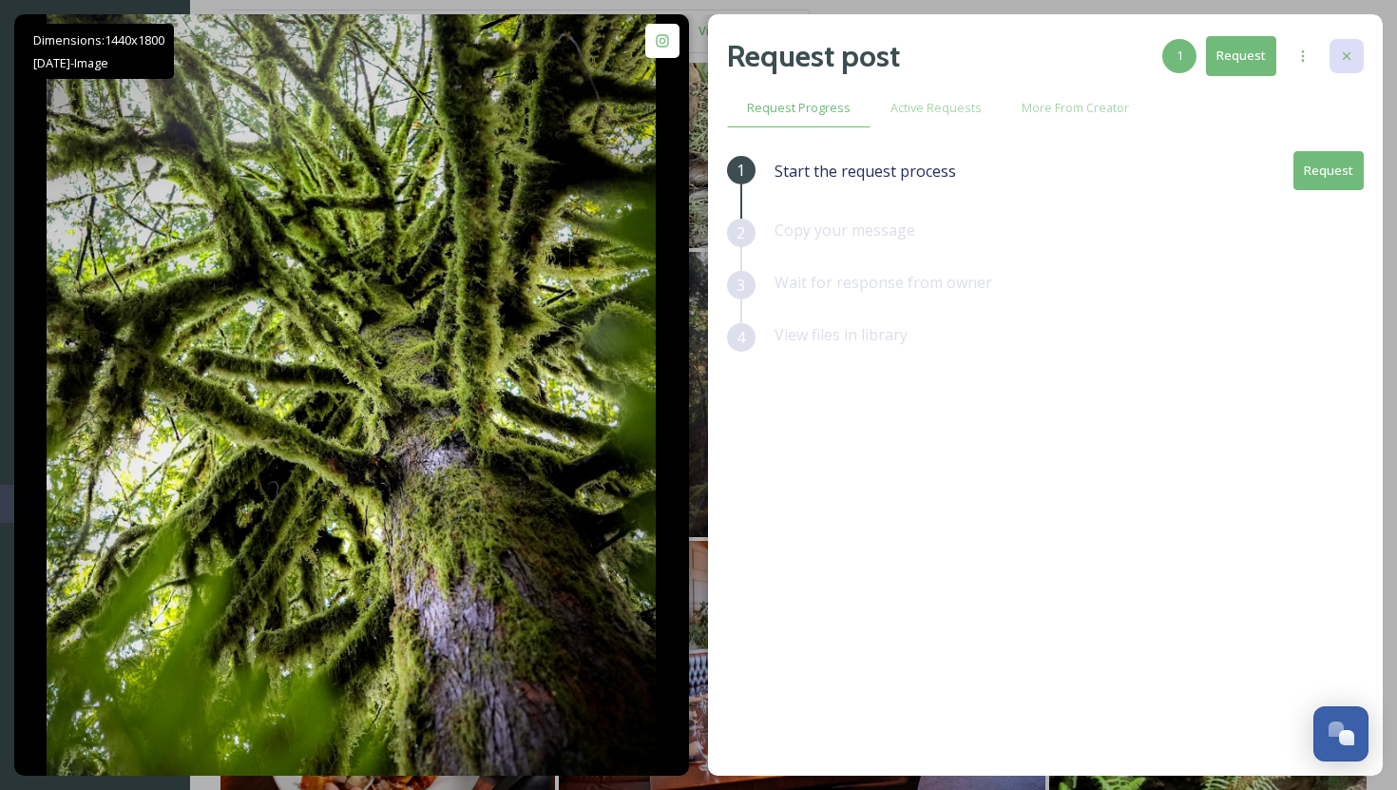
click at [1340, 52] on icon at bounding box center [1346, 55] width 15 height 15
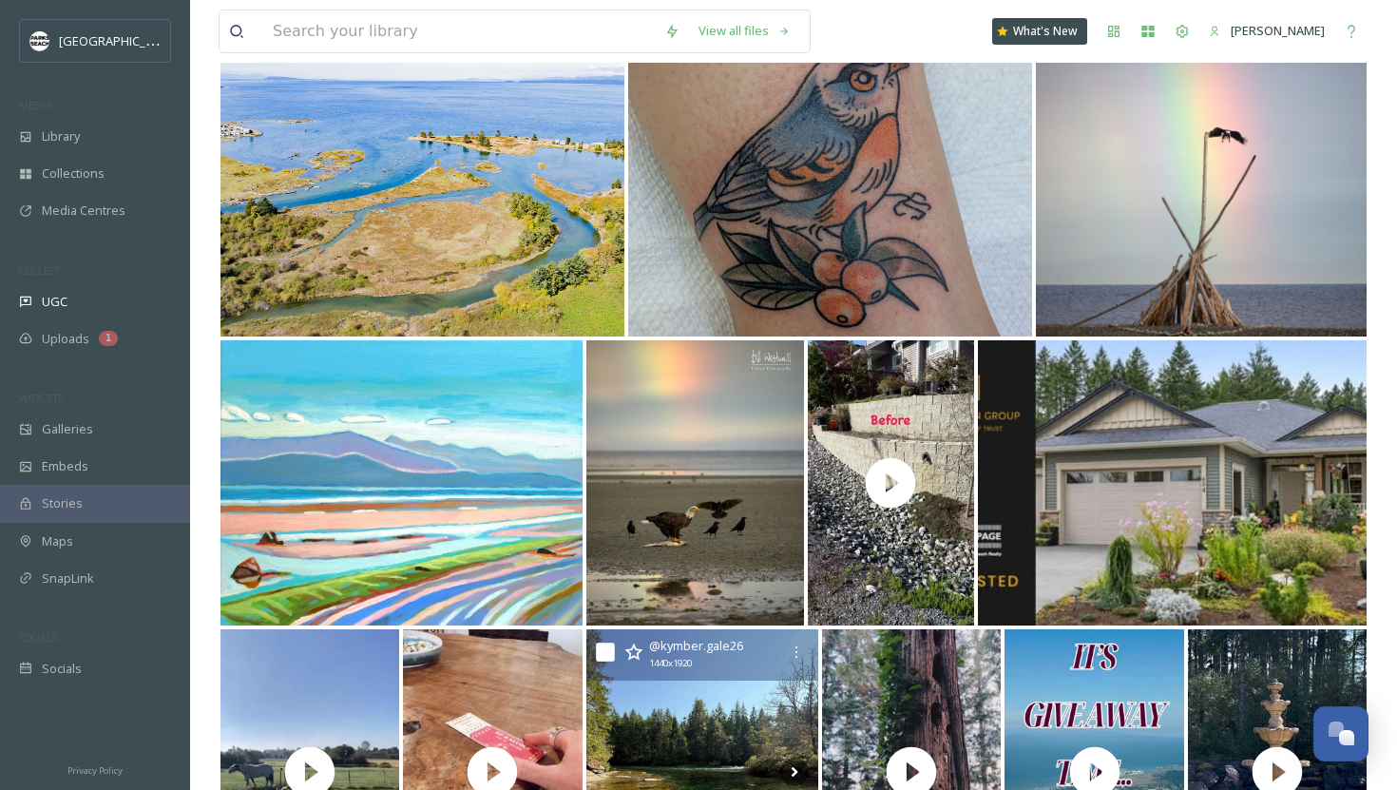
scroll to position [11480, 0]
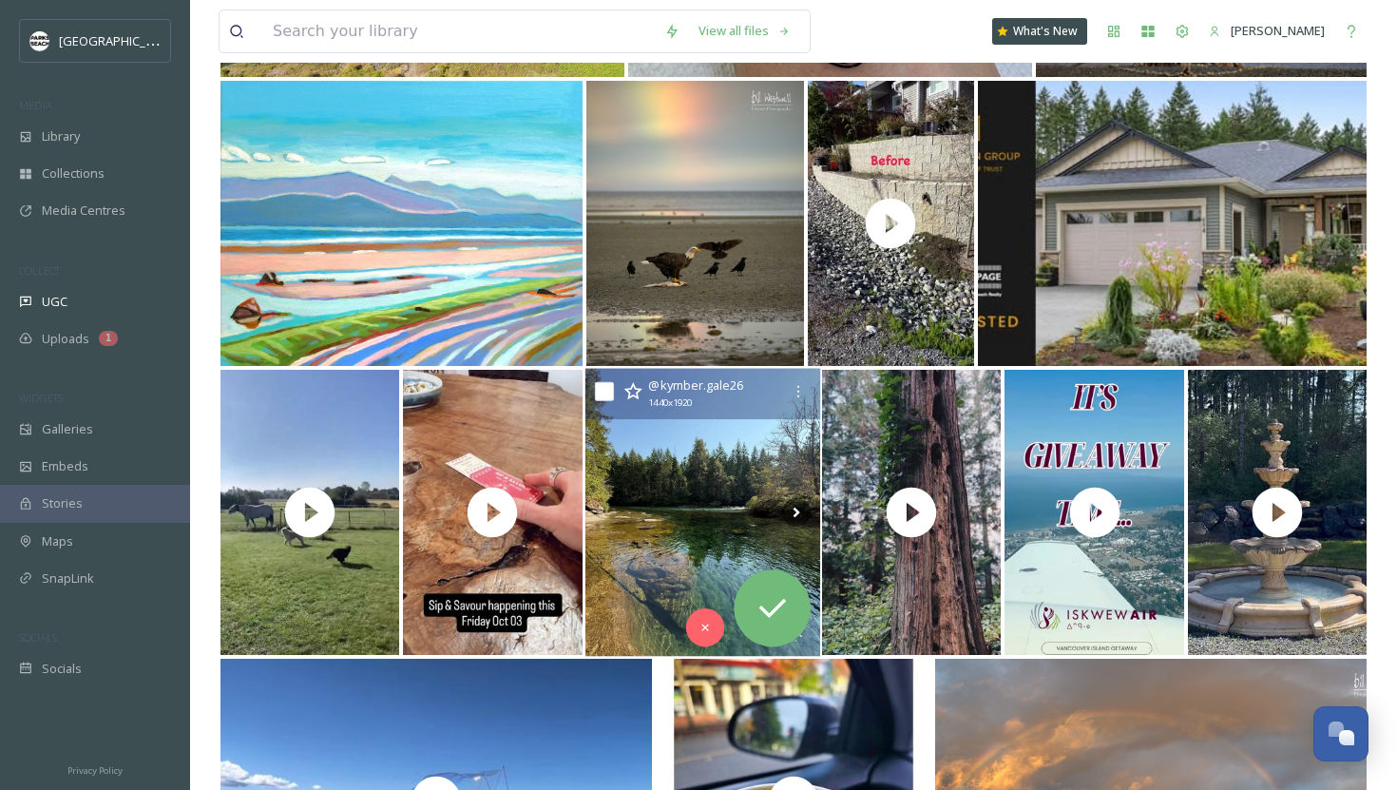
click at [707, 510] on img at bounding box center [701, 513] width 235 height 288
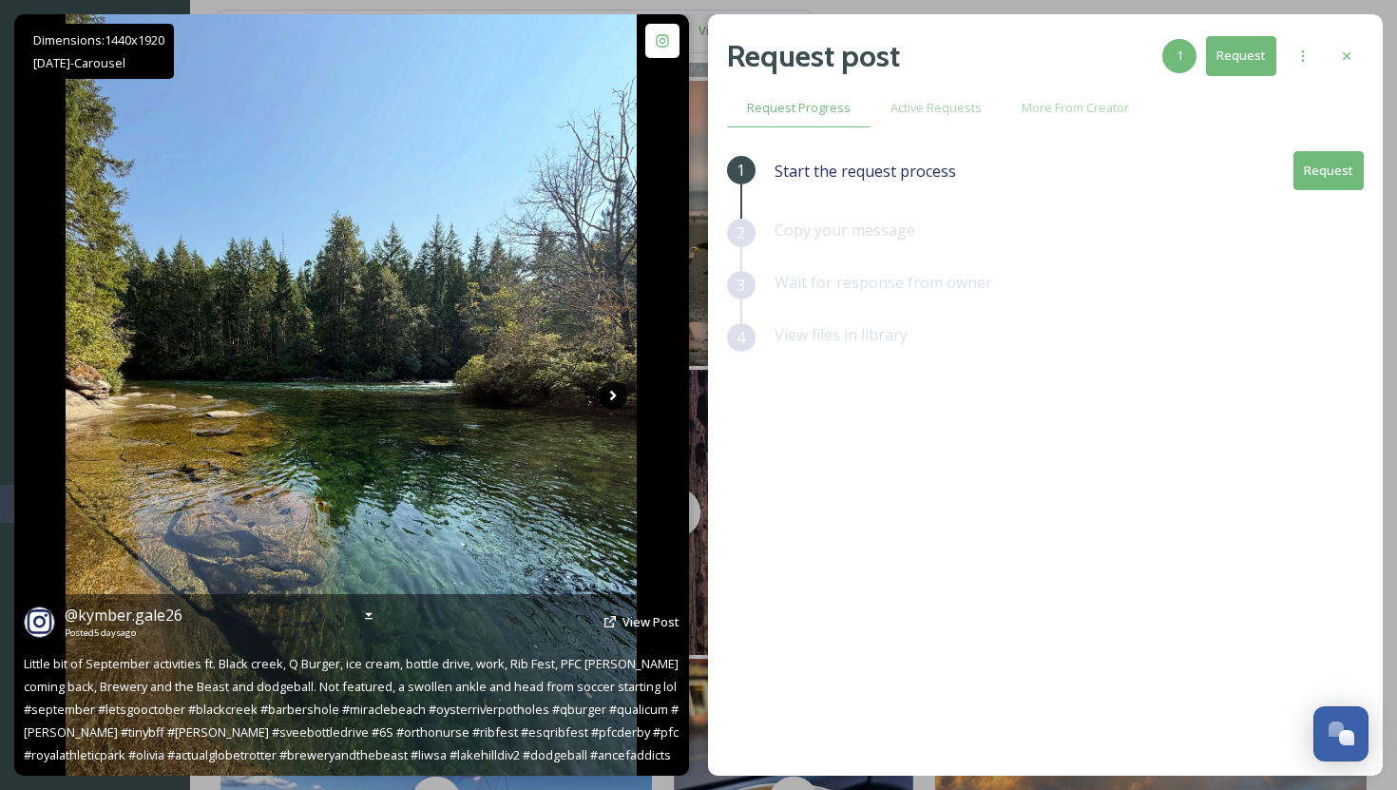
click at [612, 384] on icon at bounding box center [613, 395] width 29 height 29
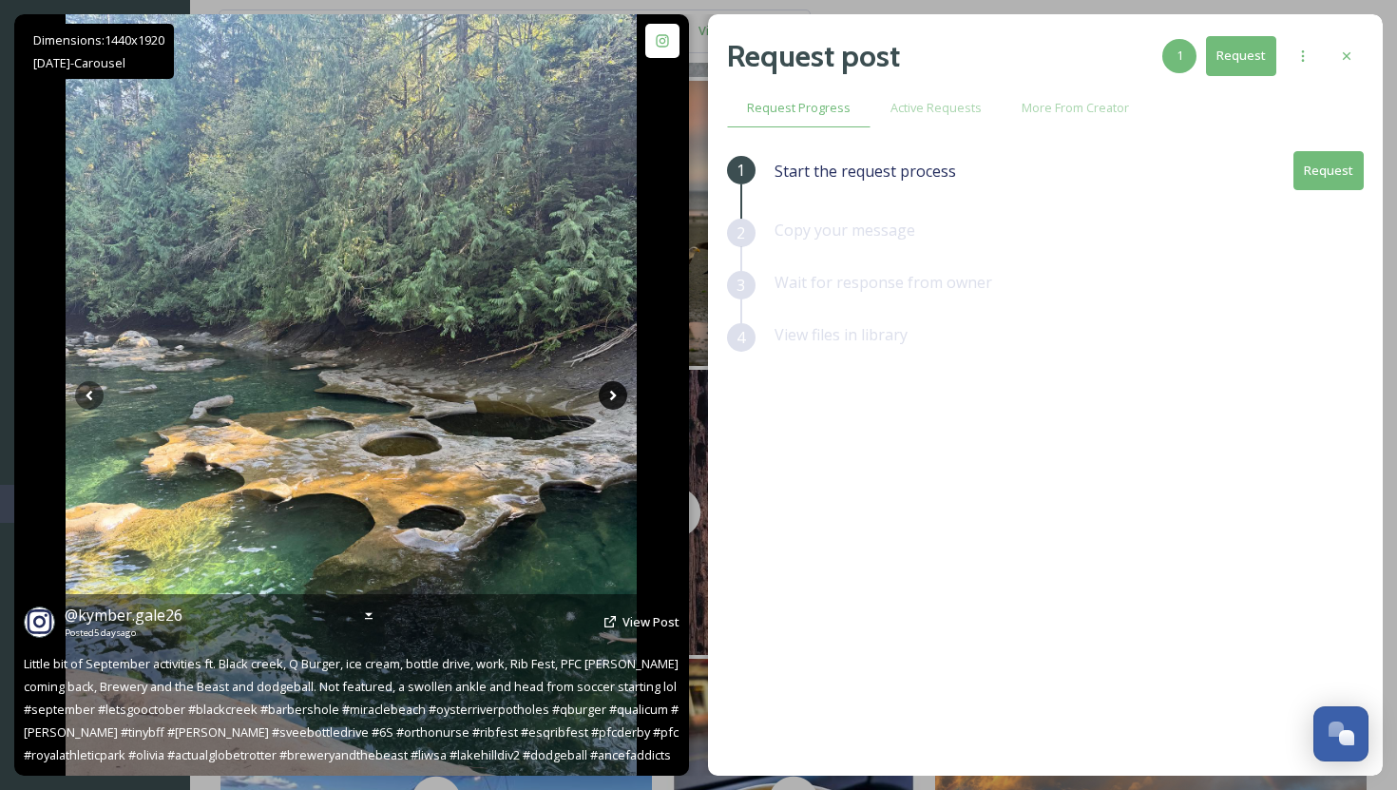
click at [611, 388] on icon at bounding box center [613, 395] width 29 height 29
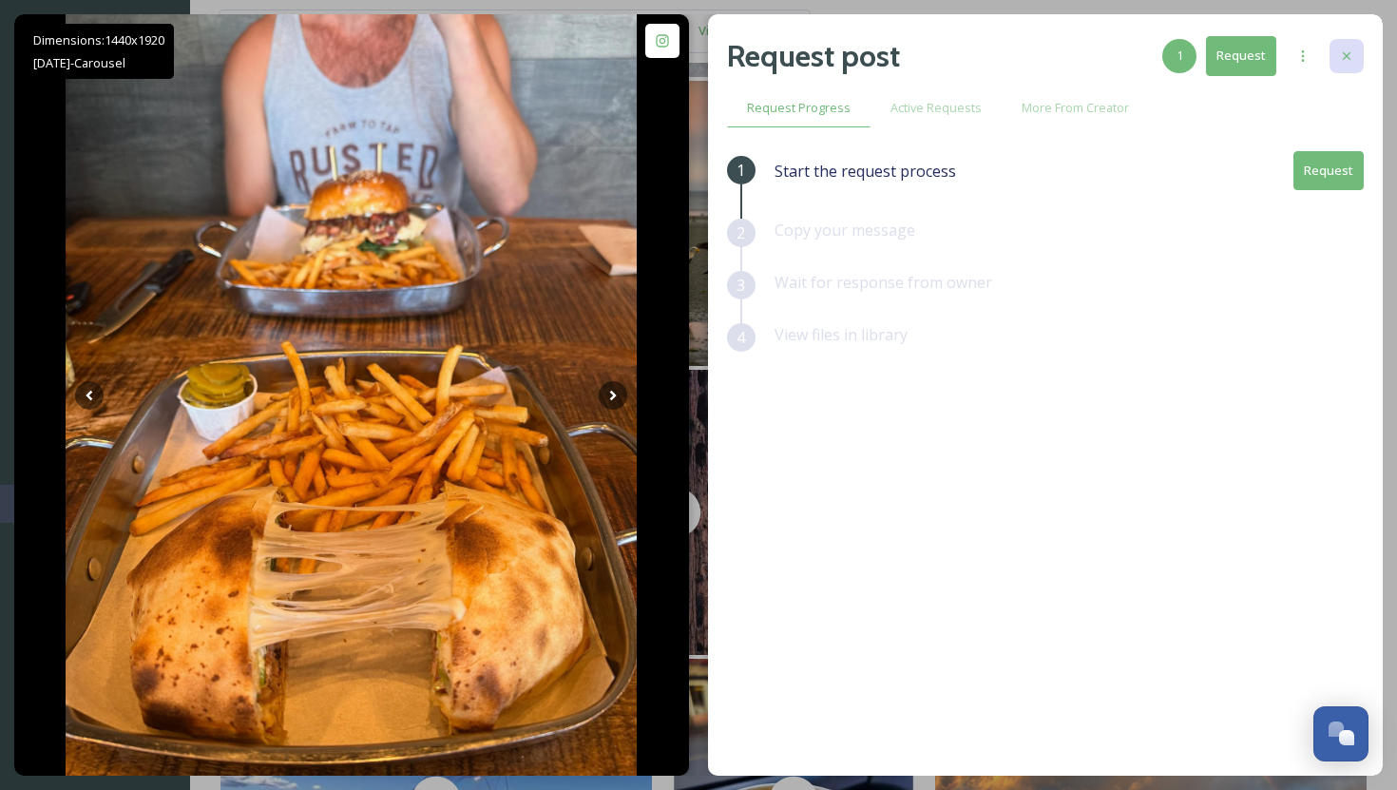
click at [1342, 50] on icon at bounding box center [1346, 55] width 15 height 15
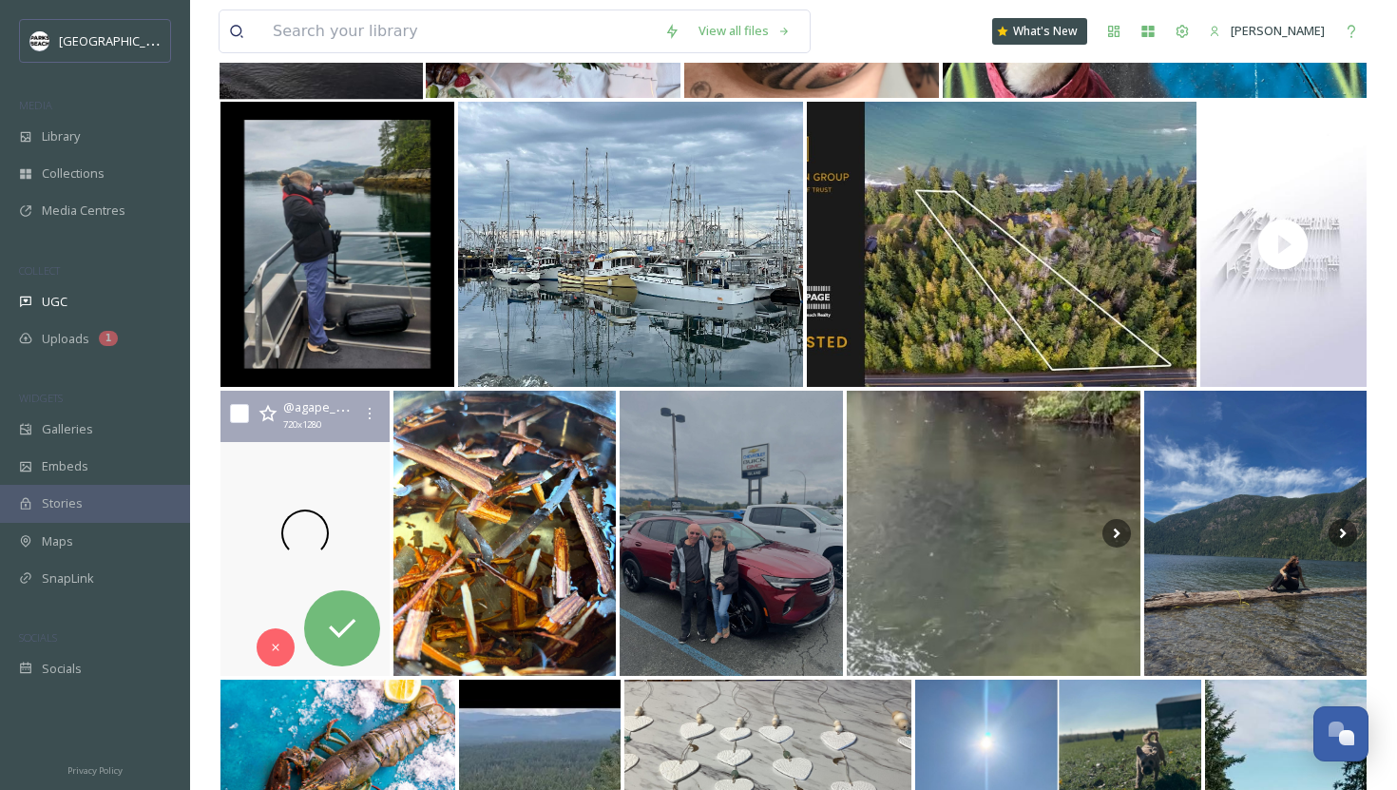
scroll to position [15119, 0]
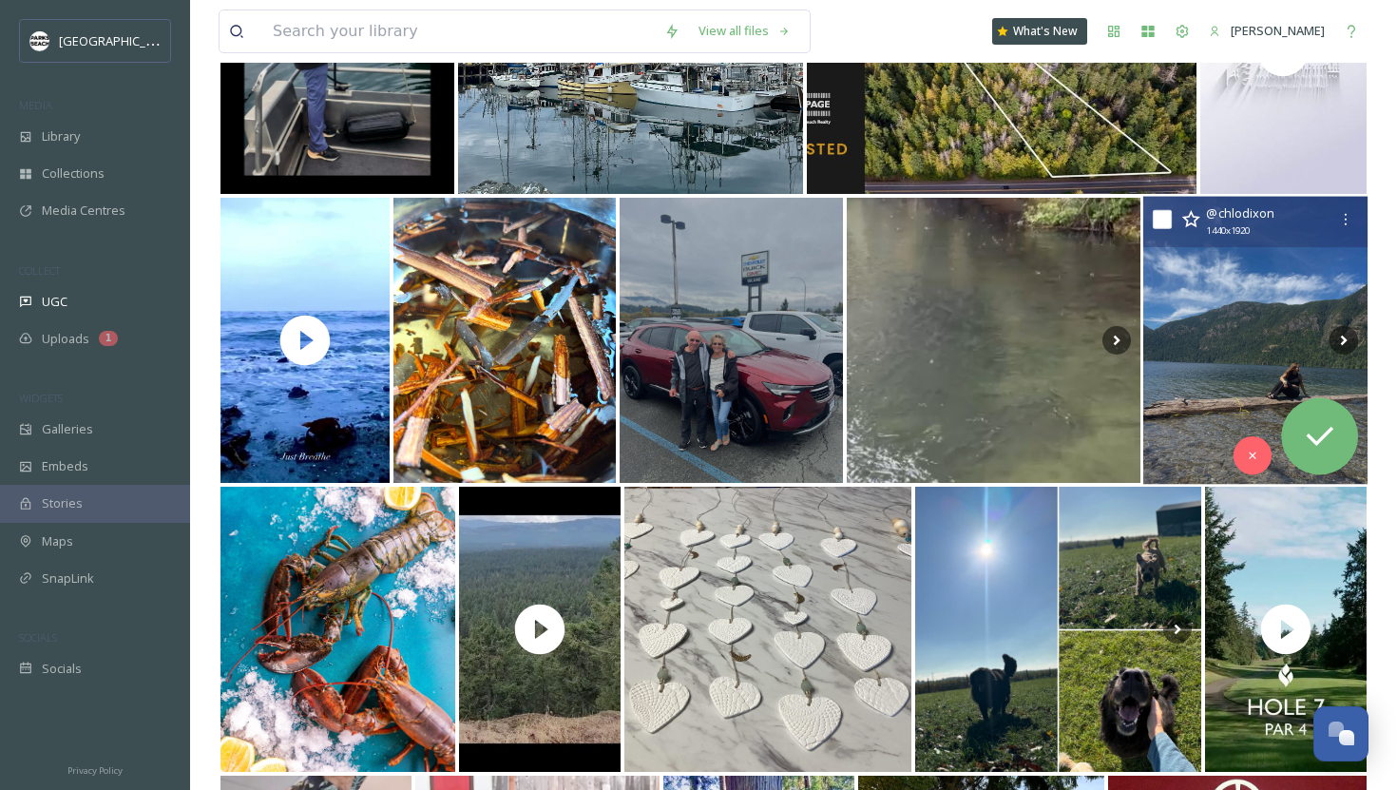
click at [1209, 407] on img at bounding box center [1255, 341] width 225 height 288
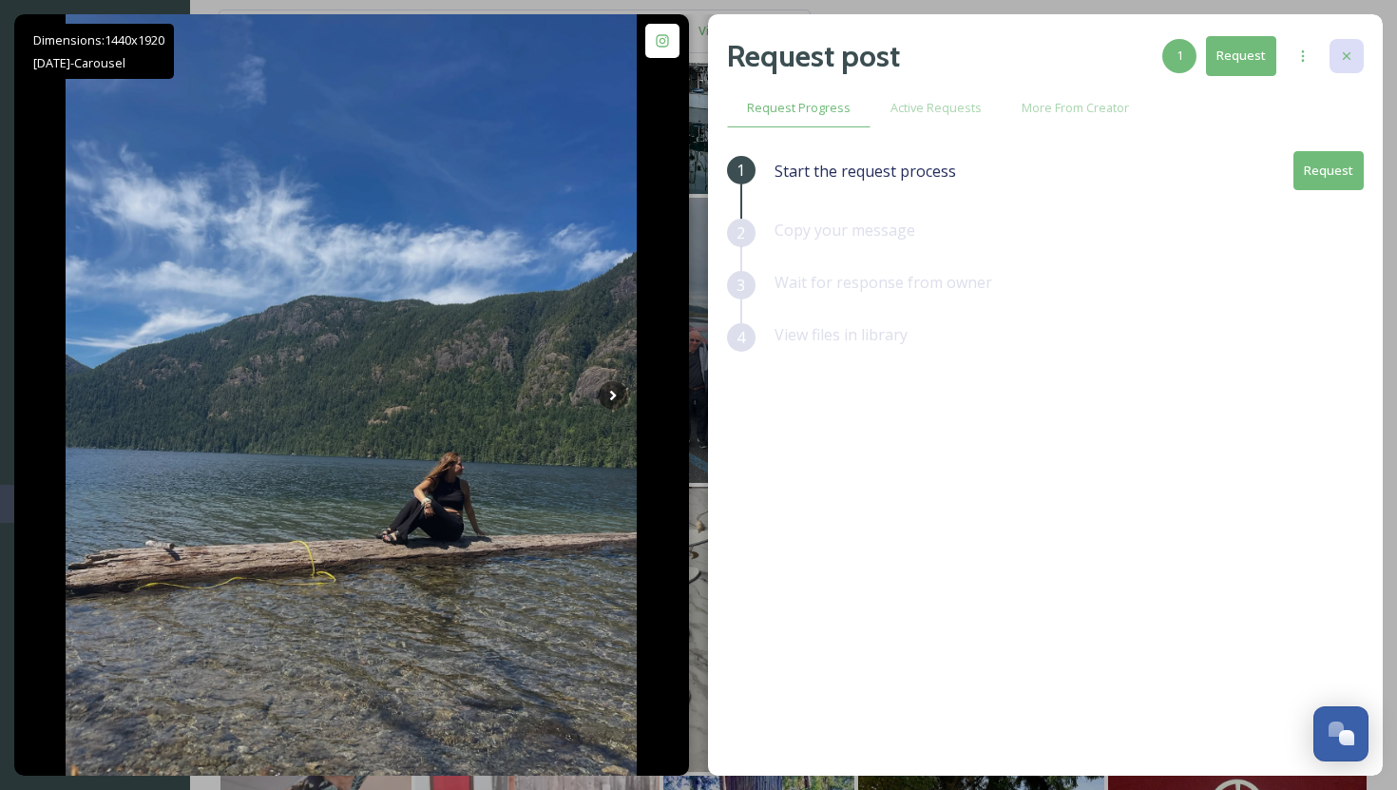
click at [1350, 42] on div at bounding box center [1346, 56] width 34 height 34
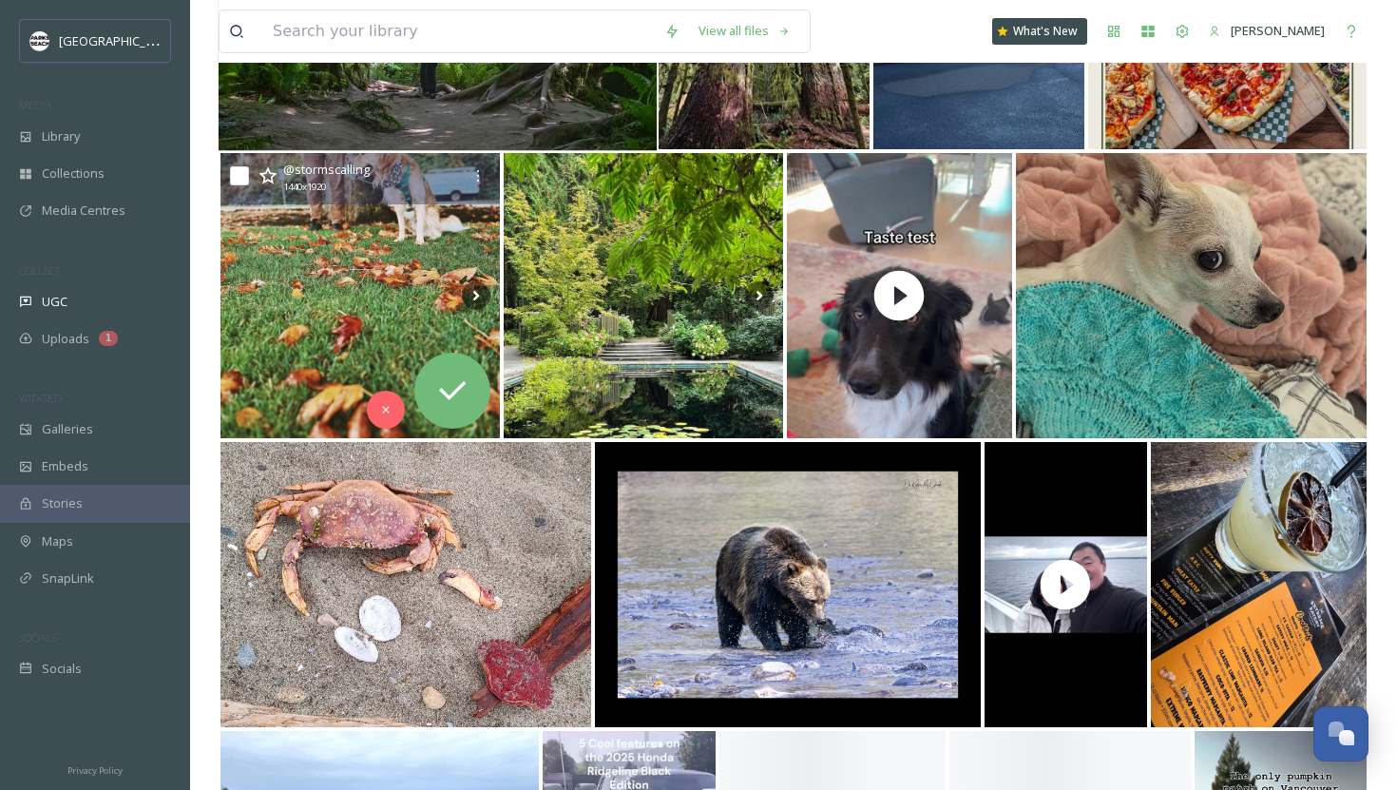
scroll to position [16878, 0]
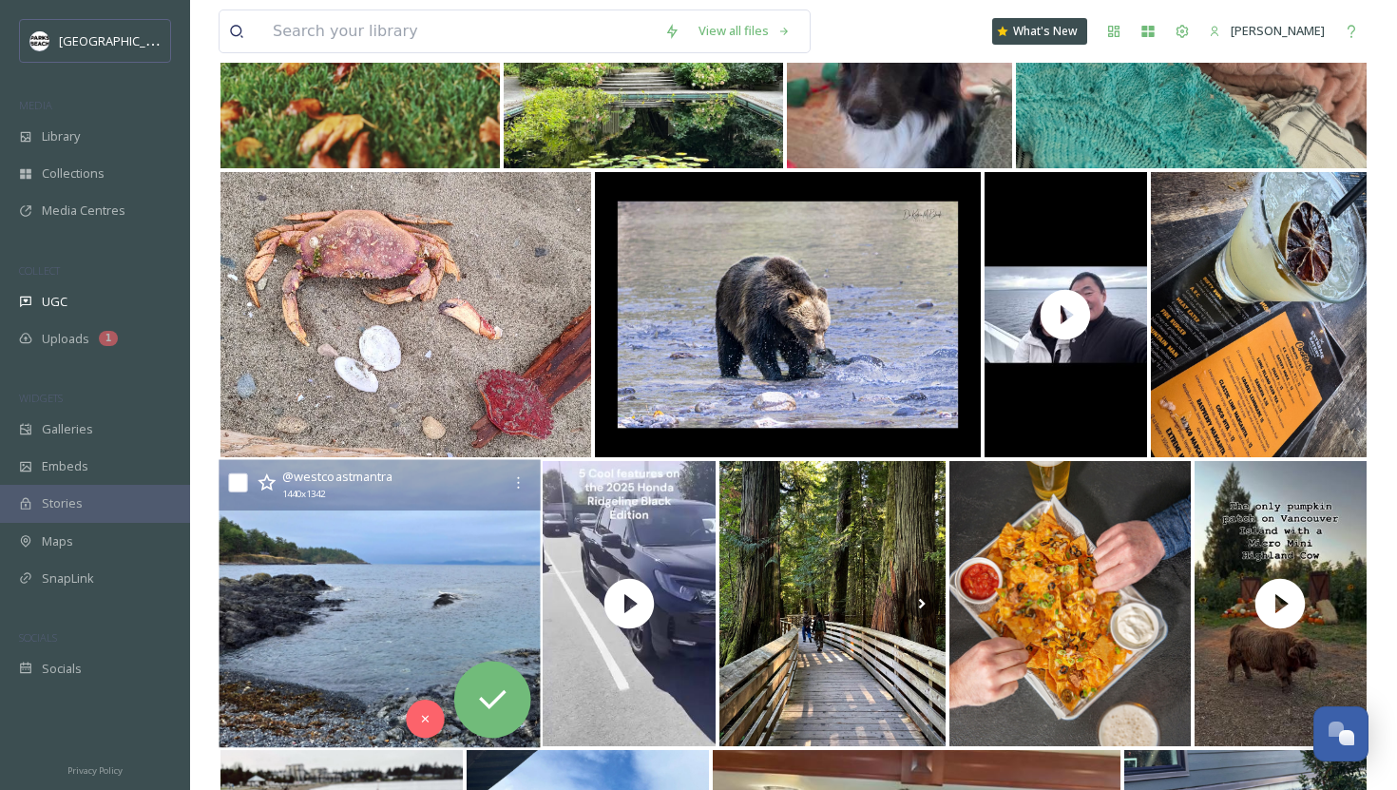
click at [343, 639] on img at bounding box center [379, 604] width 321 height 288
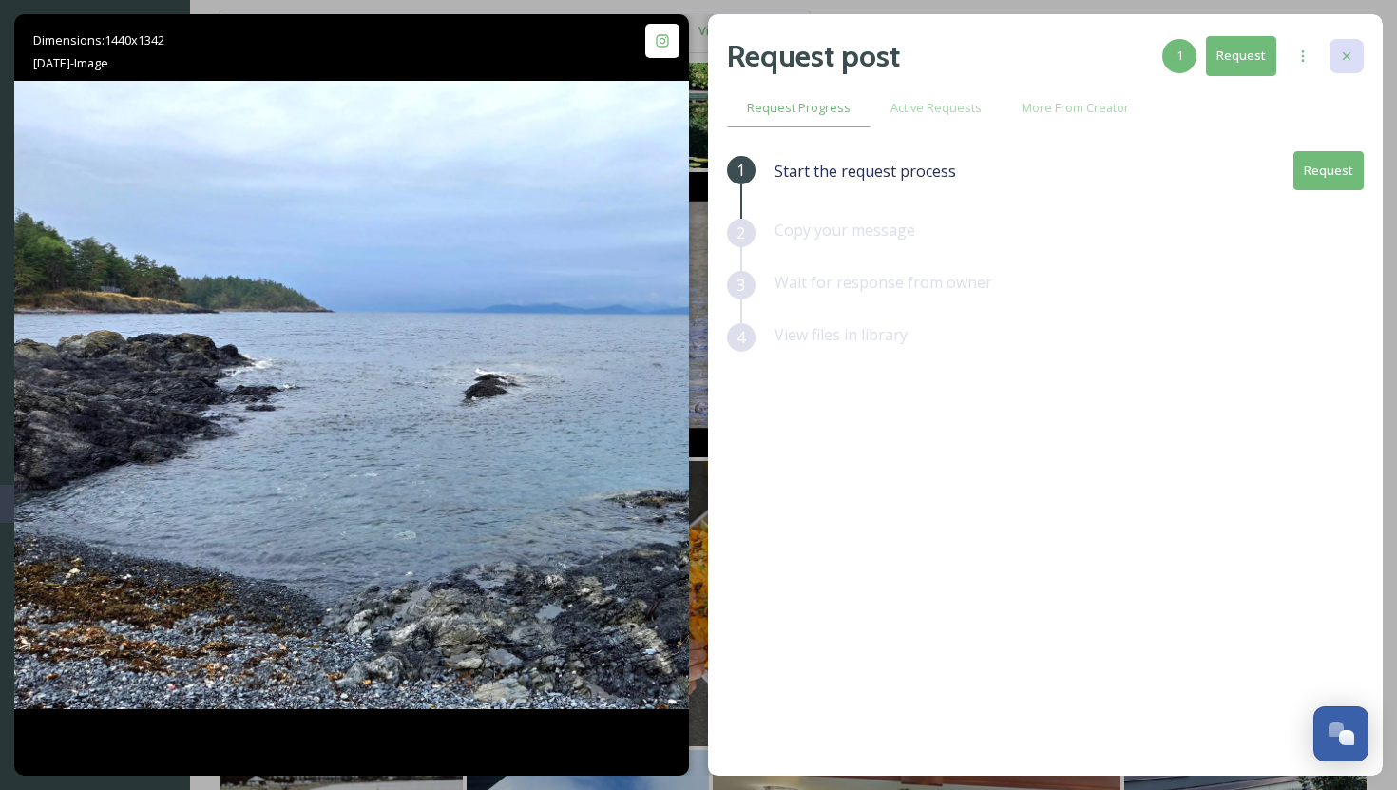
click at [1348, 44] on div at bounding box center [1346, 56] width 34 height 34
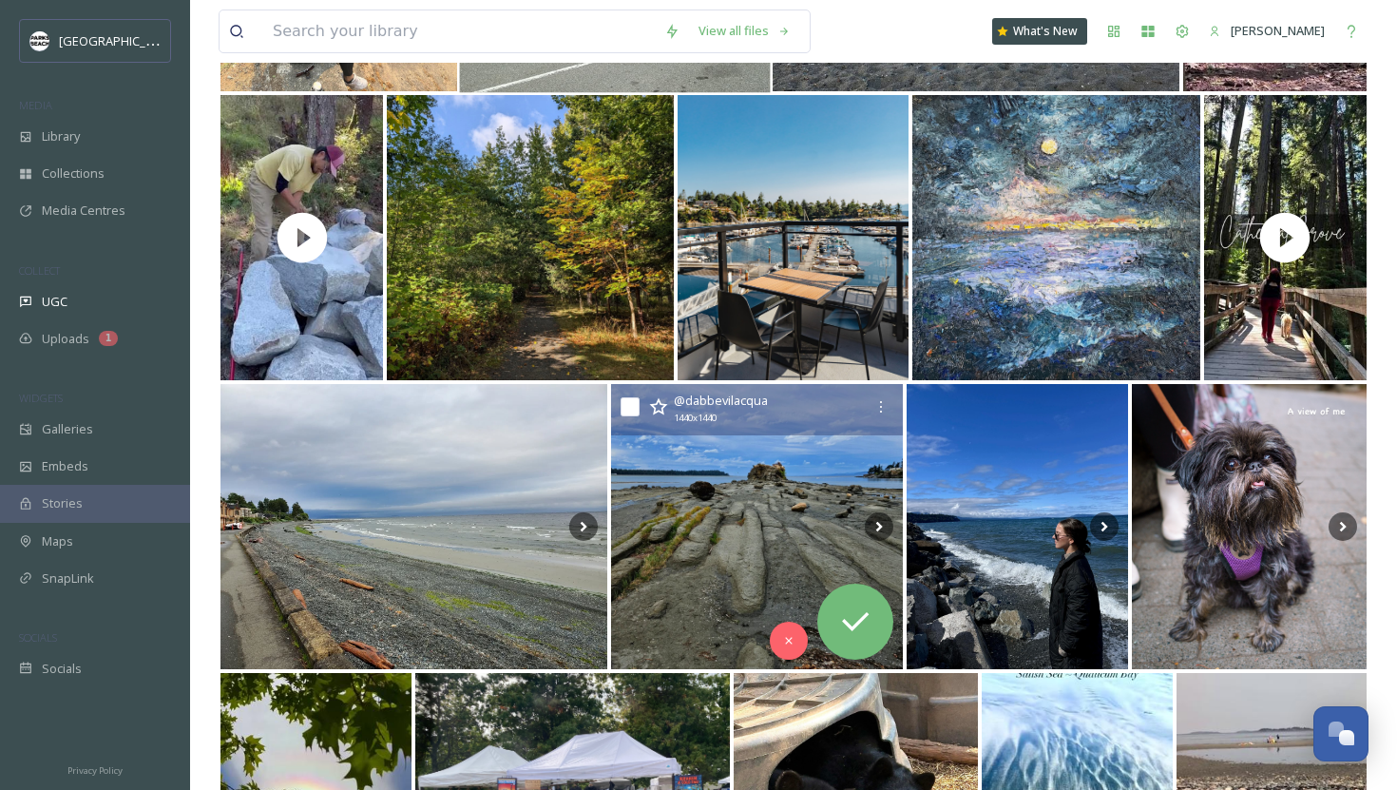
scroll to position [27733, 0]
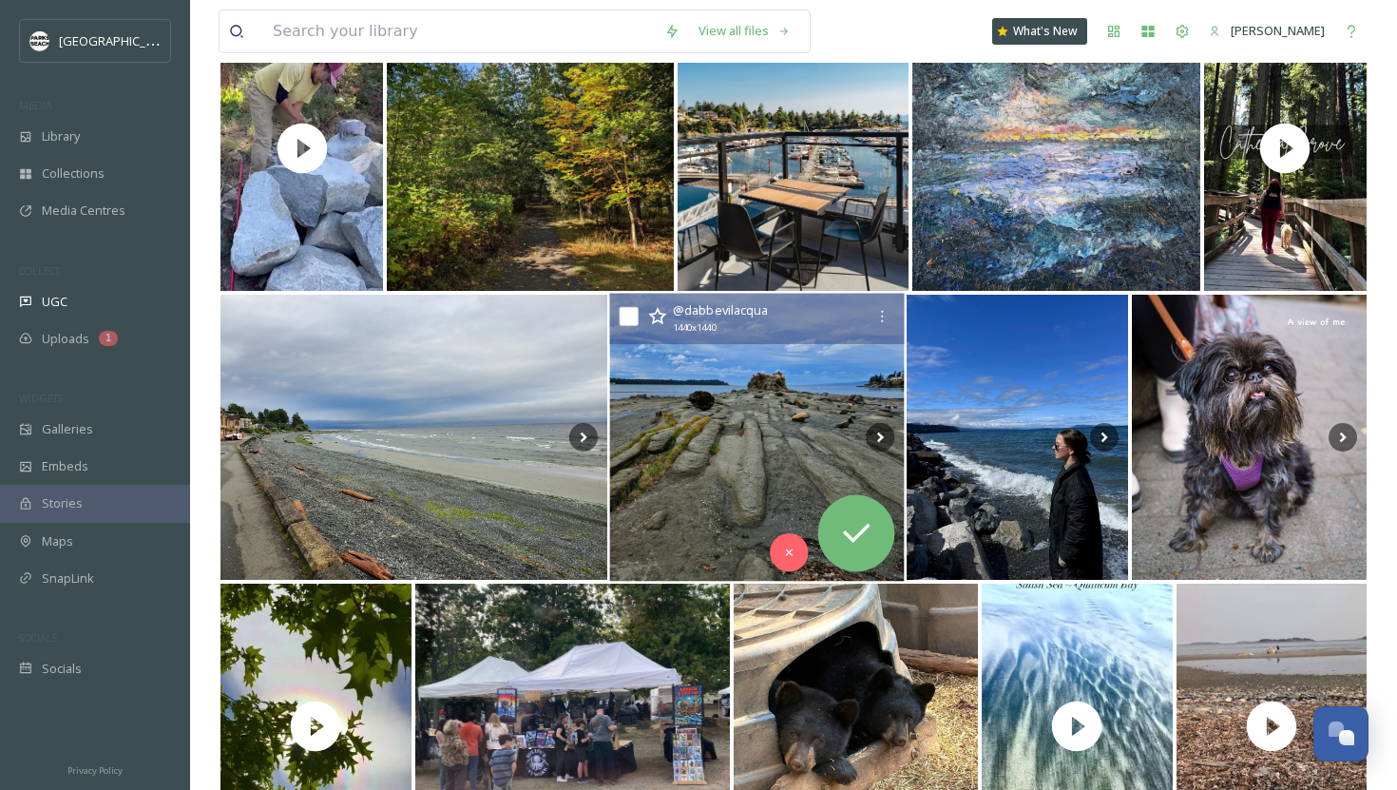
click at [738, 443] on img at bounding box center [757, 438] width 295 height 288
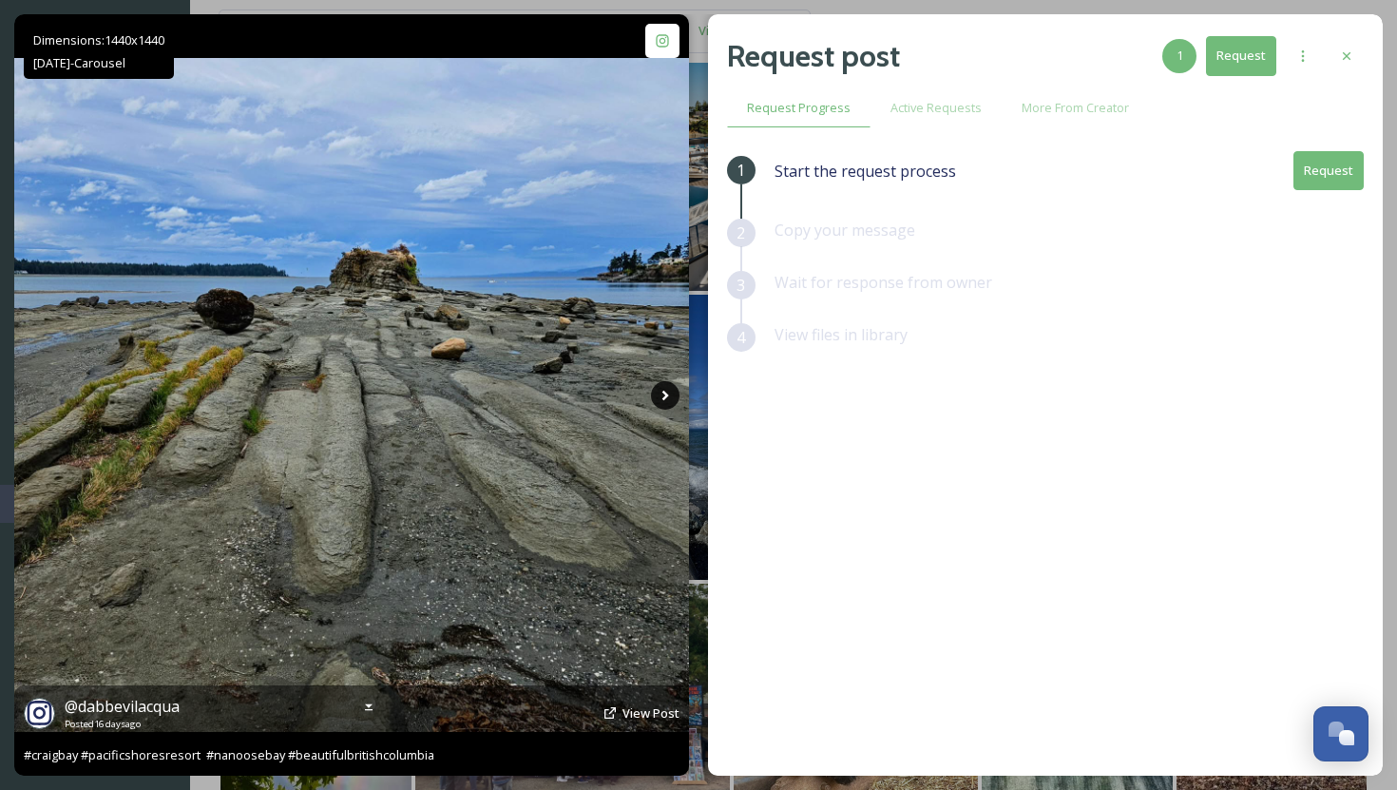
click at [668, 391] on icon at bounding box center [665, 395] width 29 height 29
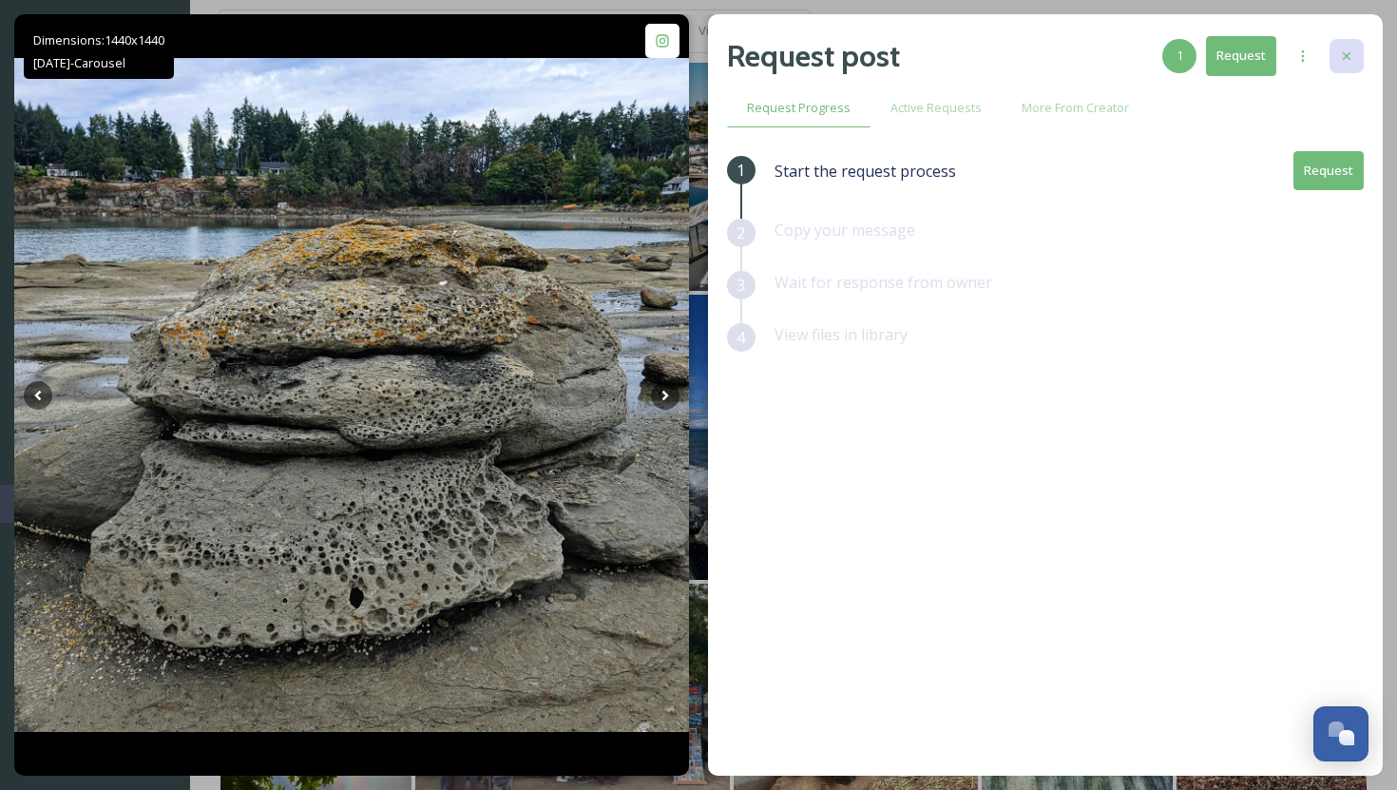
click at [1344, 50] on icon at bounding box center [1346, 55] width 15 height 15
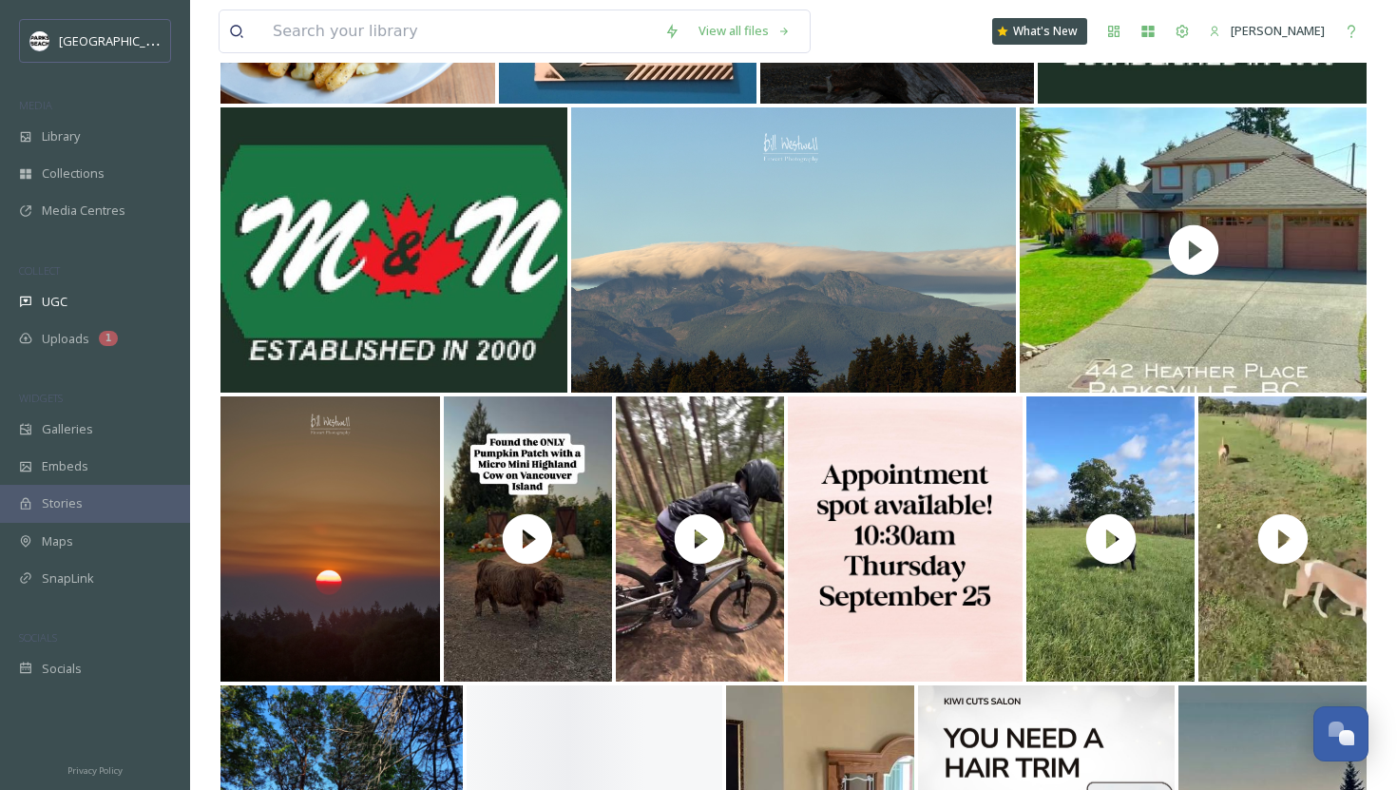
scroll to position [34653, 0]
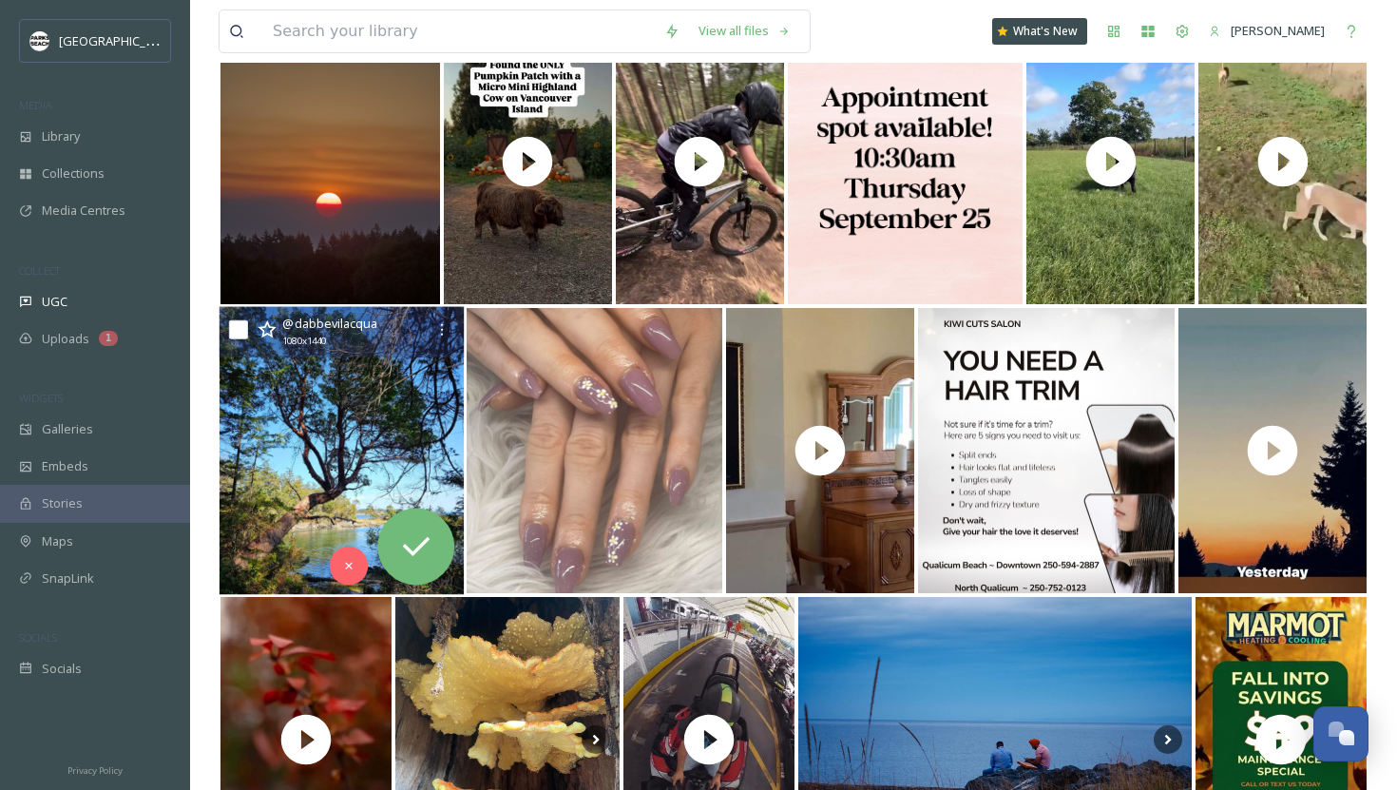
click at [375, 416] on img at bounding box center [342, 451] width 244 height 288
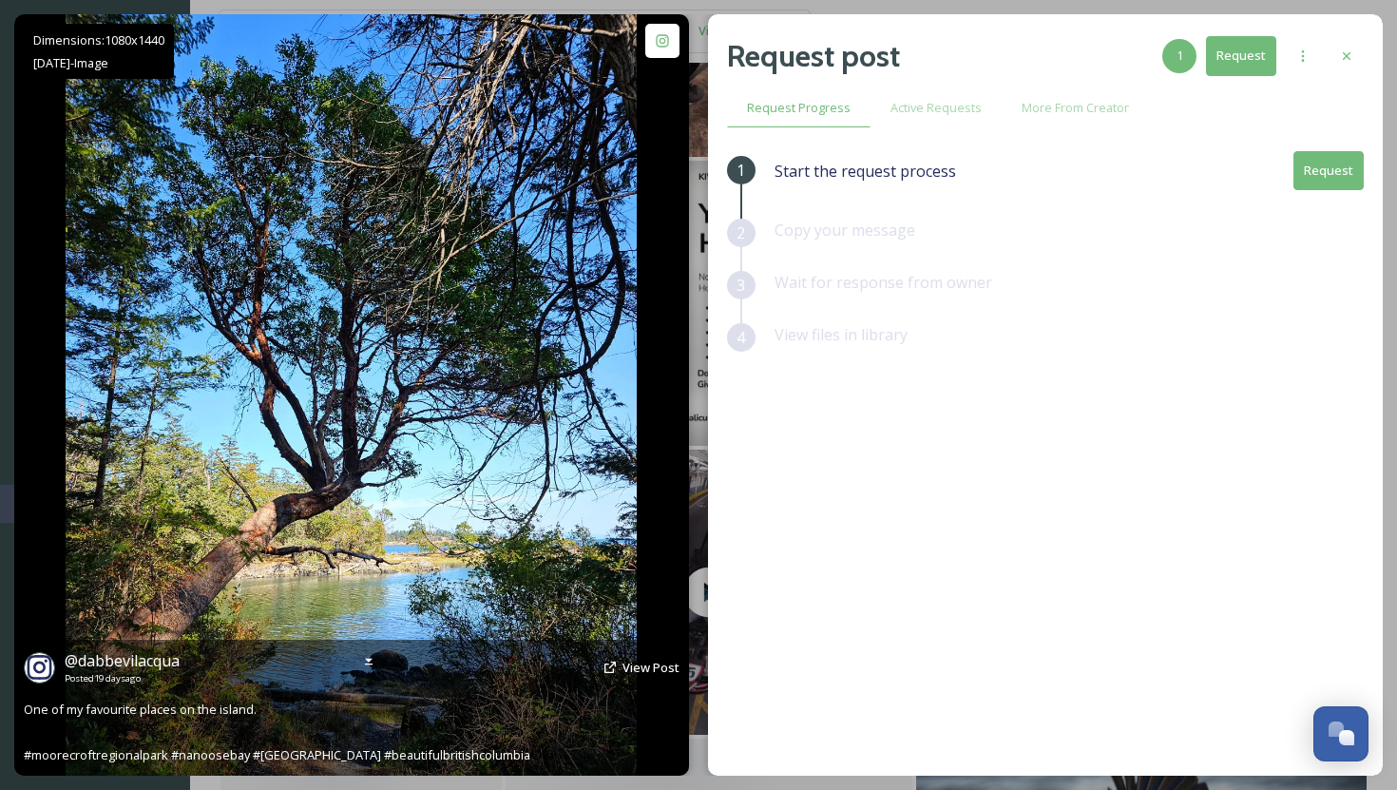
scroll to position [34809, 0]
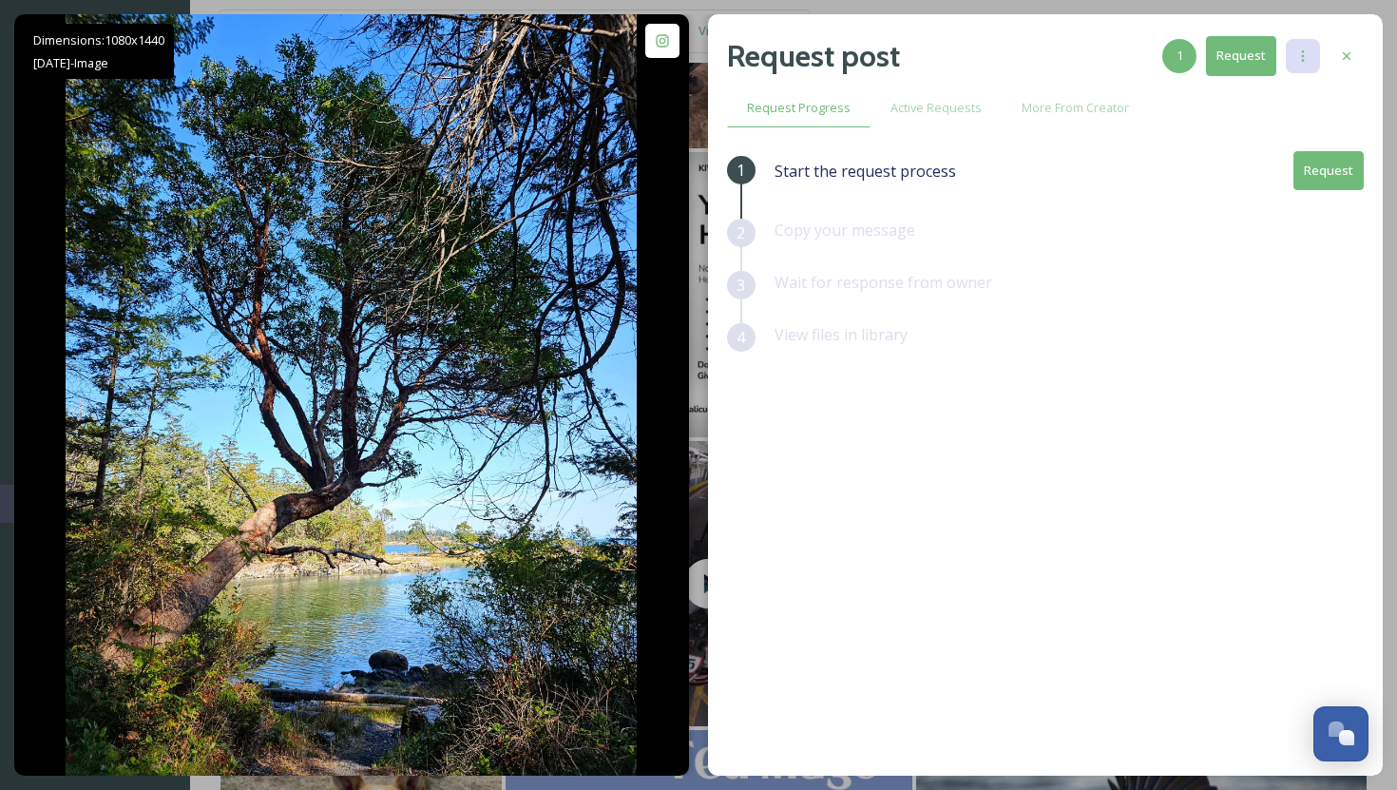
click at [1313, 48] on div at bounding box center [1303, 56] width 34 height 34
click at [884, 480] on div "1 Start the request process Request 2 Copy your message 3 Wait for response fro…" at bounding box center [1045, 414] width 637 height 526
click at [1347, 49] on icon at bounding box center [1346, 55] width 15 height 15
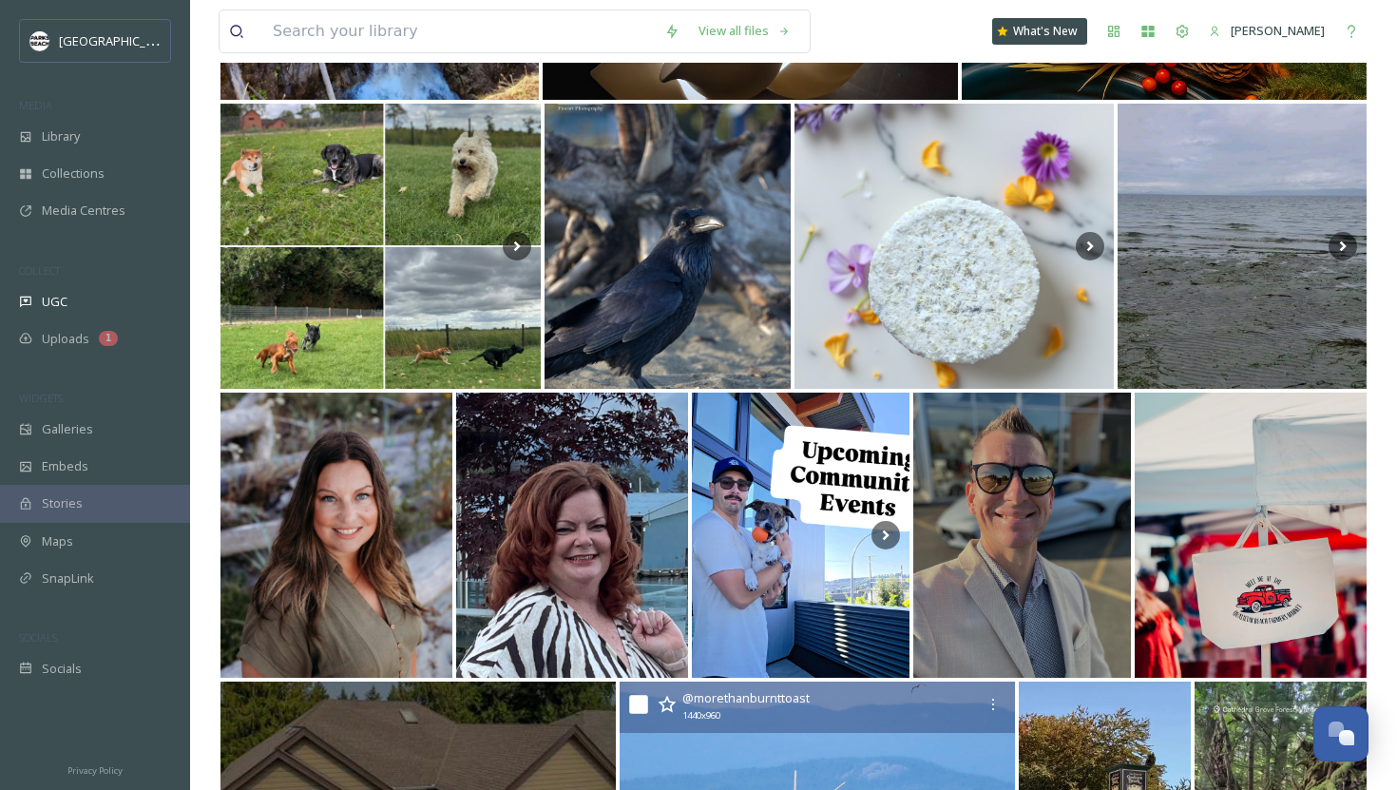
scroll to position [36704, 0]
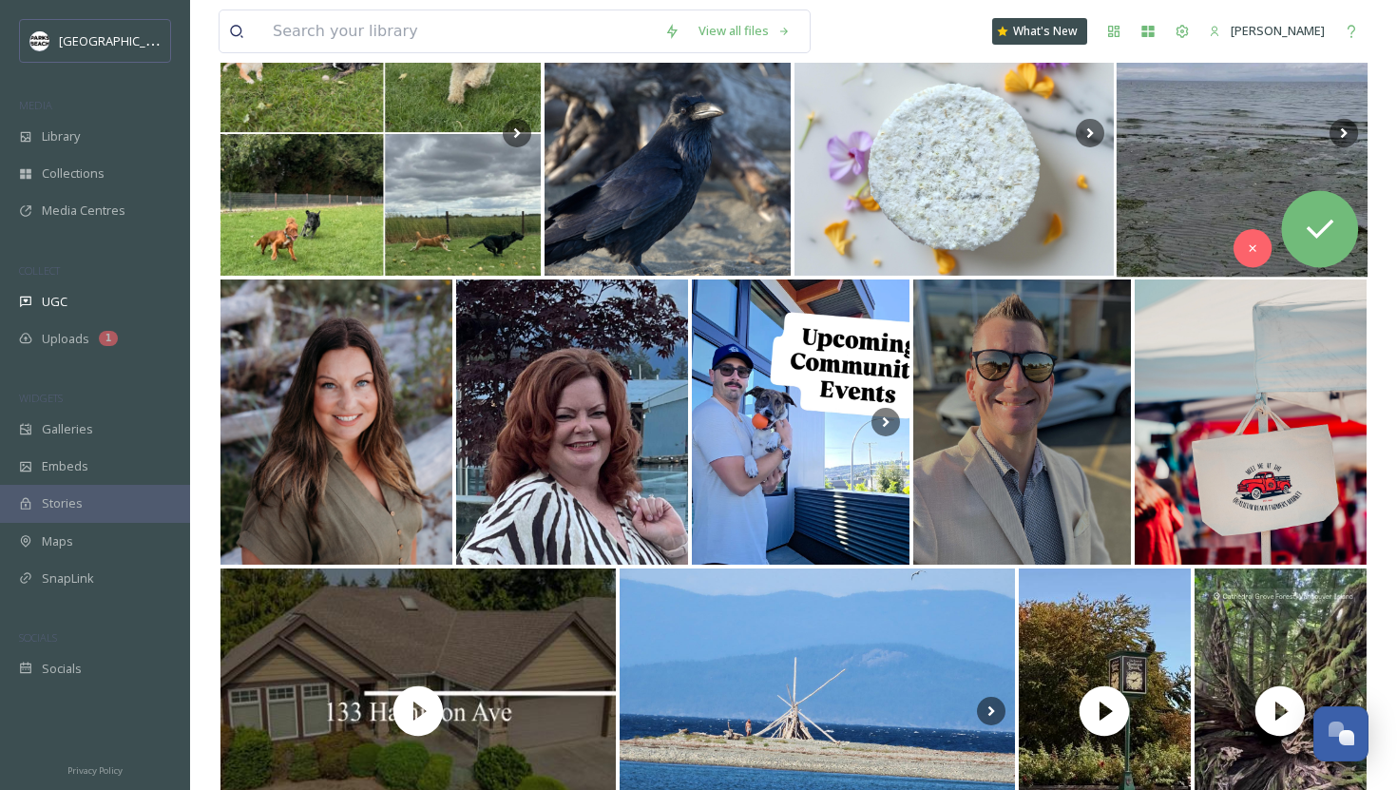
click at [1224, 216] on img at bounding box center [1242, 134] width 251 height 288
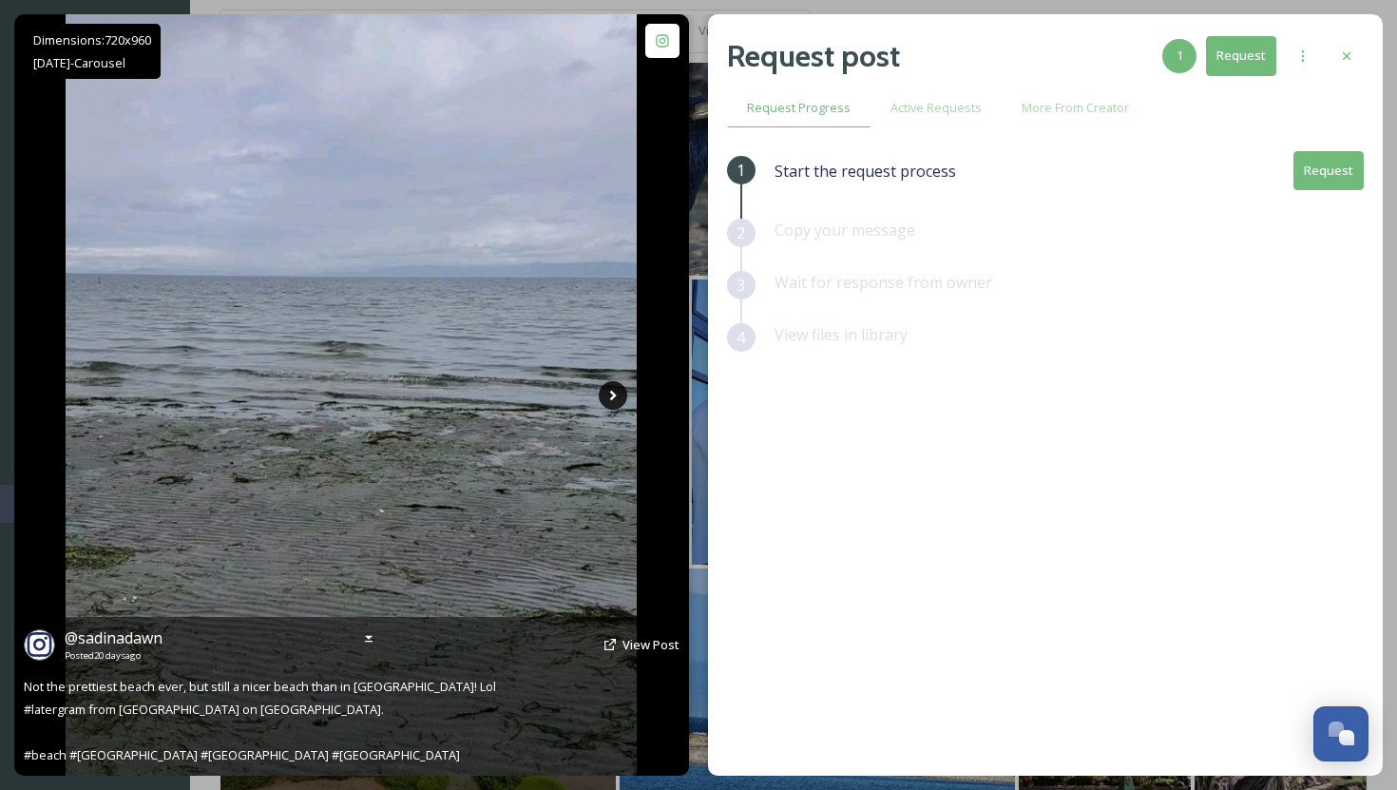
click at [611, 404] on icon at bounding box center [613, 395] width 29 height 29
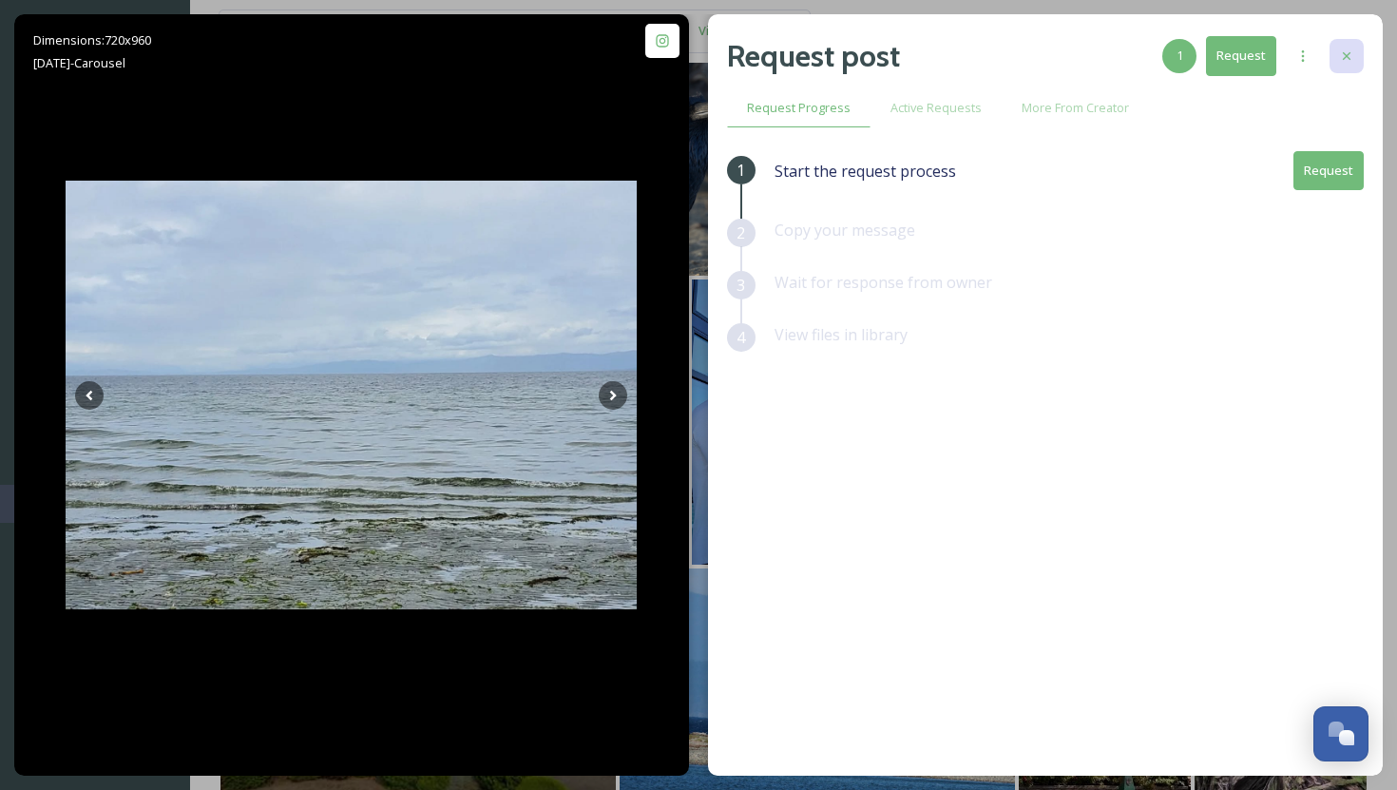
click at [1359, 48] on div at bounding box center [1346, 56] width 34 height 34
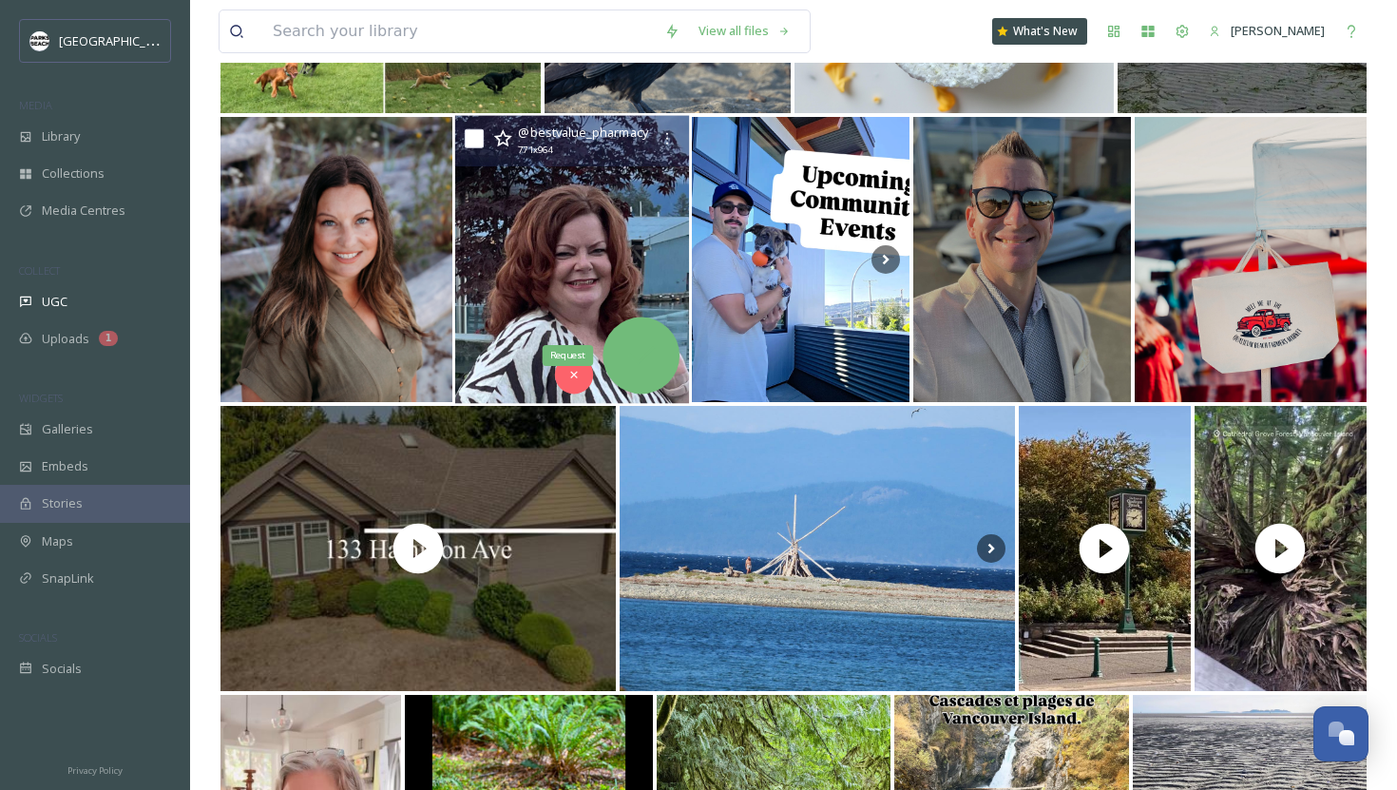
scroll to position [37287, 0]
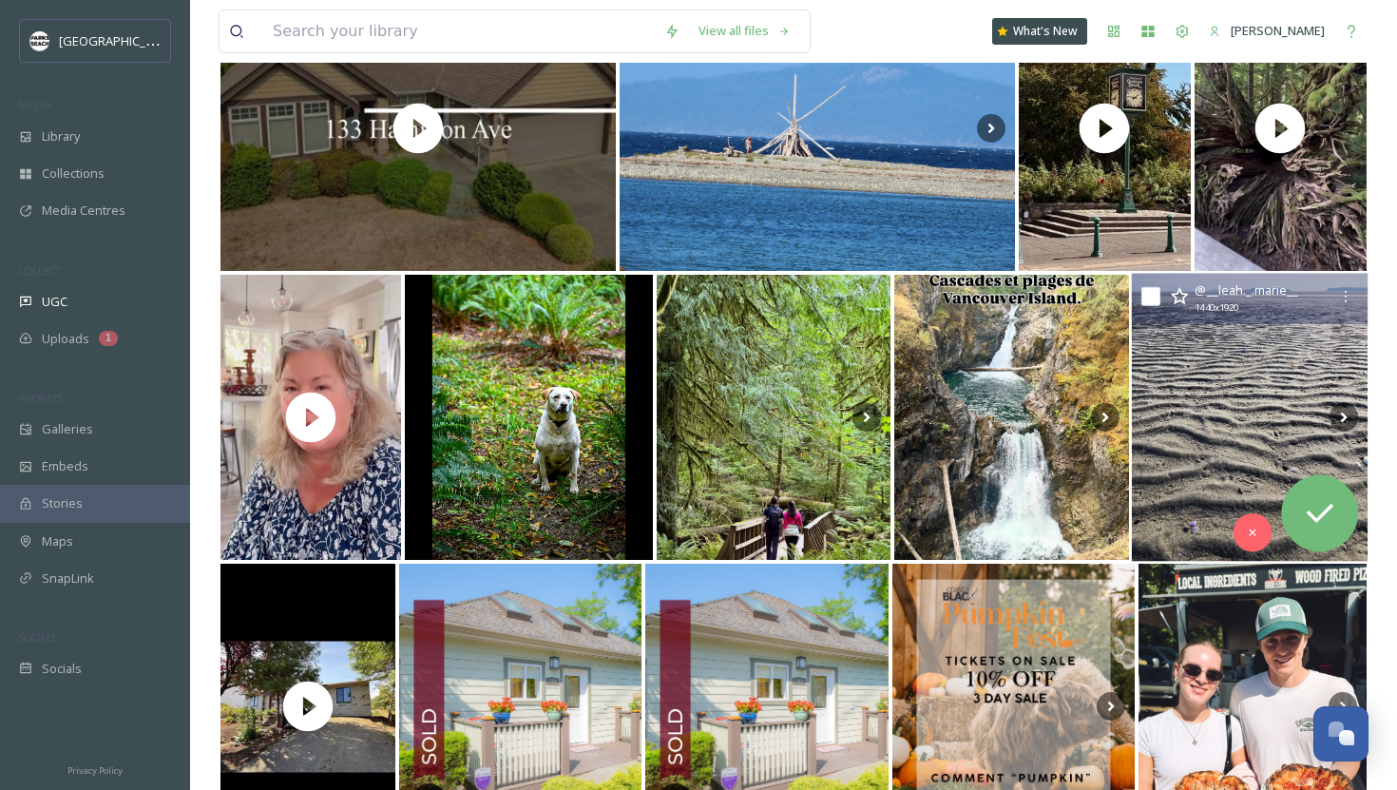
click at [1221, 439] on img at bounding box center [1249, 418] width 237 height 288
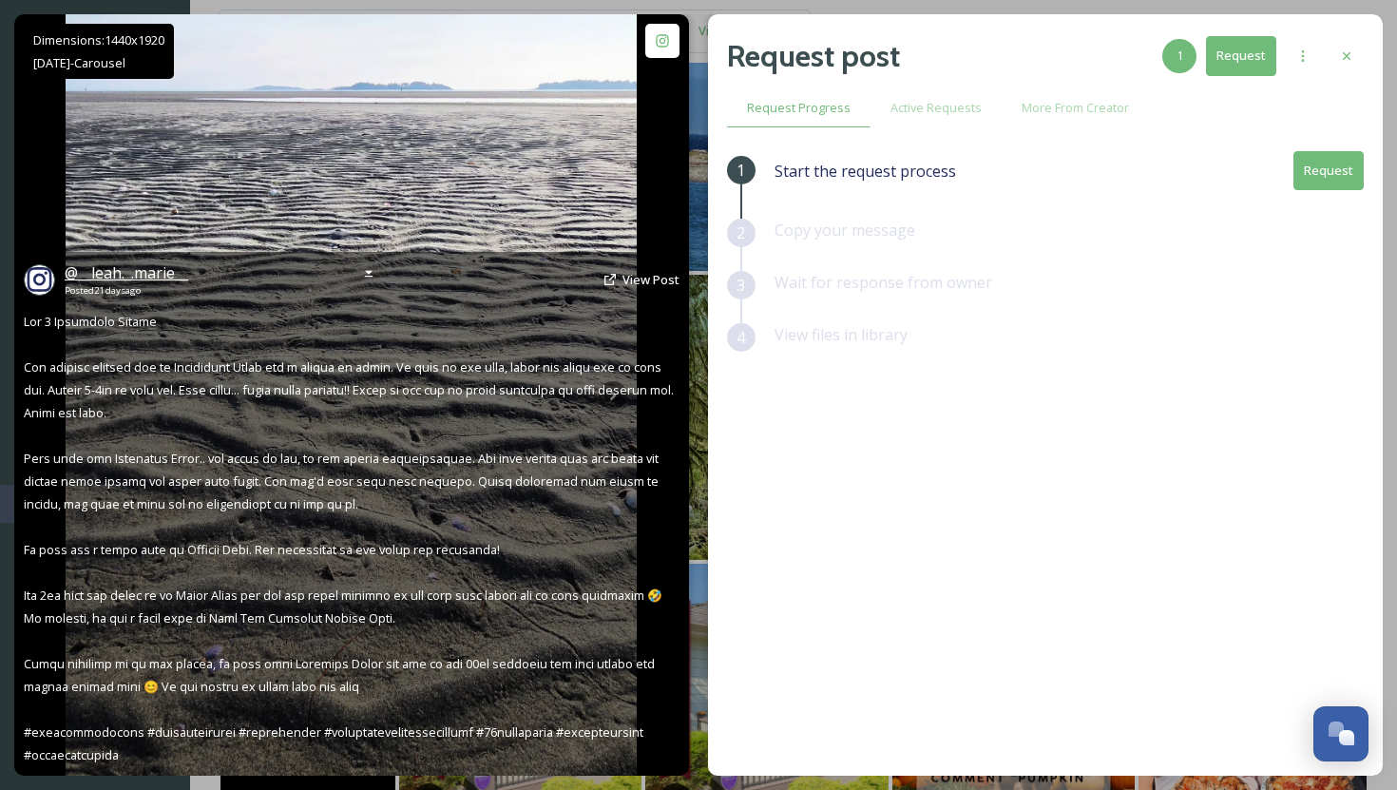
click at [125, 272] on span "@ __leah._.marie__" at bounding box center [127, 272] width 124 height 21
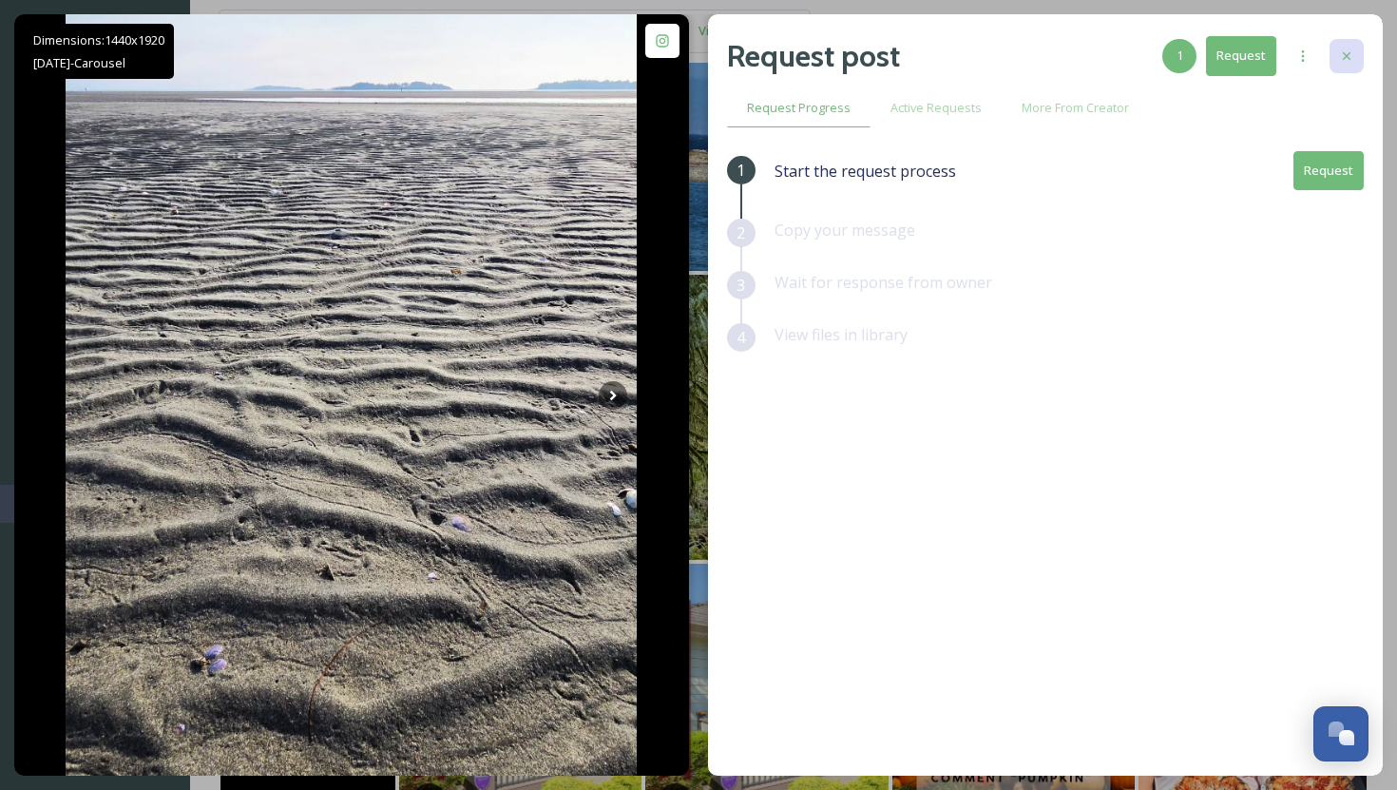
click at [1353, 50] on icon at bounding box center [1346, 55] width 15 height 15
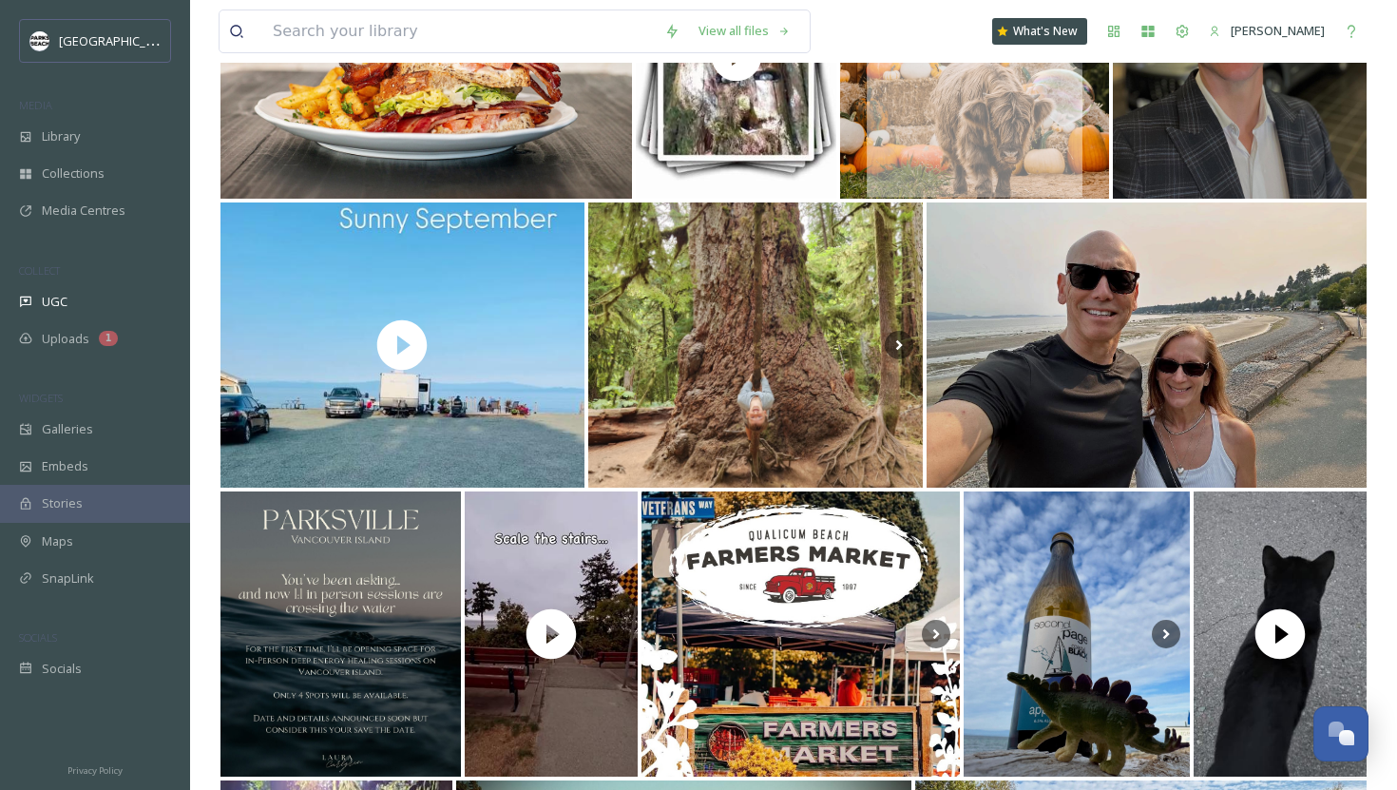
scroll to position [39211, 0]
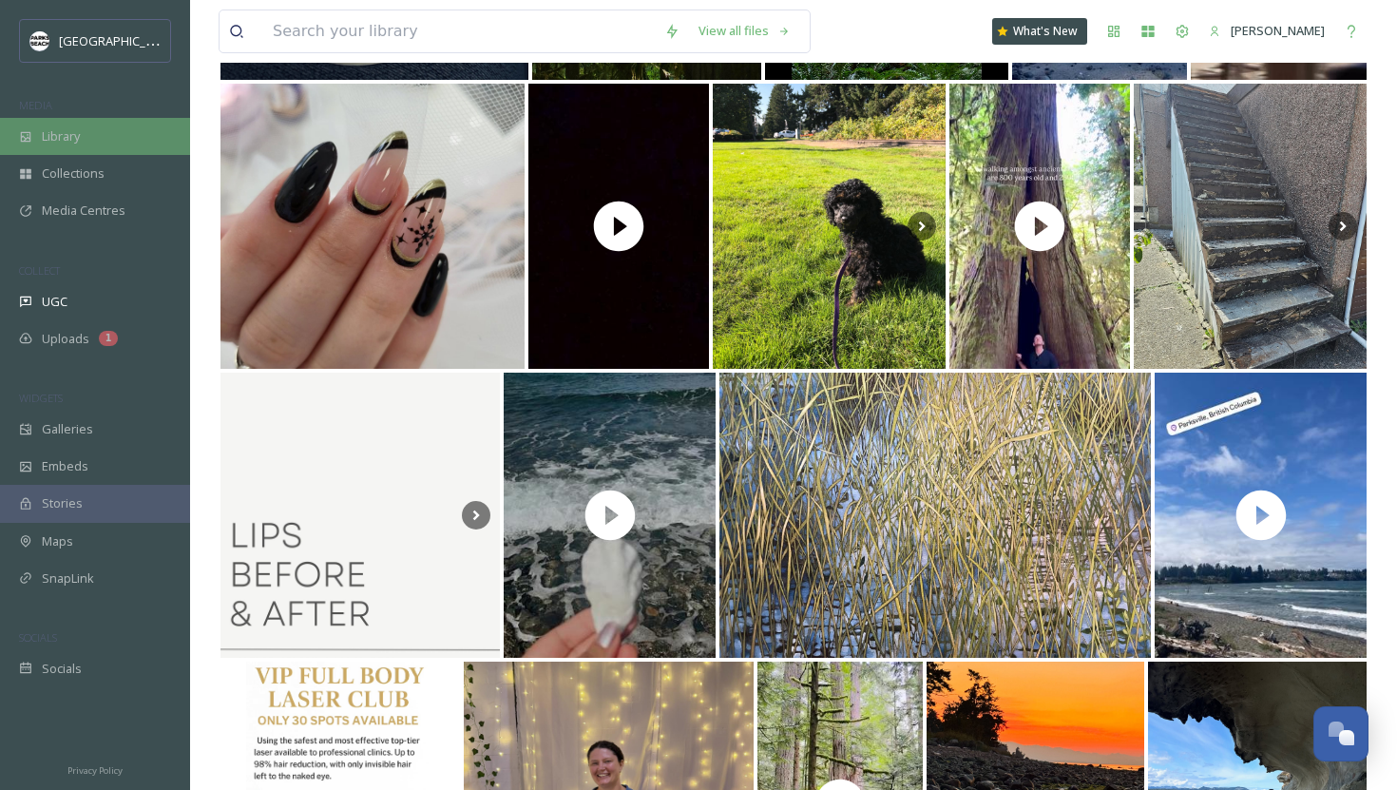
click at [65, 135] on span "Library" at bounding box center [61, 136] width 38 height 18
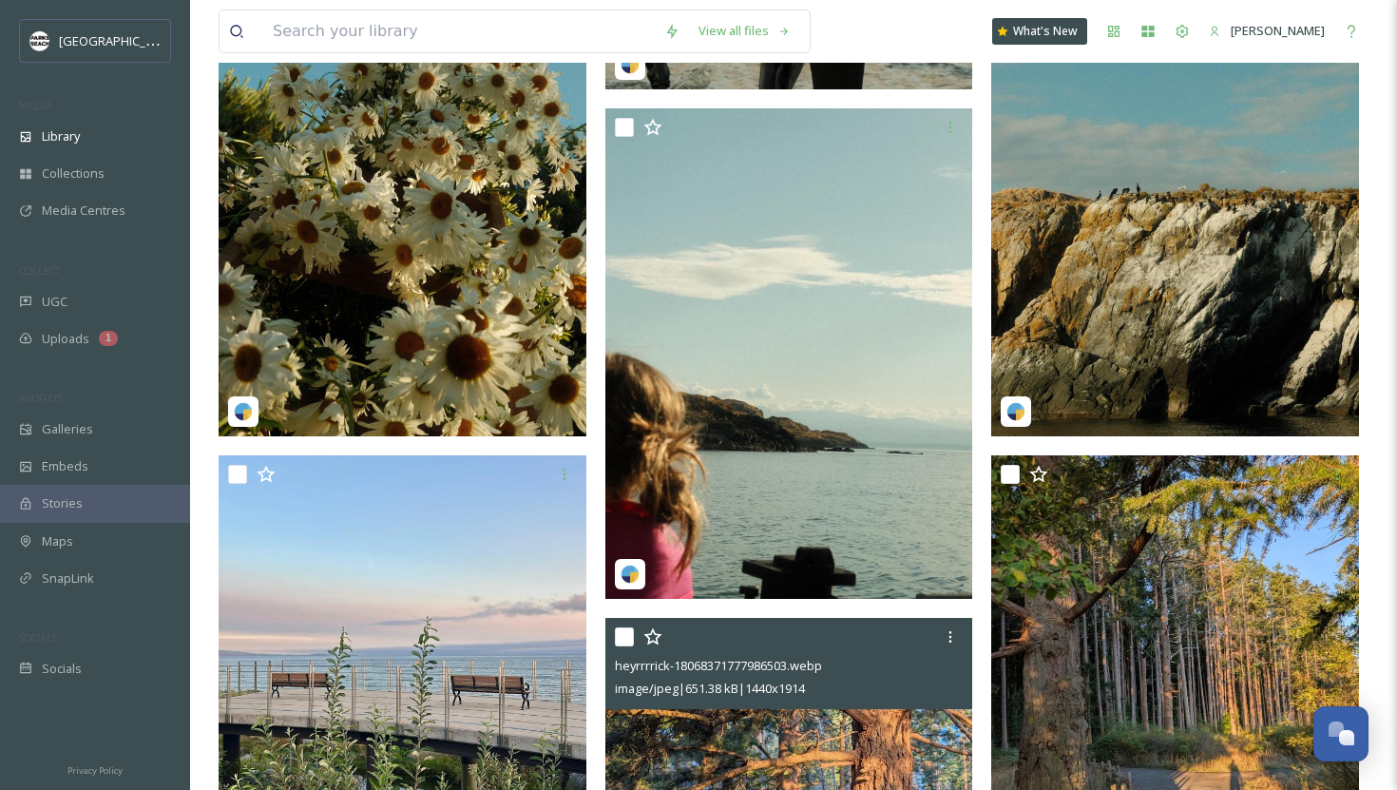
scroll to position [2688, 0]
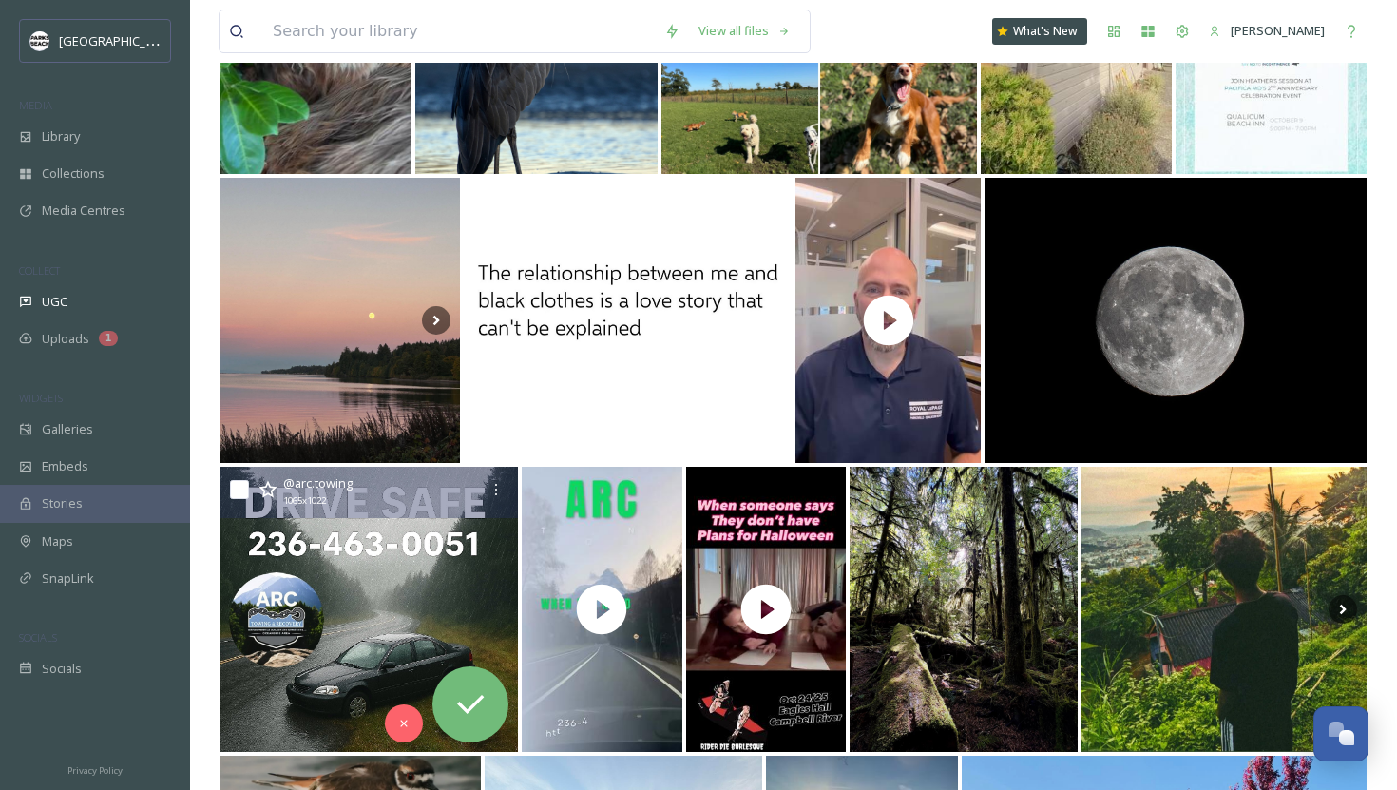
scroll to position [692, 0]
